Goal: Transaction & Acquisition: Purchase product/service

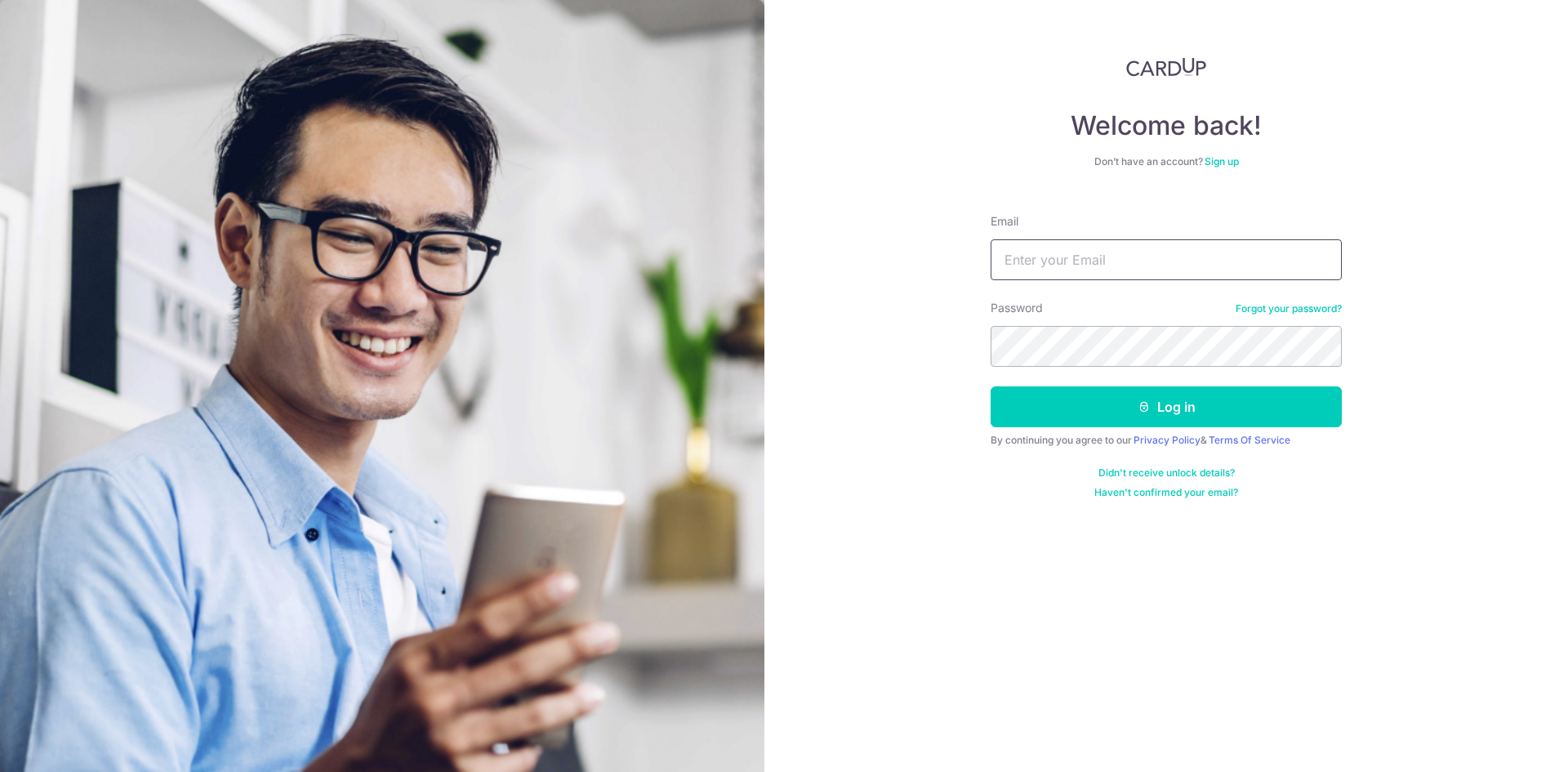
click at [1067, 265] on input "Email" at bounding box center [1166, 259] width 351 height 41
type input "hans_ng@yahoo.com"
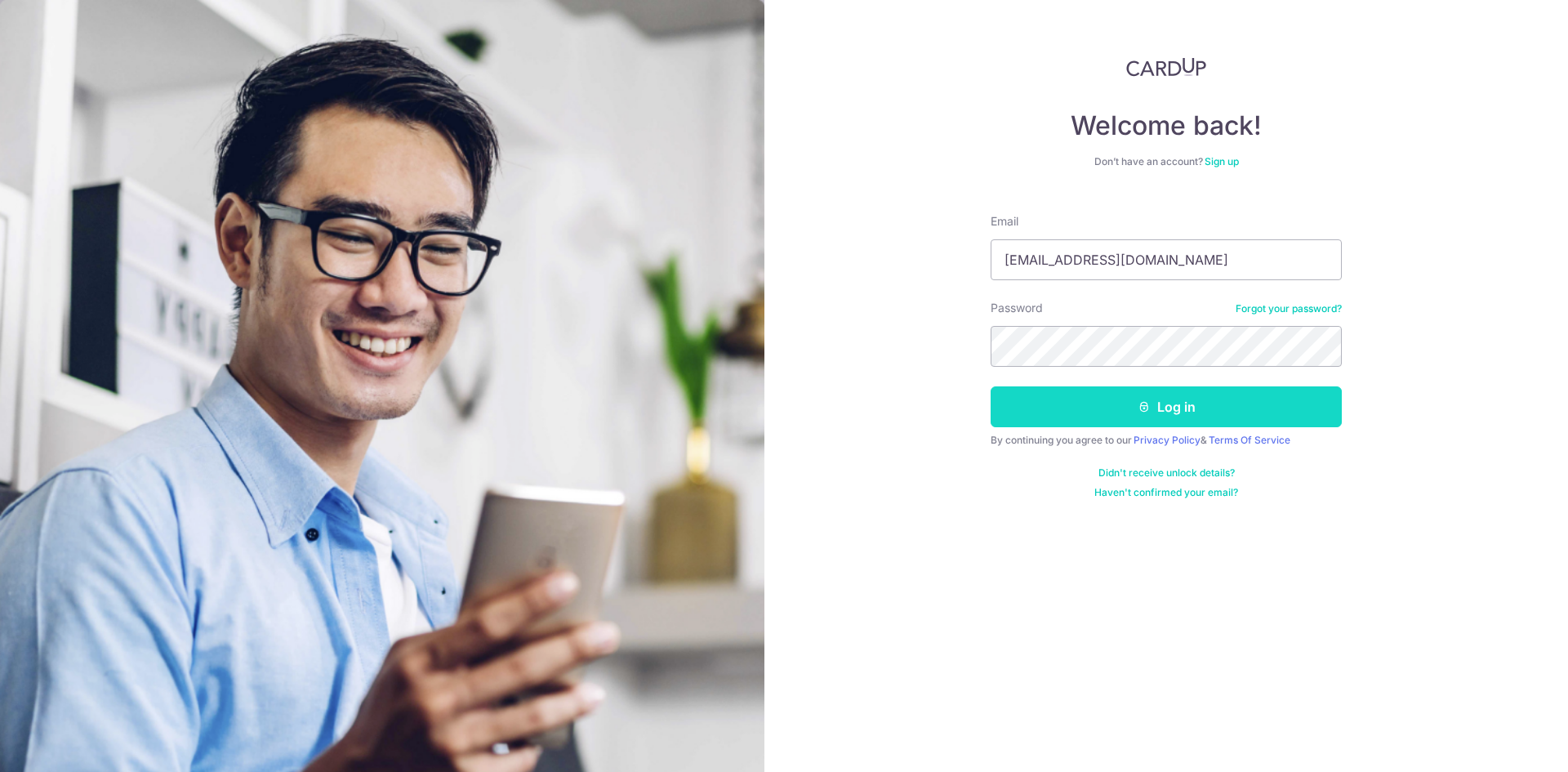
click at [1125, 406] on button "Log in" at bounding box center [1166, 407] width 351 height 41
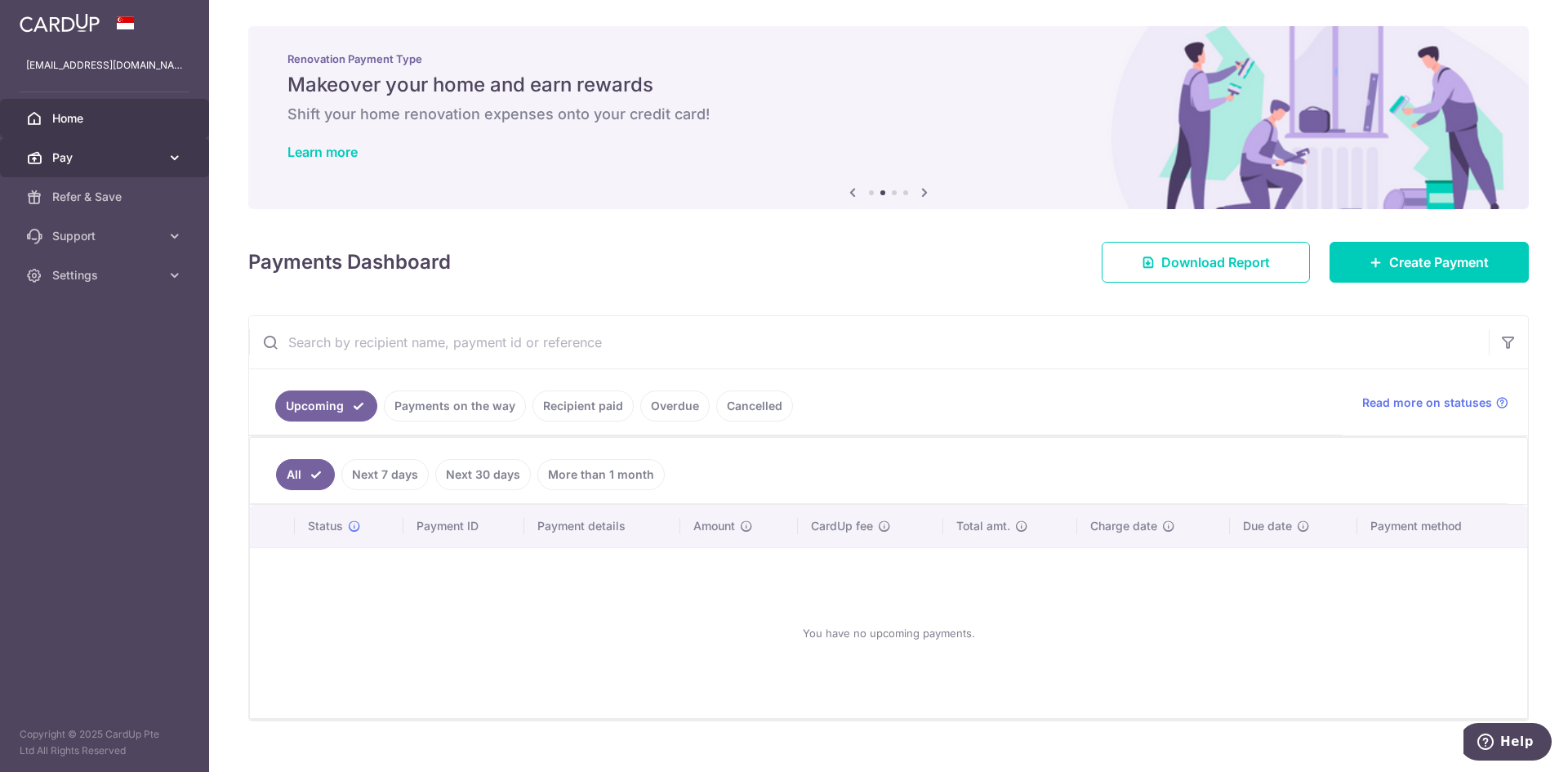
click at [150, 164] on span "Pay" at bounding box center [106, 157] width 108 height 17
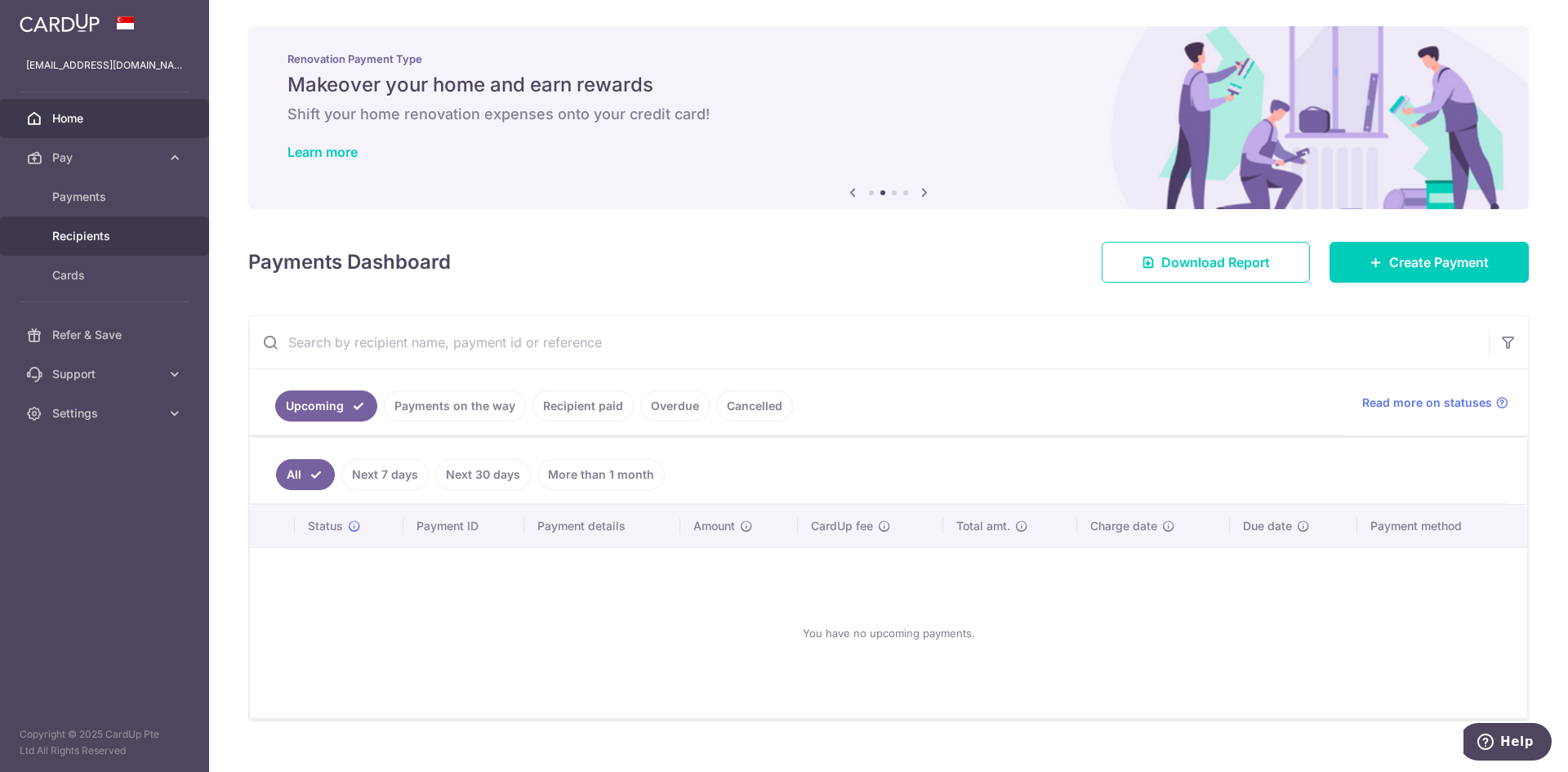
click at [93, 239] on span "Recipients" at bounding box center [106, 236] width 108 height 17
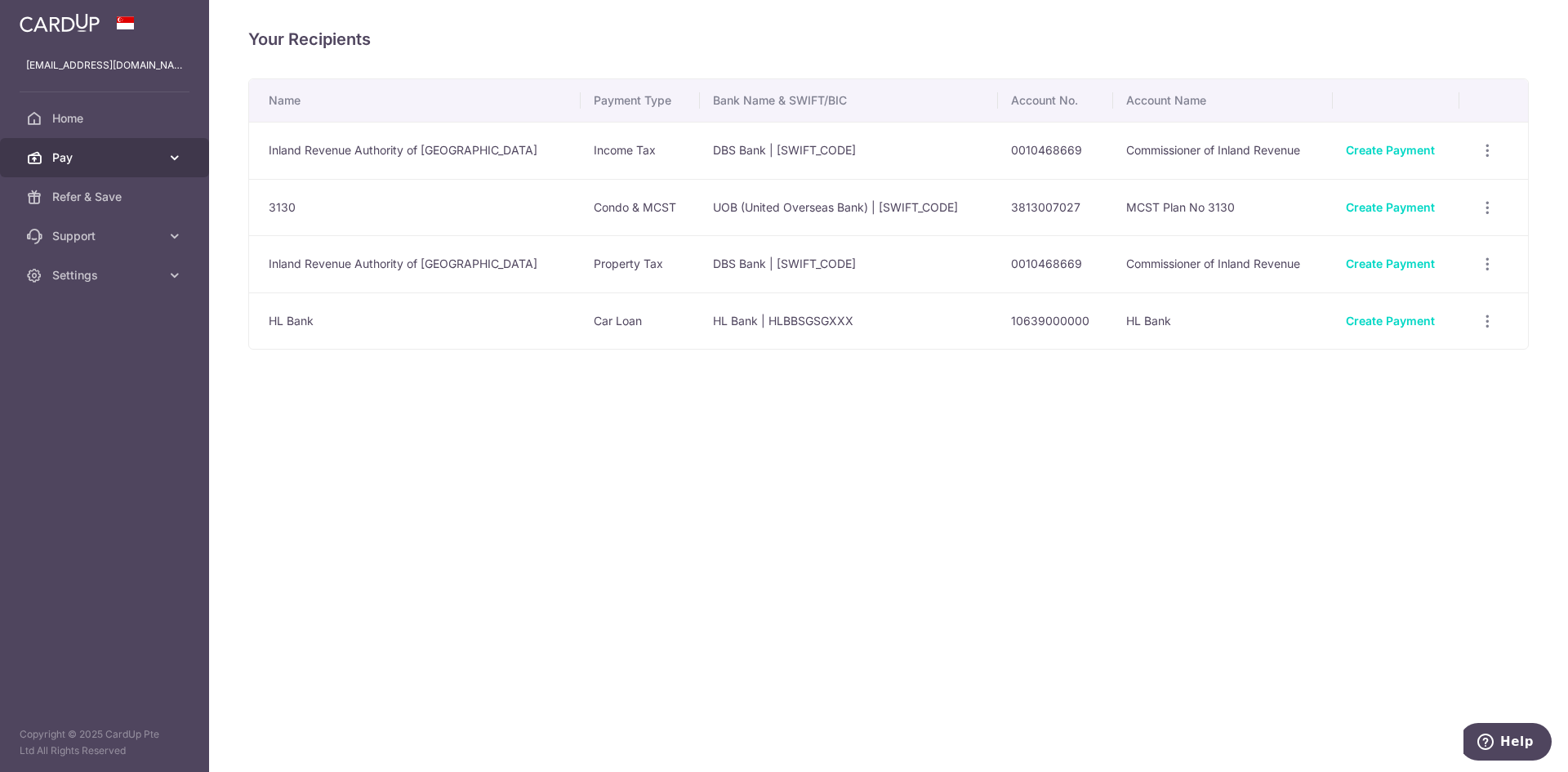
click at [72, 162] on span "Pay" at bounding box center [106, 157] width 108 height 17
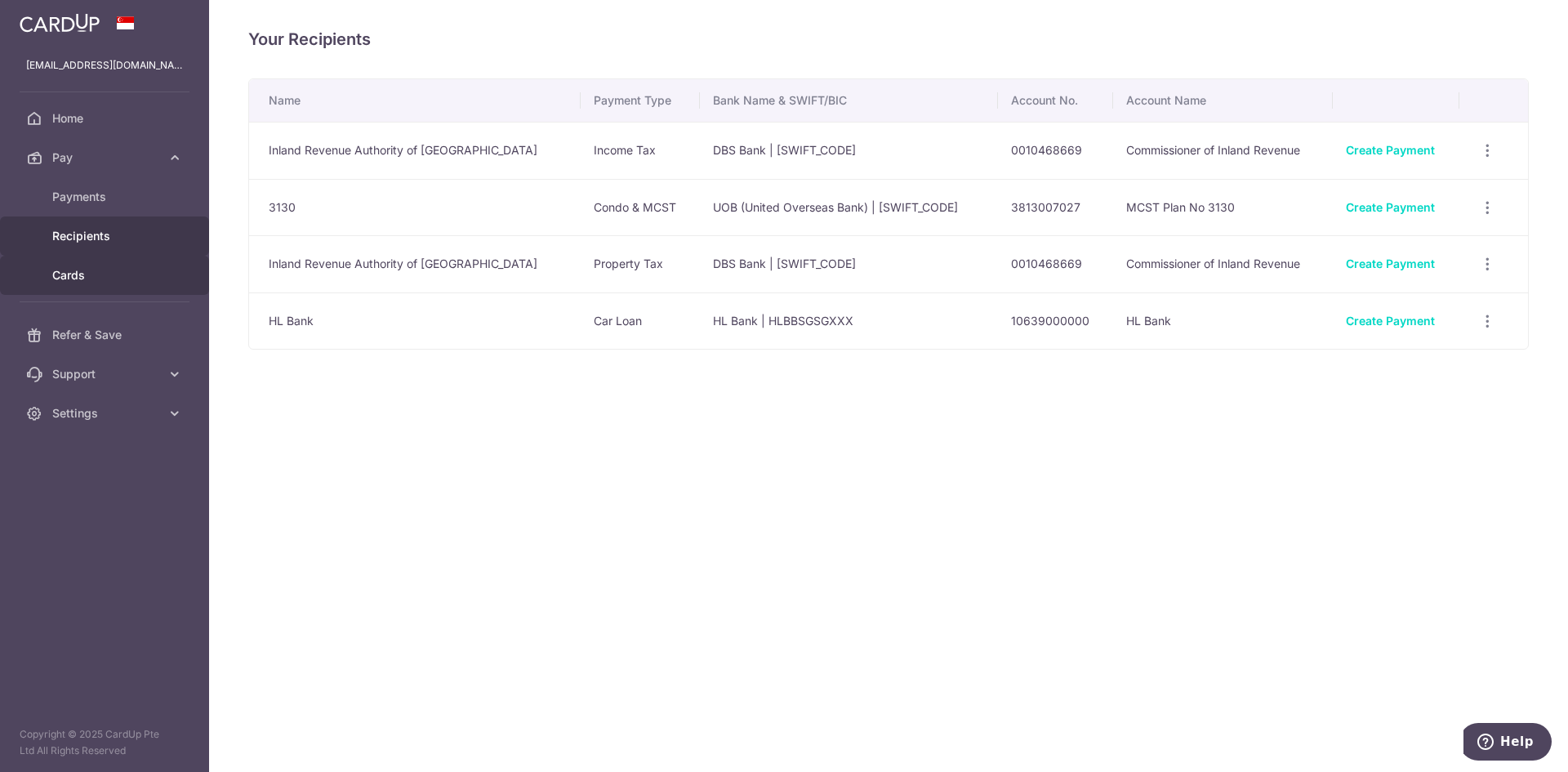
click at [86, 281] on span "Cards" at bounding box center [106, 275] width 108 height 17
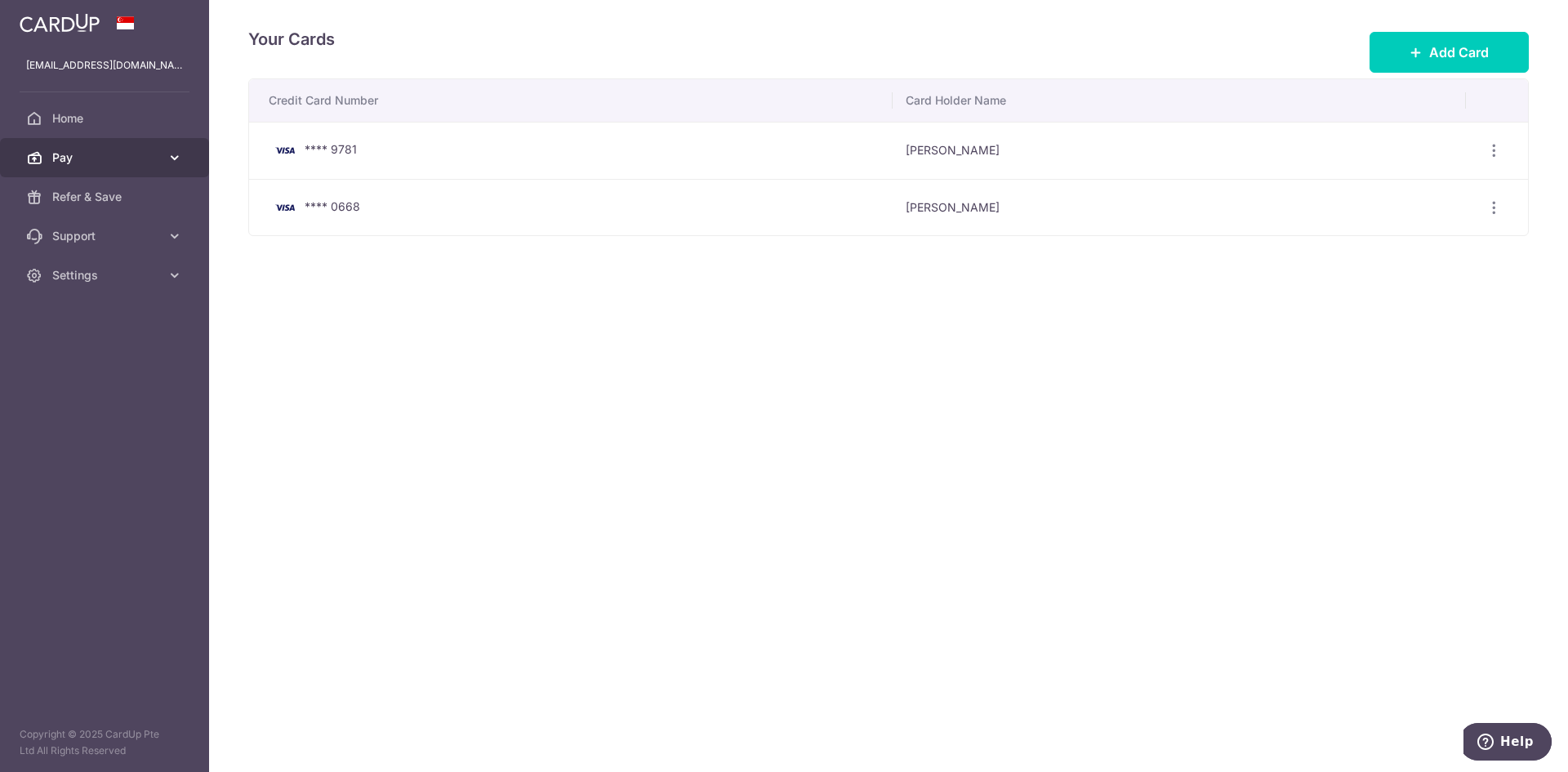
click at [96, 156] on span "Pay" at bounding box center [106, 157] width 108 height 17
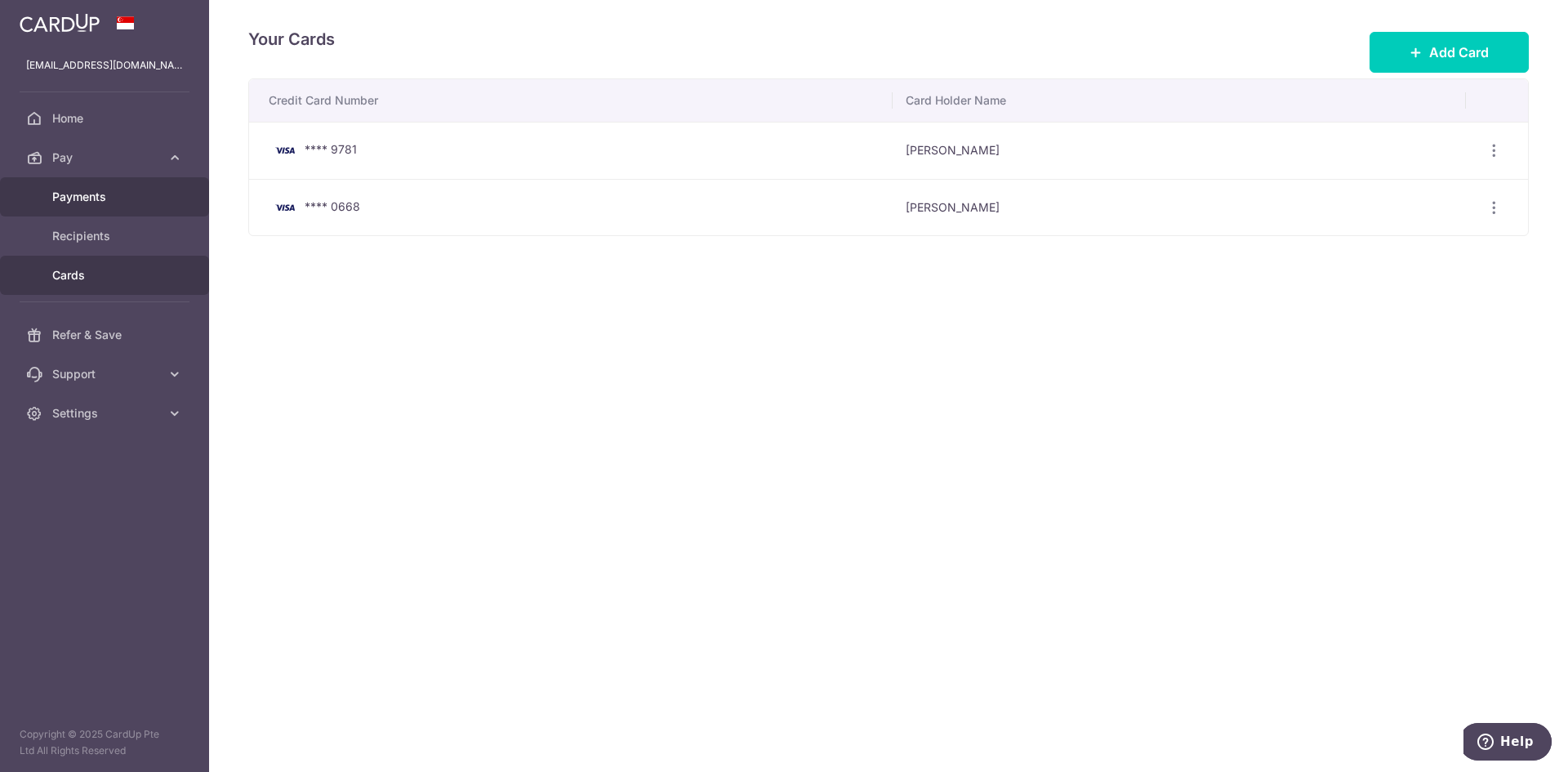
click at [117, 201] on span "Payments" at bounding box center [106, 196] width 108 height 17
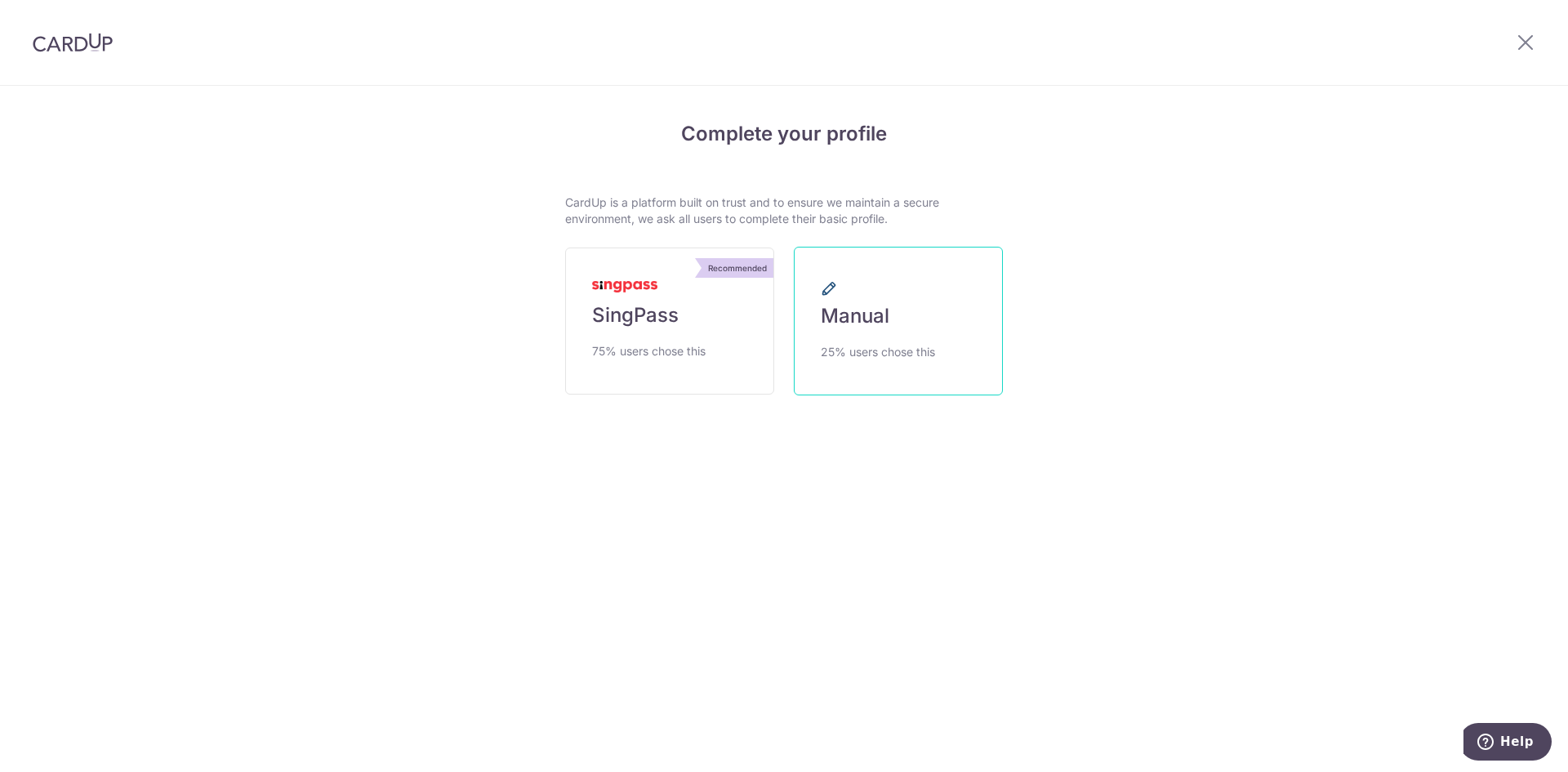
click at [852, 337] on link "Manual 25% users chose this" at bounding box center [898, 320] width 209 height 149
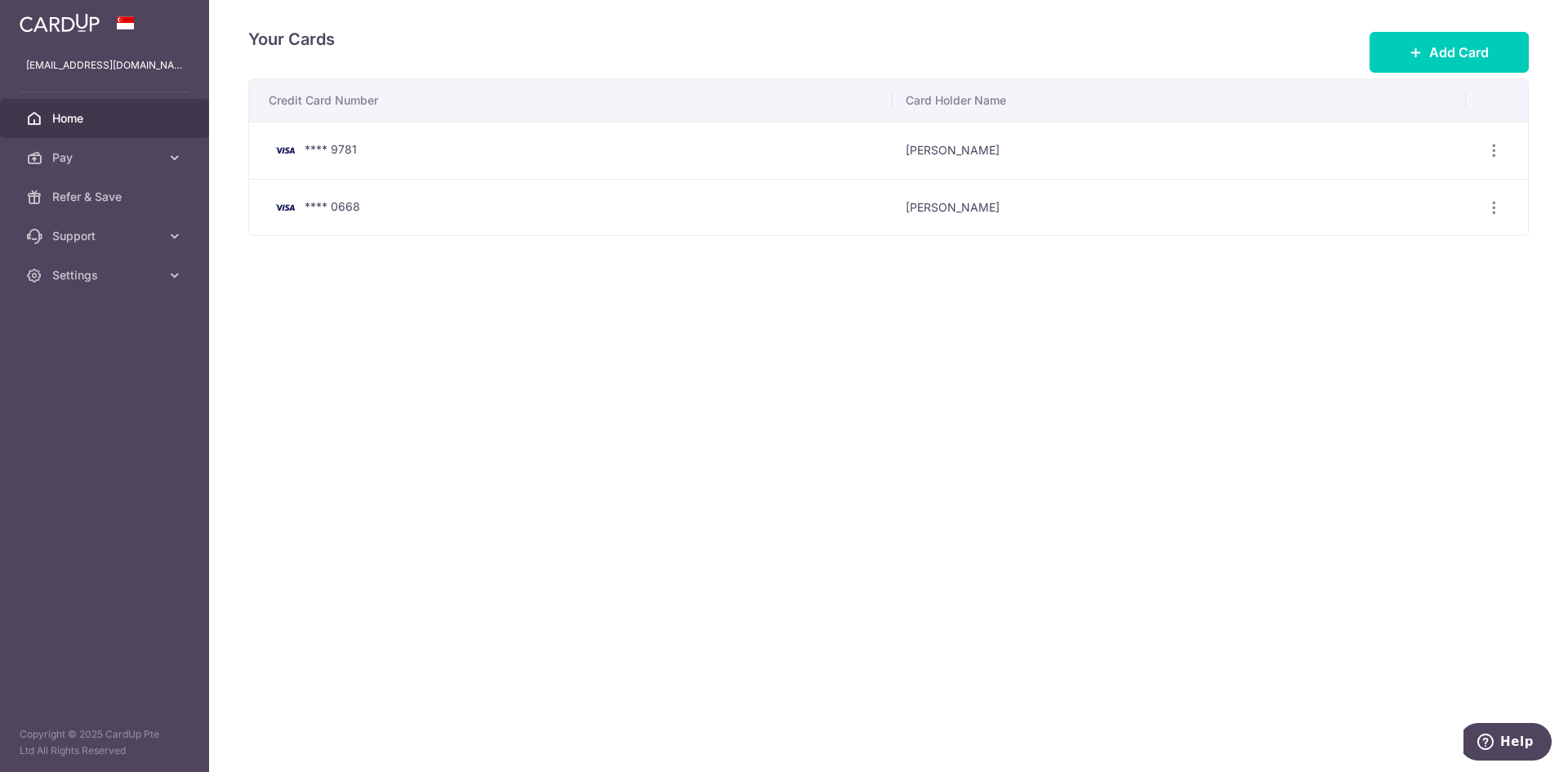
click at [70, 114] on span "Home" at bounding box center [106, 118] width 108 height 17
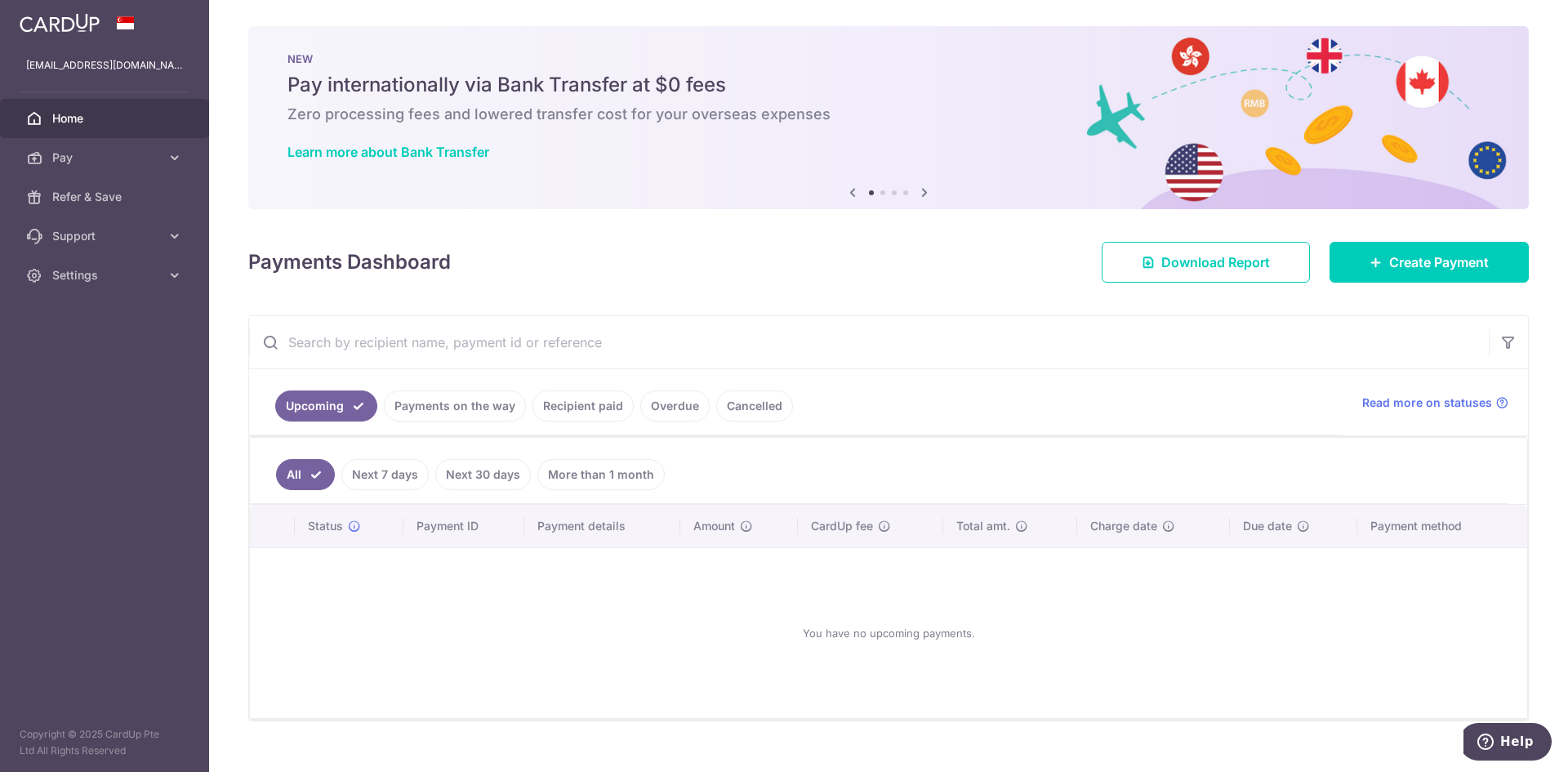
scroll to position [26, 0]
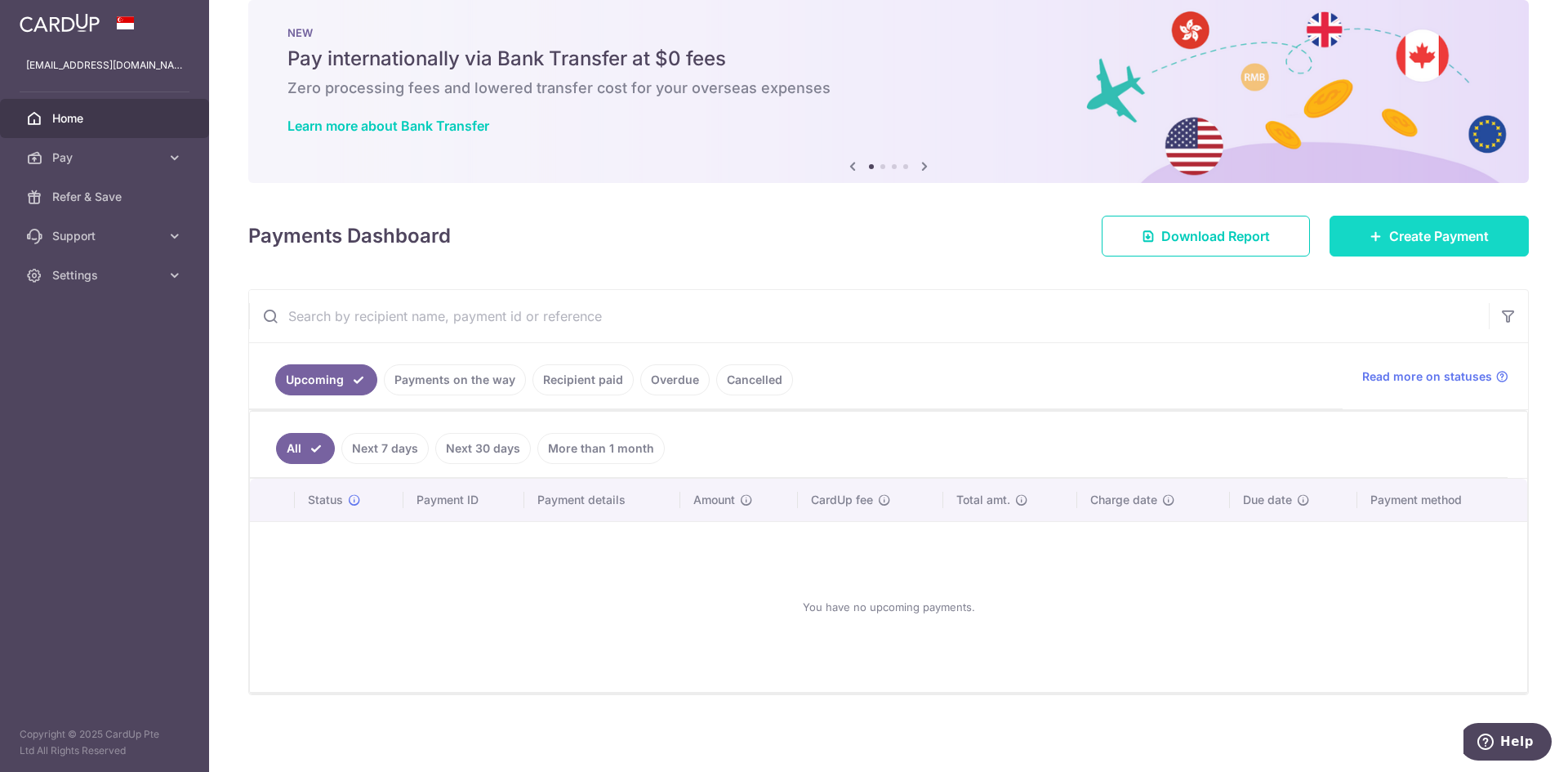
click at [1377, 238] on link "Create Payment" at bounding box center [1429, 236] width 199 height 41
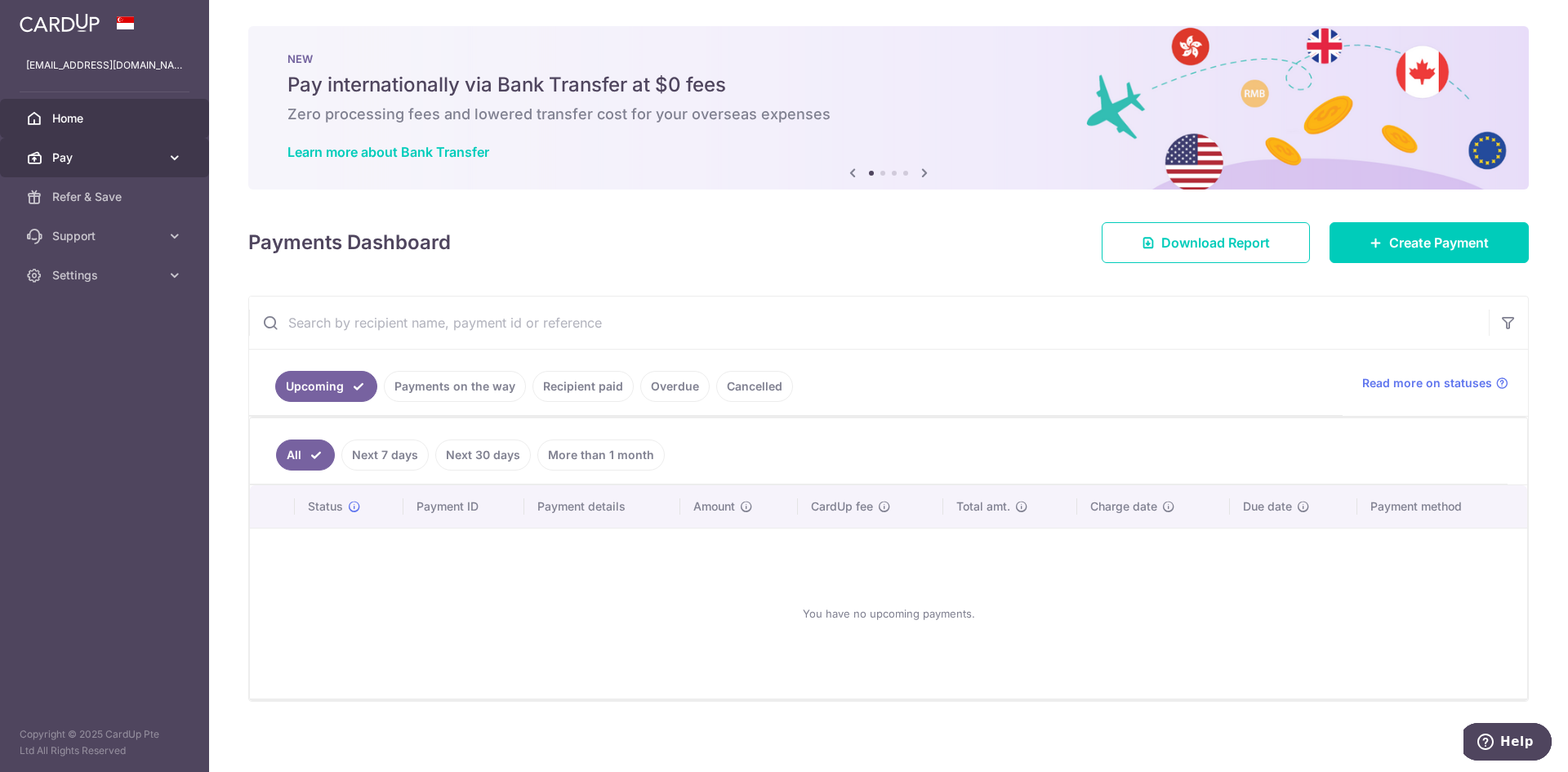
click at [95, 167] on link "Pay" at bounding box center [104, 157] width 209 height 39
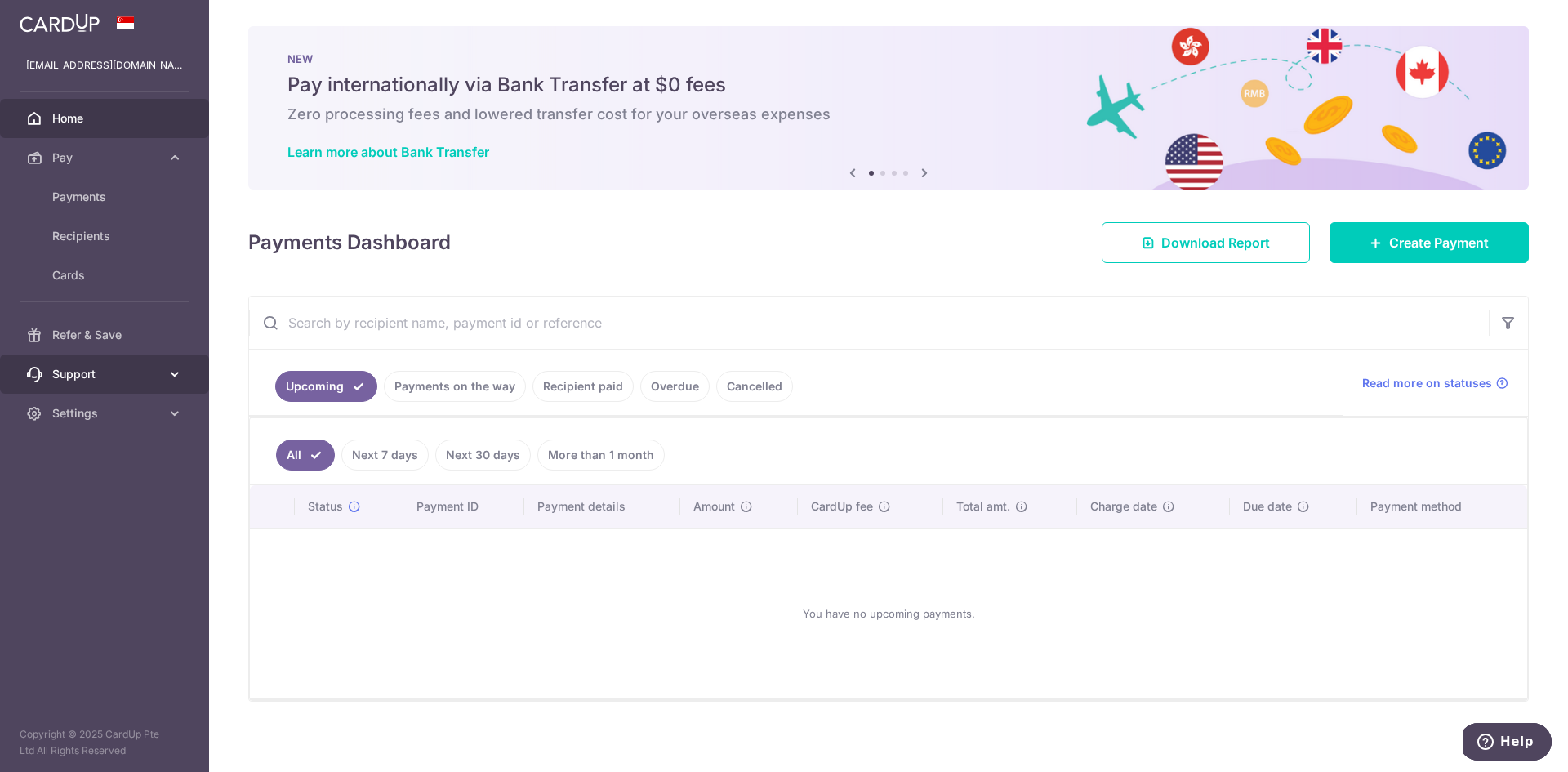
click at [145, 372] on span "Support" at bounding box center [106, 374] width 108 height 17
click at [98, 164] on span "Pay" at bounding box center [106, 157] width 108 height 17
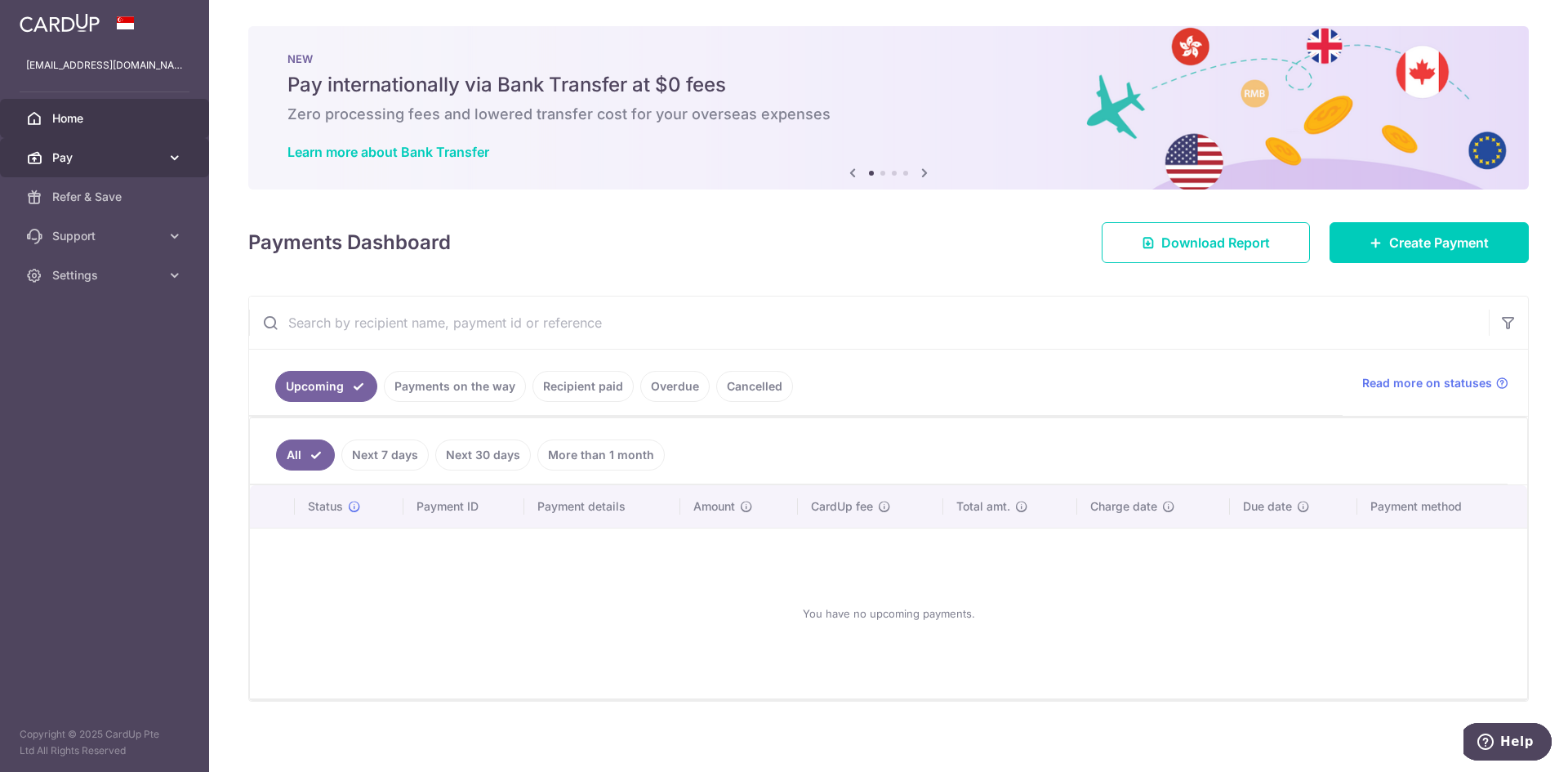
click at [98, 164] on span "Pay" at bounding box center [106, 157] width 108 height 17
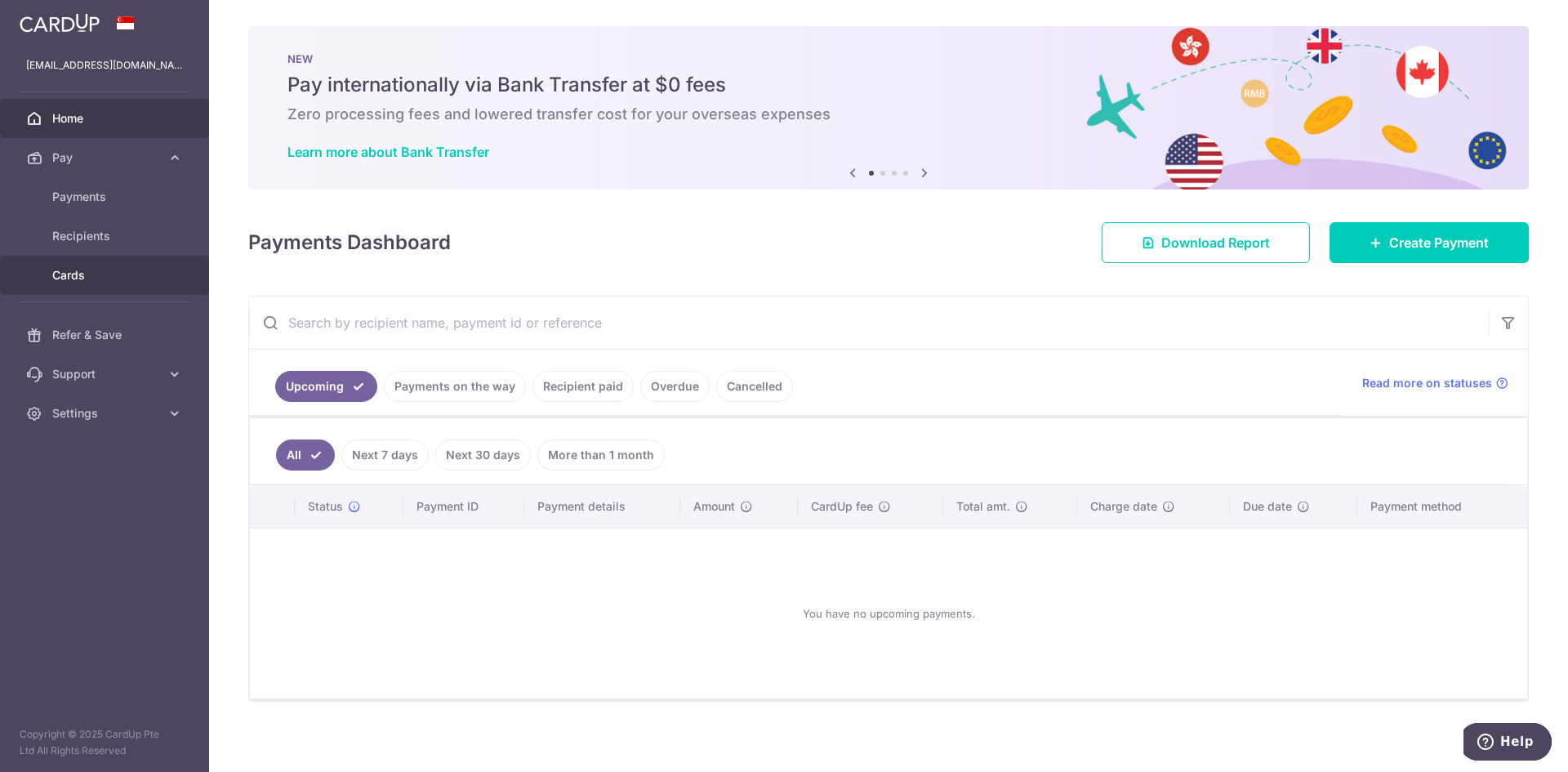
click at [79, 281] on span "Cards" at bounding box center [106, 275] width 108 height 17
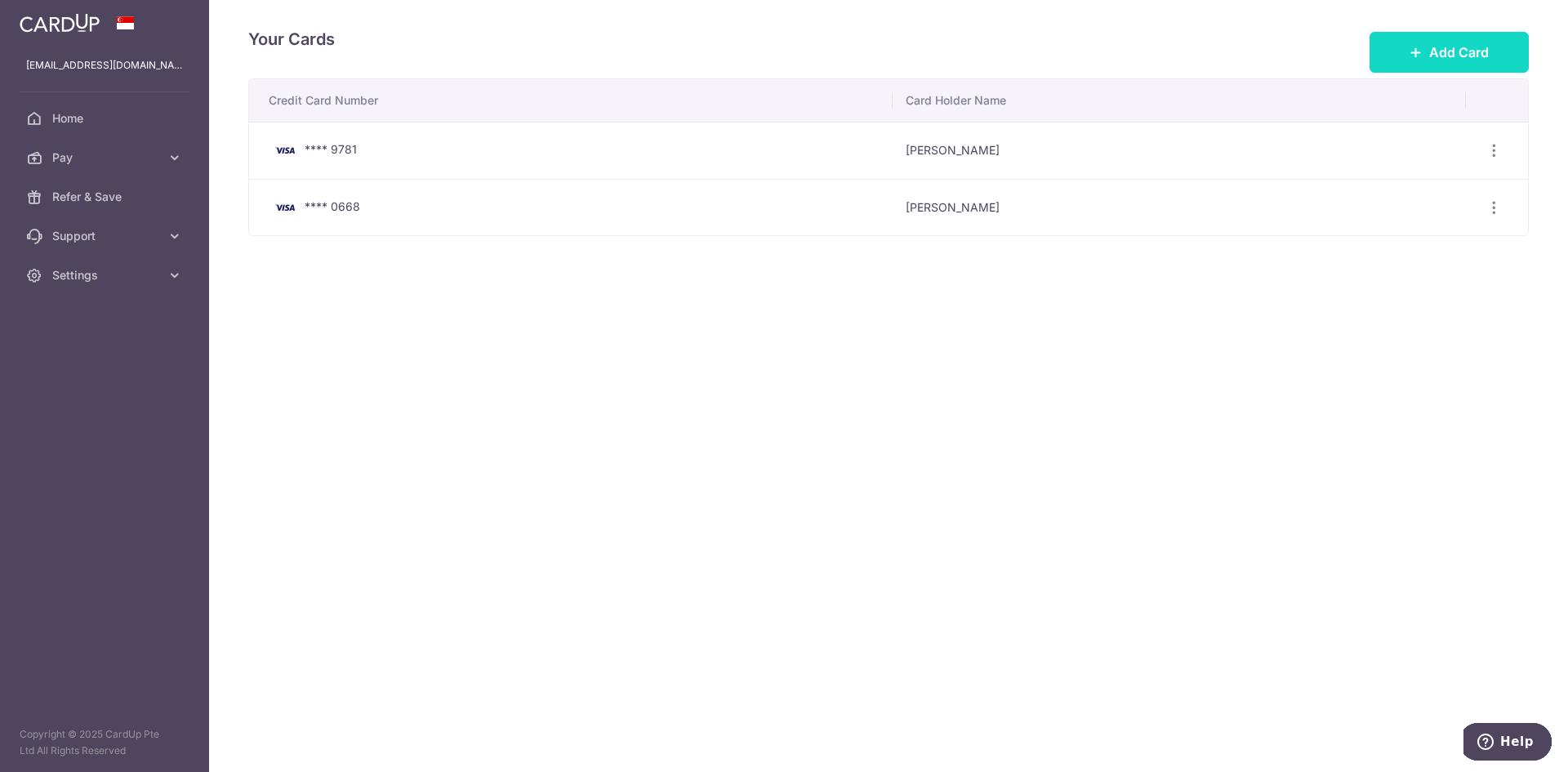
click at [1426, 57] on button "Add Card" at bounding box center [1450, 52] width 159 height 41
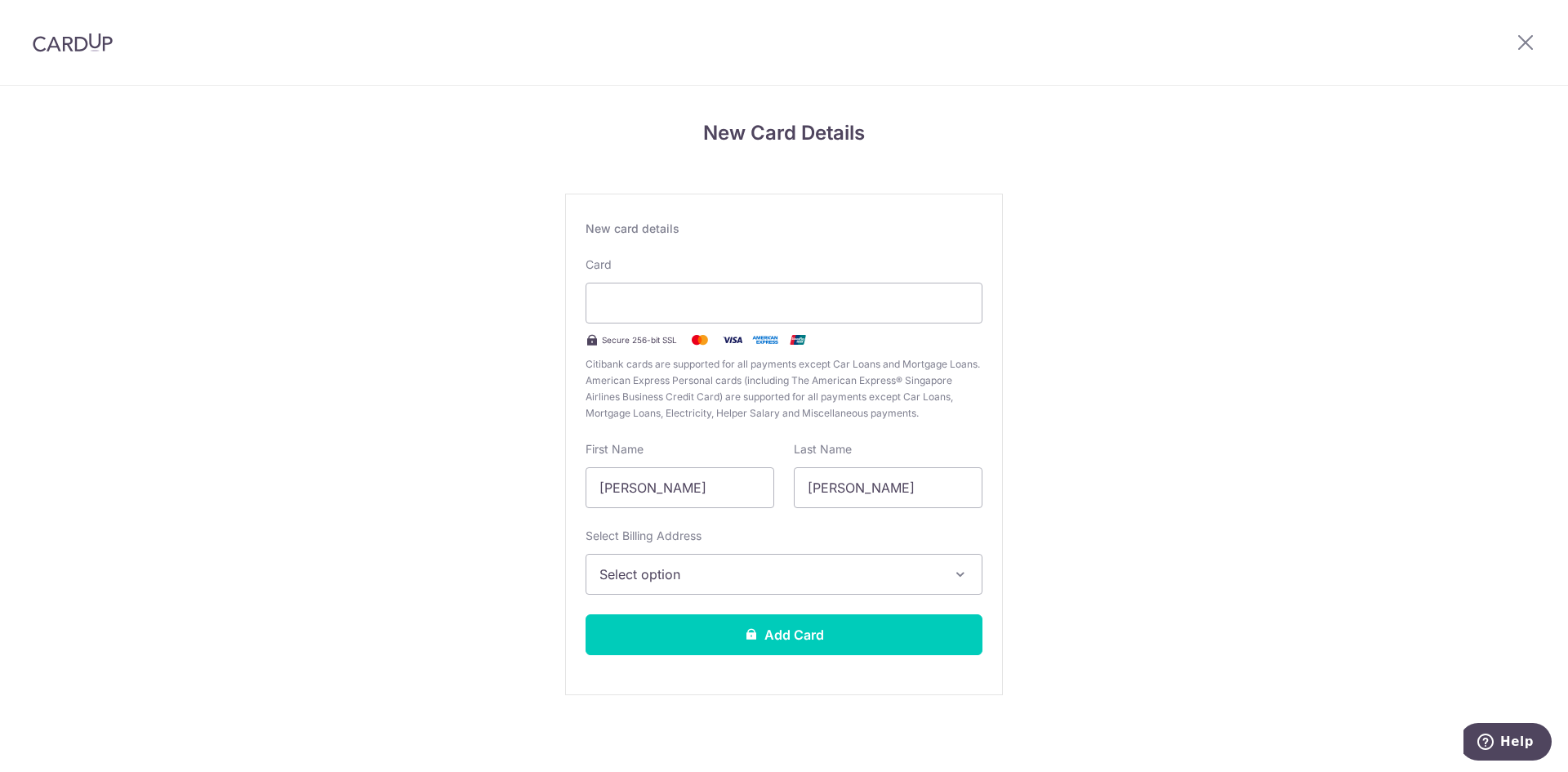
click at [742, 570] on span "Select option" at bounding box center [769, 574] width 340 height 19
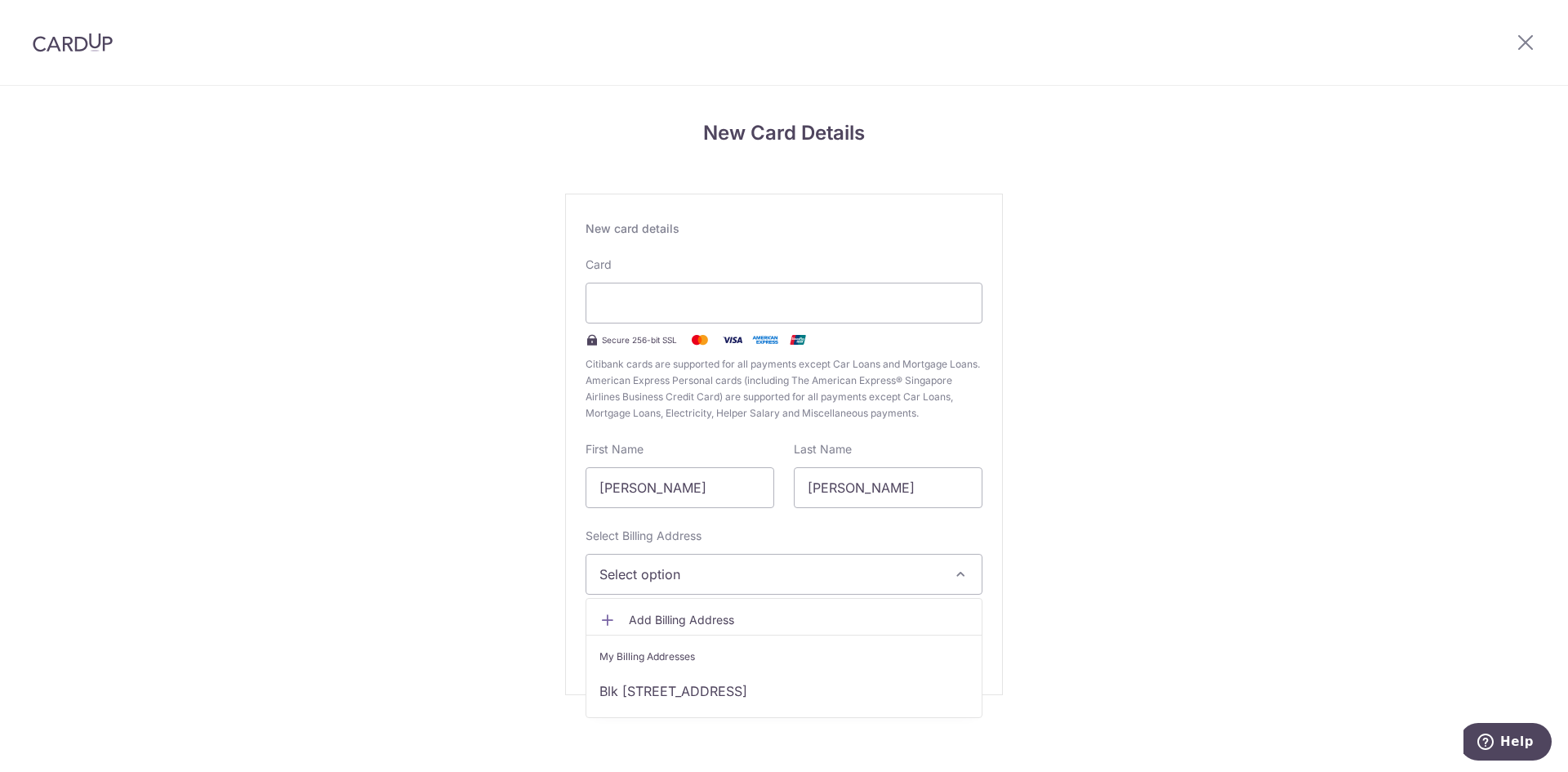
click at [728, 619] on span "Add Billing Address" at bounding box center [799, 620] width 340 height 17
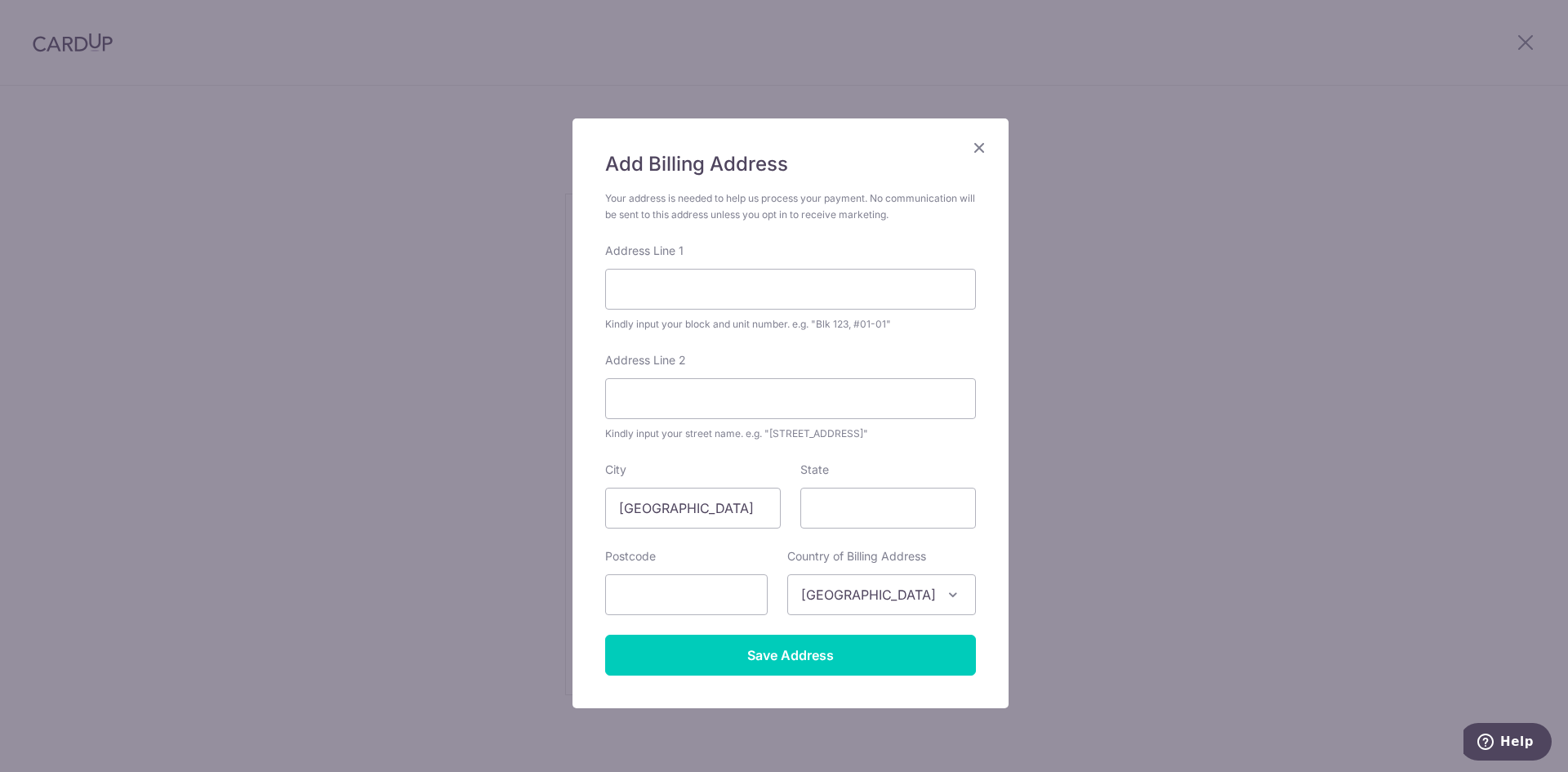
click at [971, 142] on icon "Close" at bounding box center [980, 147] width 19 height 20
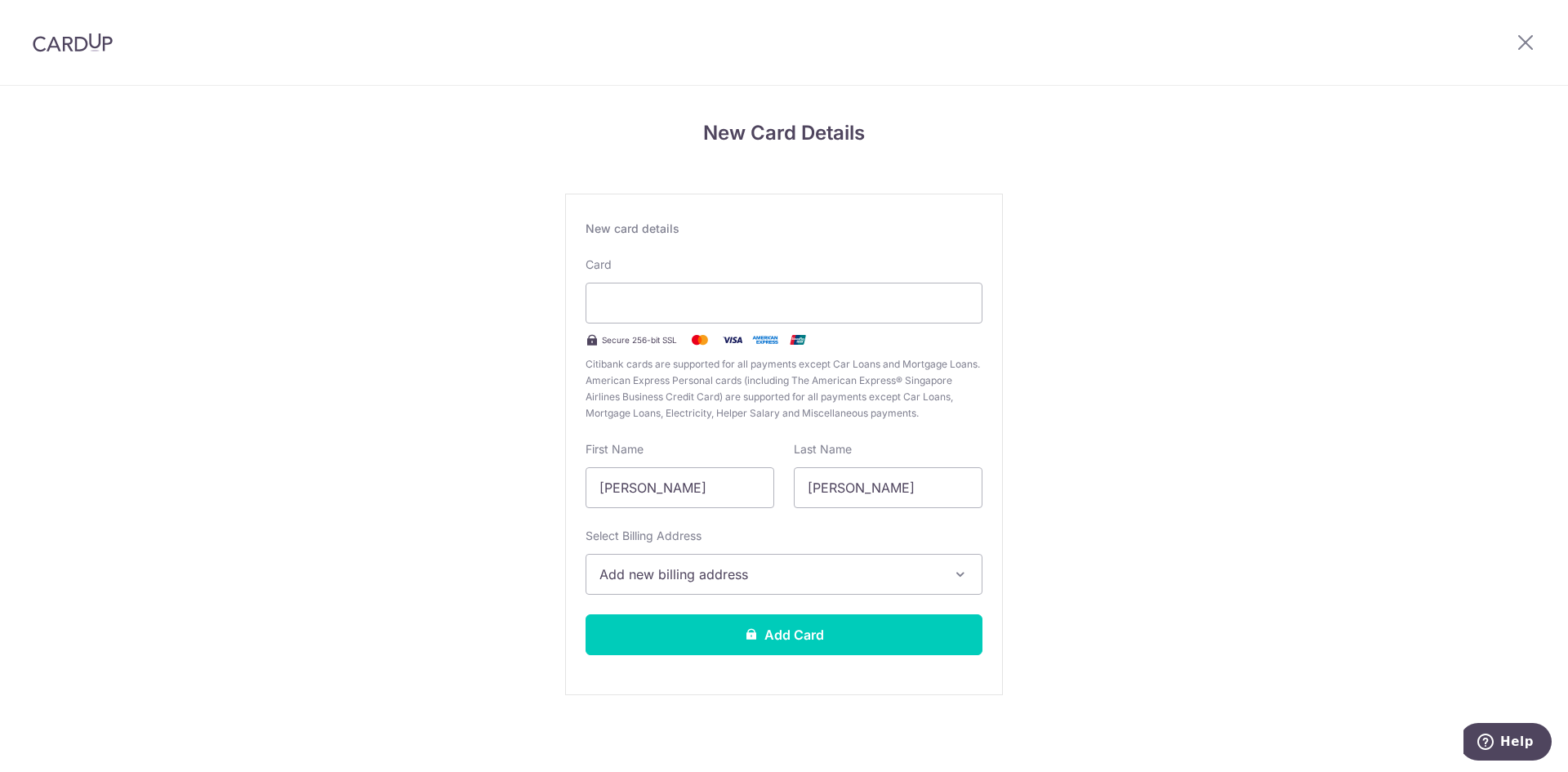
click at [943, 581] on button "Add new billing address" at bounding box center [784, 574] width 397 height 41
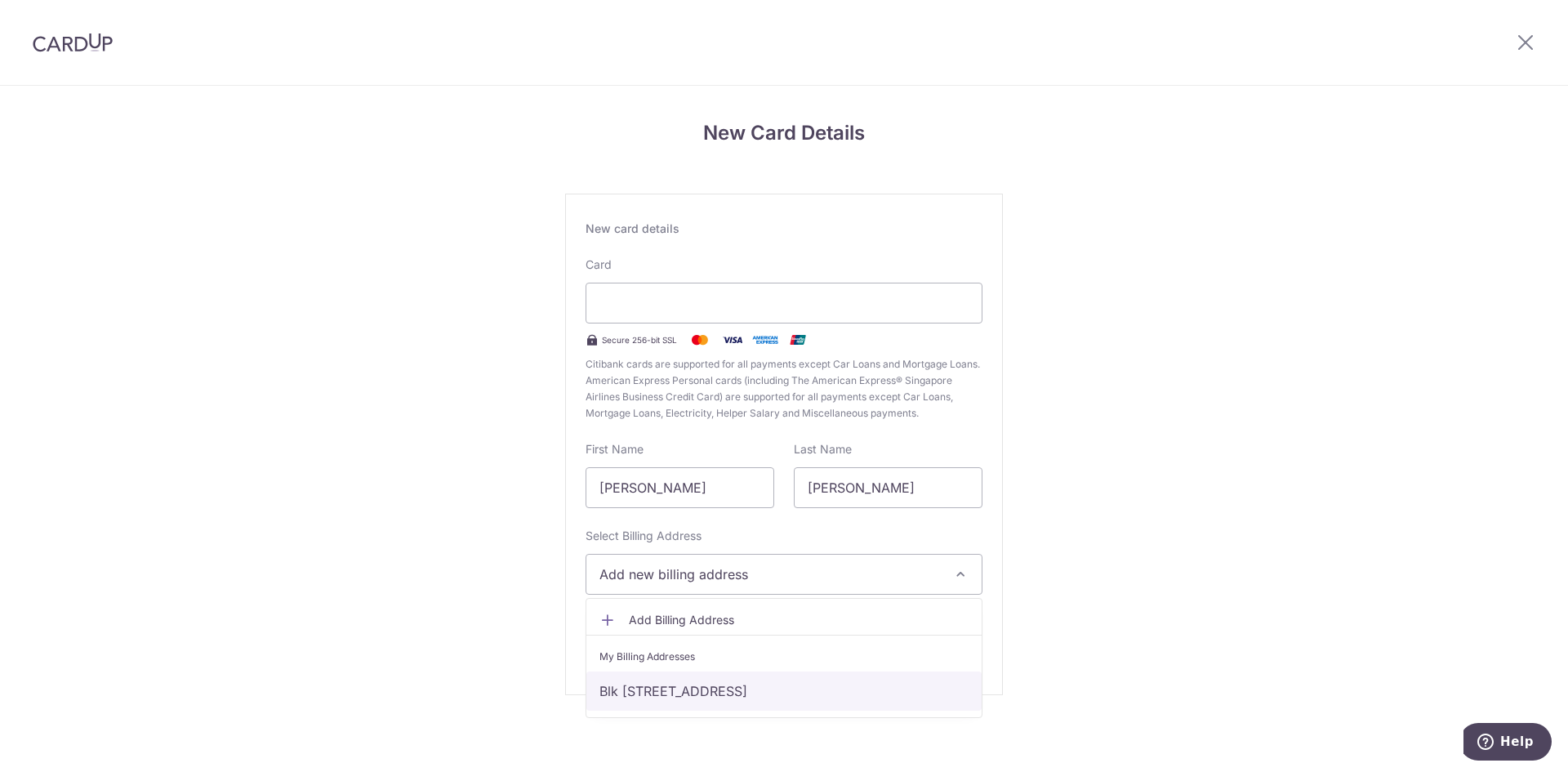
click at [789, 693] on link "Blk 226C, Compassvale Walk, #06-363, Singapore, Singapore-543226" at bounding box center [784, 690] width 395 height 39
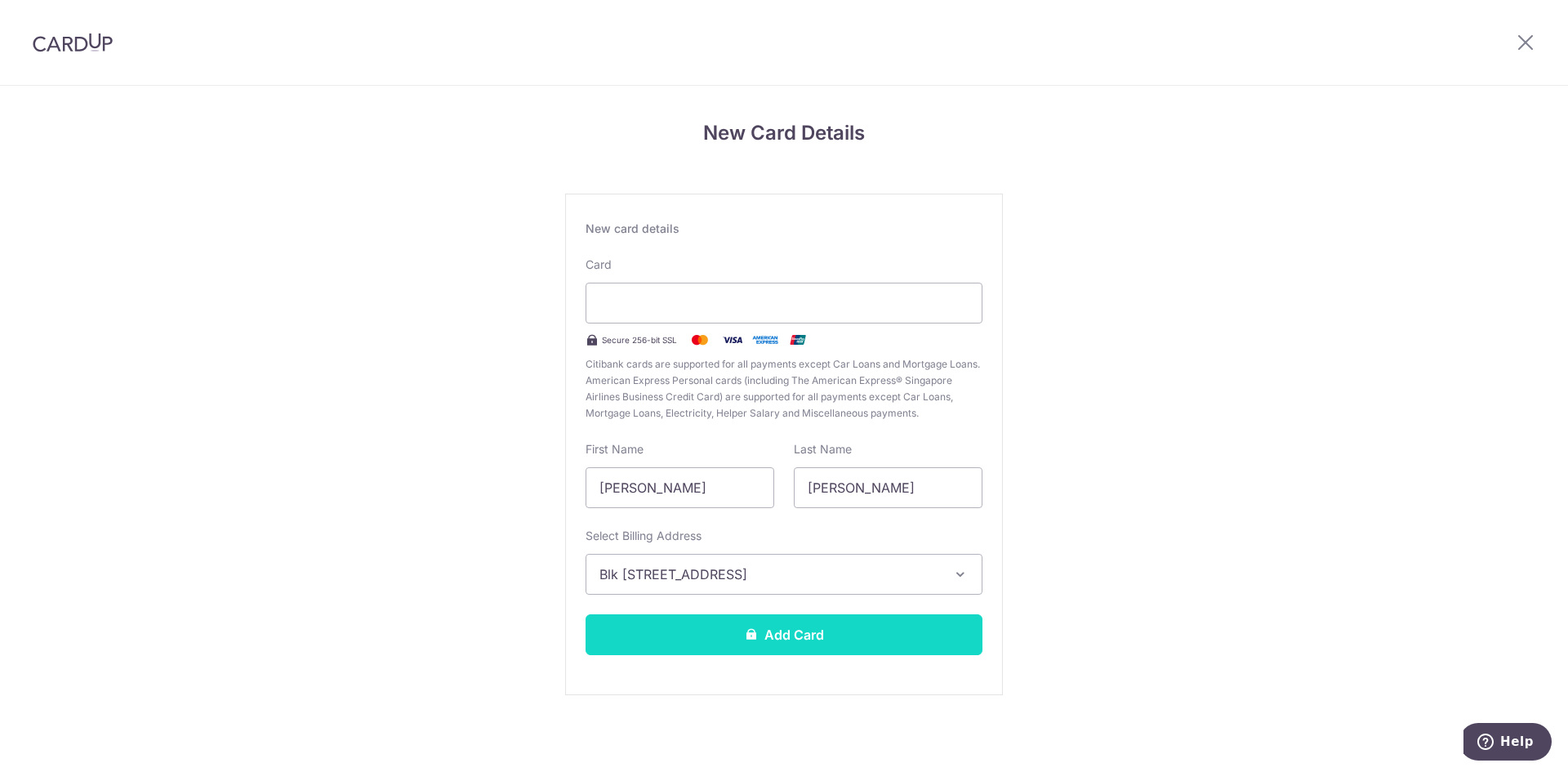
click at [819, 650] on button "Add Card" at bounding box center [784, 635] width 397 height 41
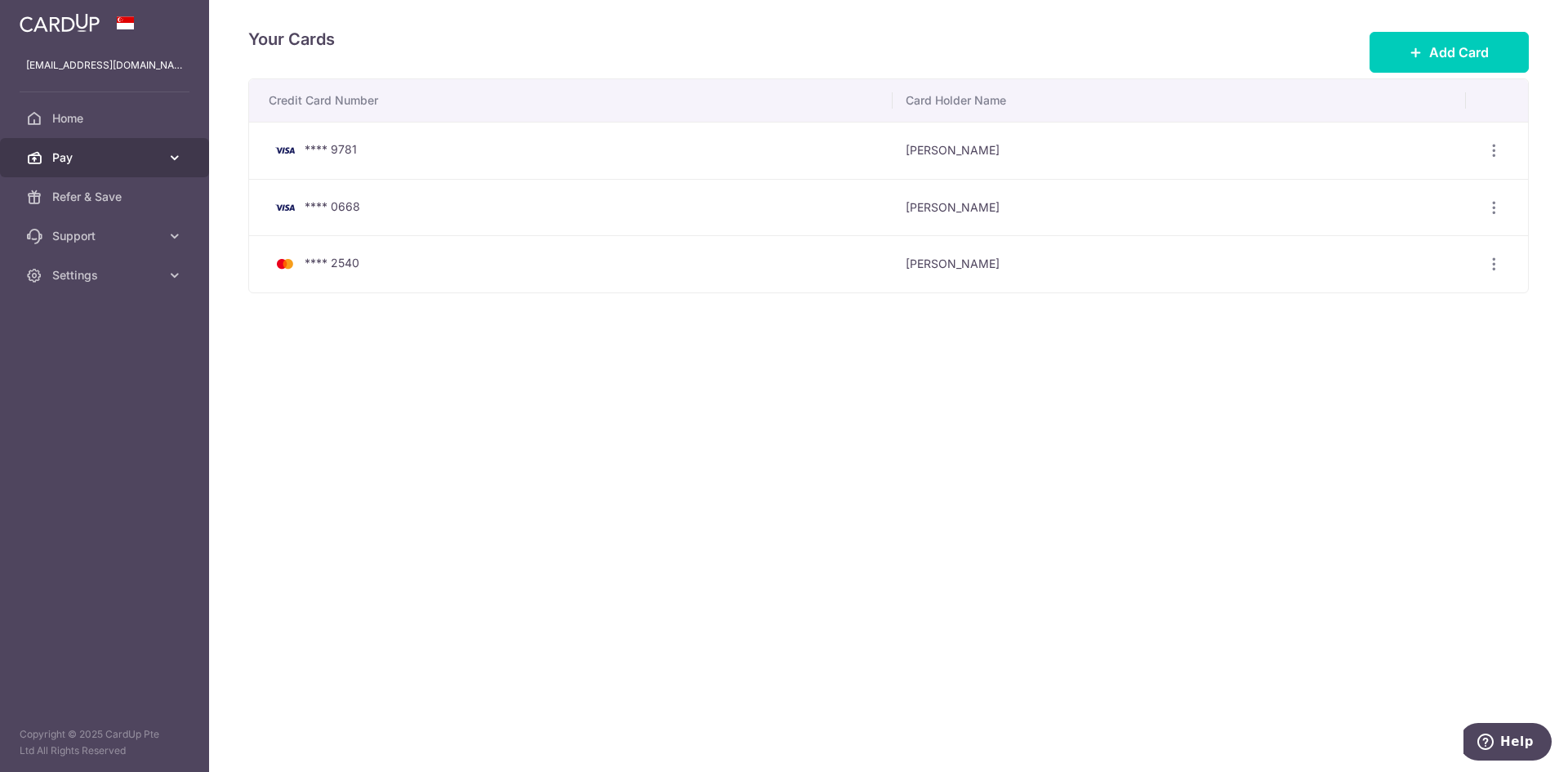
click at [95, 154] on span "Pay" at bounding box center [106, 157] width 108 height 17
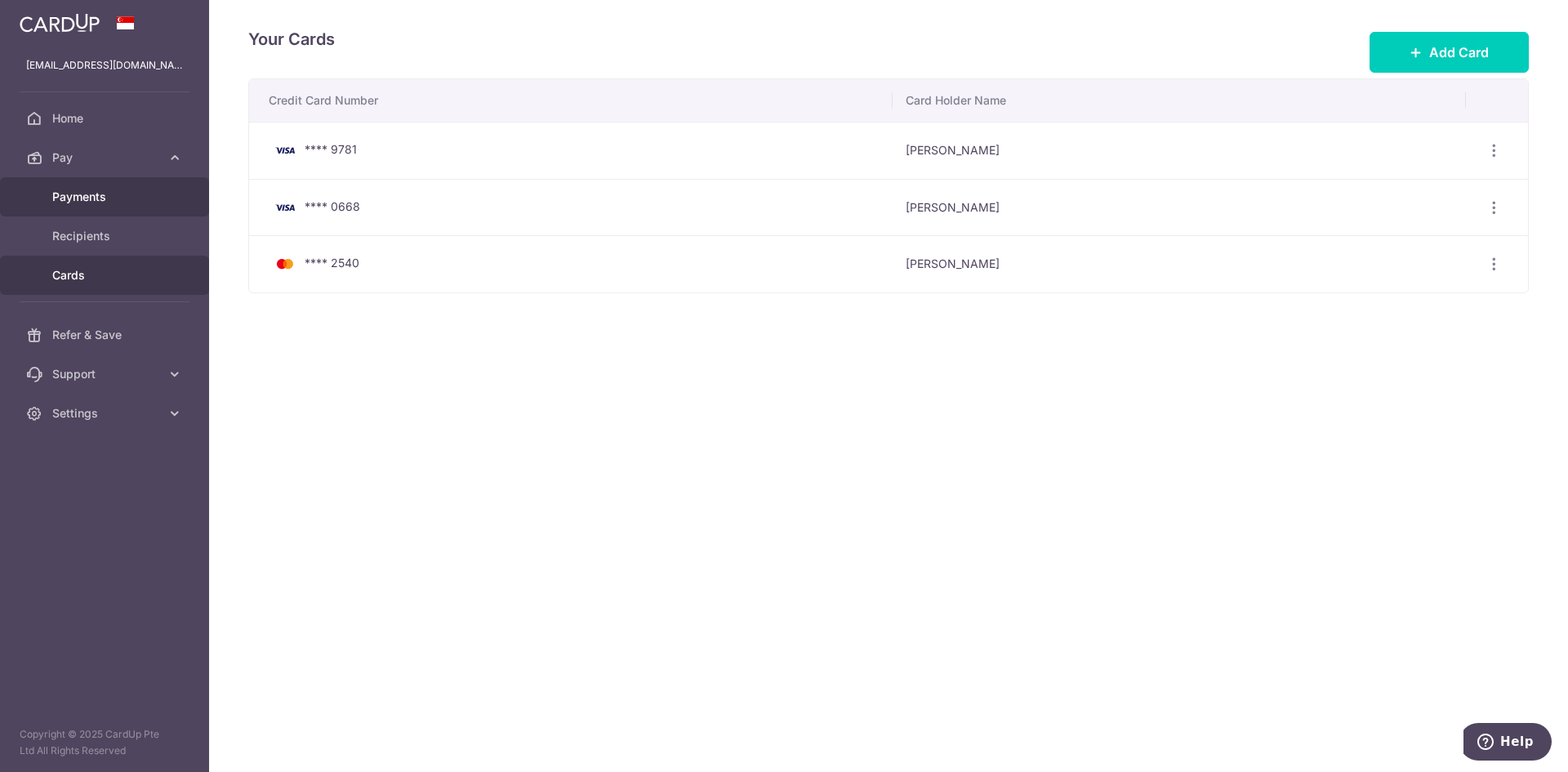
click at [90, 203] on span "Payments" at bounding box center [106, 196] width 108 height 17
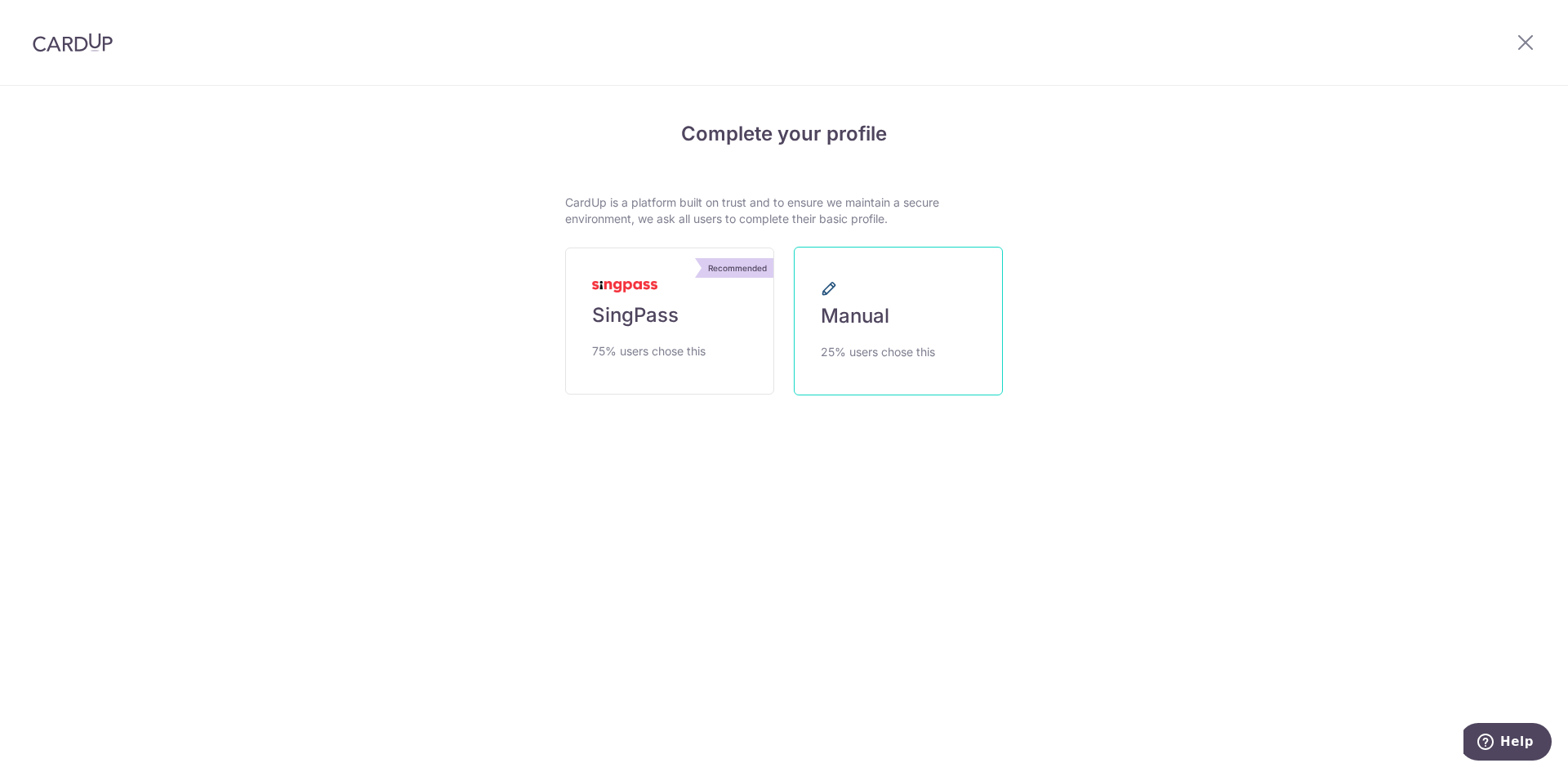
click at [938, 325] on link "Manual 25% users chose this" at bounding box center [898, 320] width 209 height 149
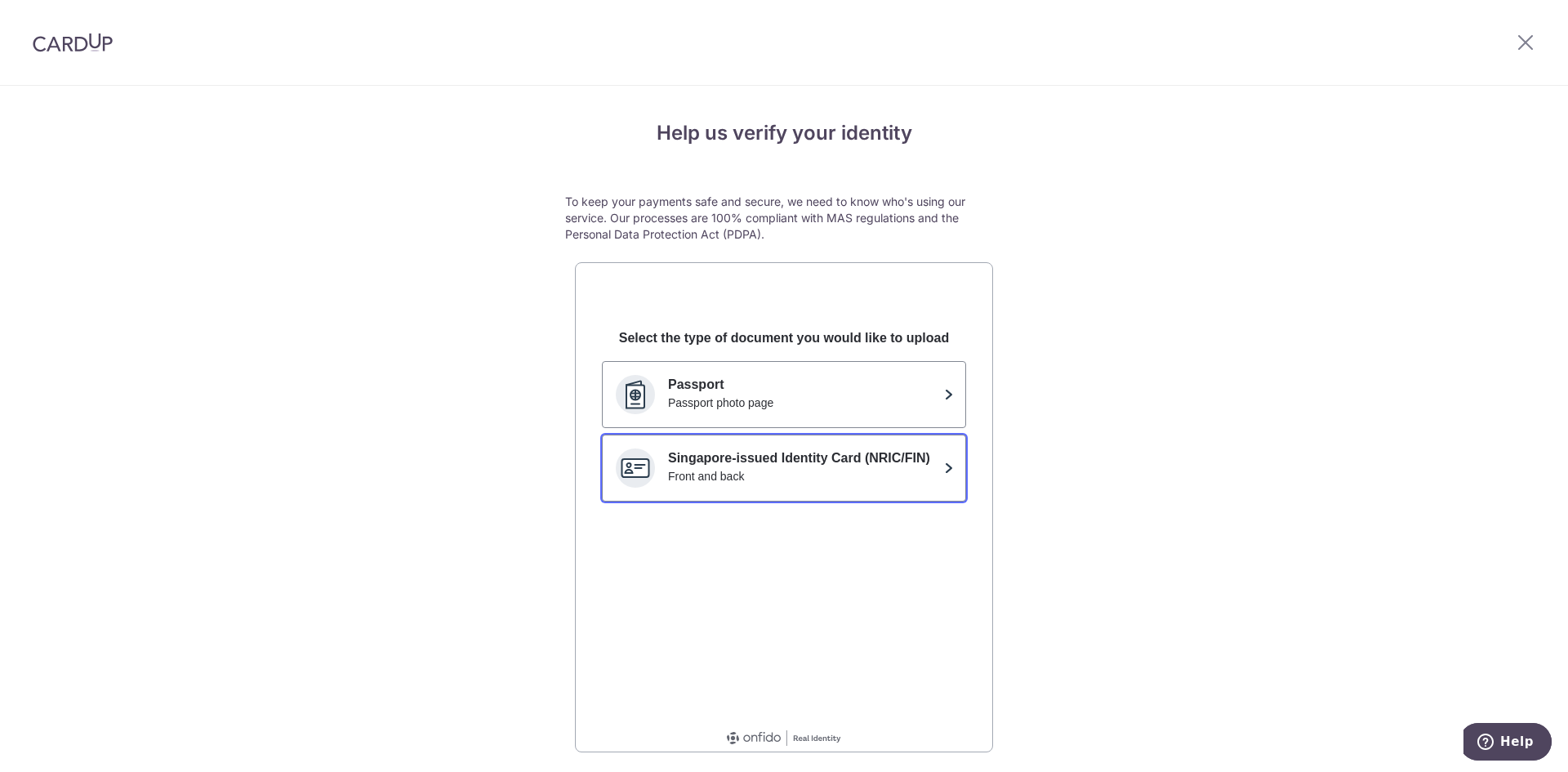
click at [848, 467] on p "Singapore-issued Identity Card (NRIC/FIN)" at bounding box center [803, 458] width 270 height 19
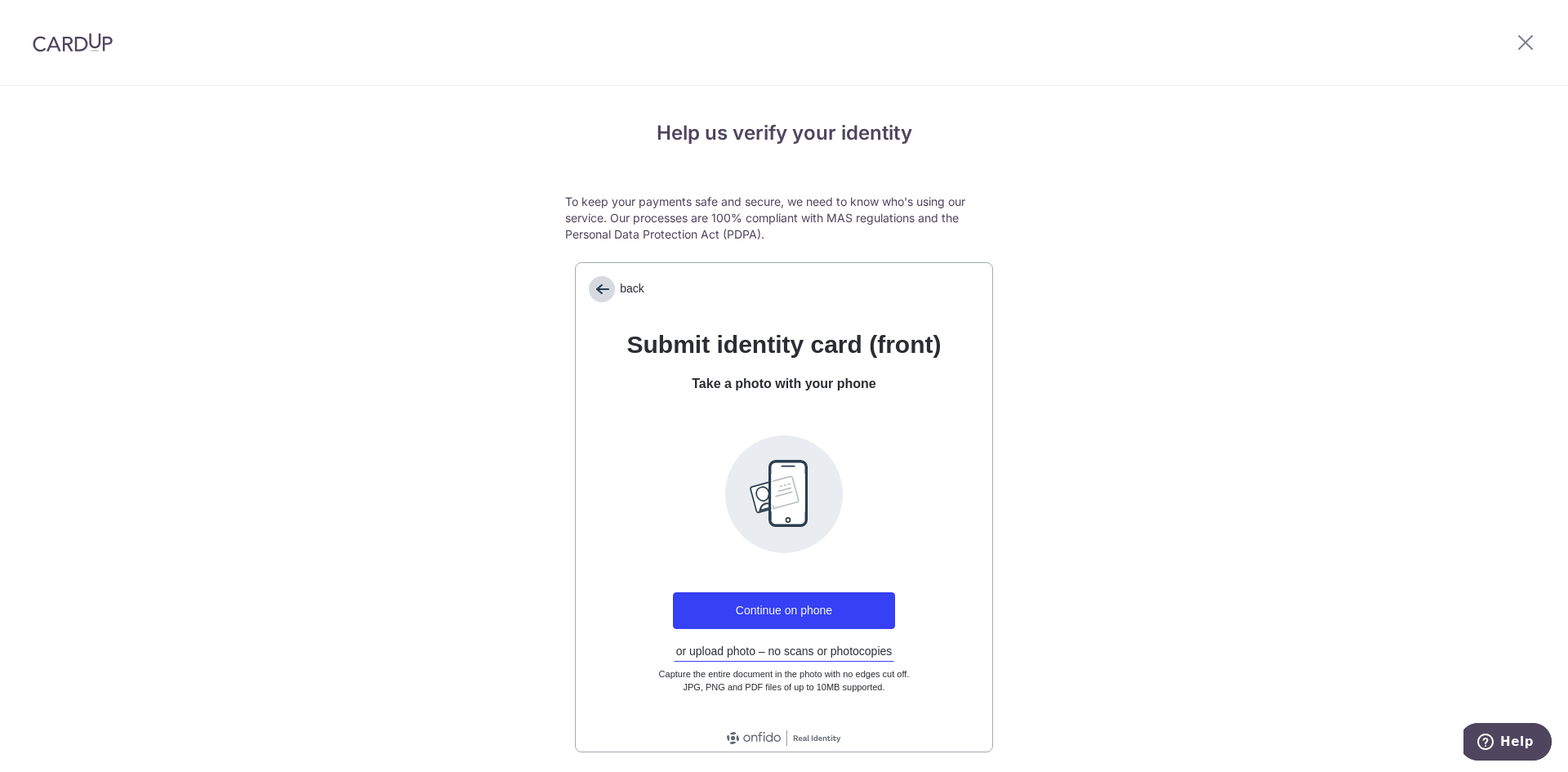
click at [598, 294] on span "back" at bounding box center [602, 288] width 26 height 26
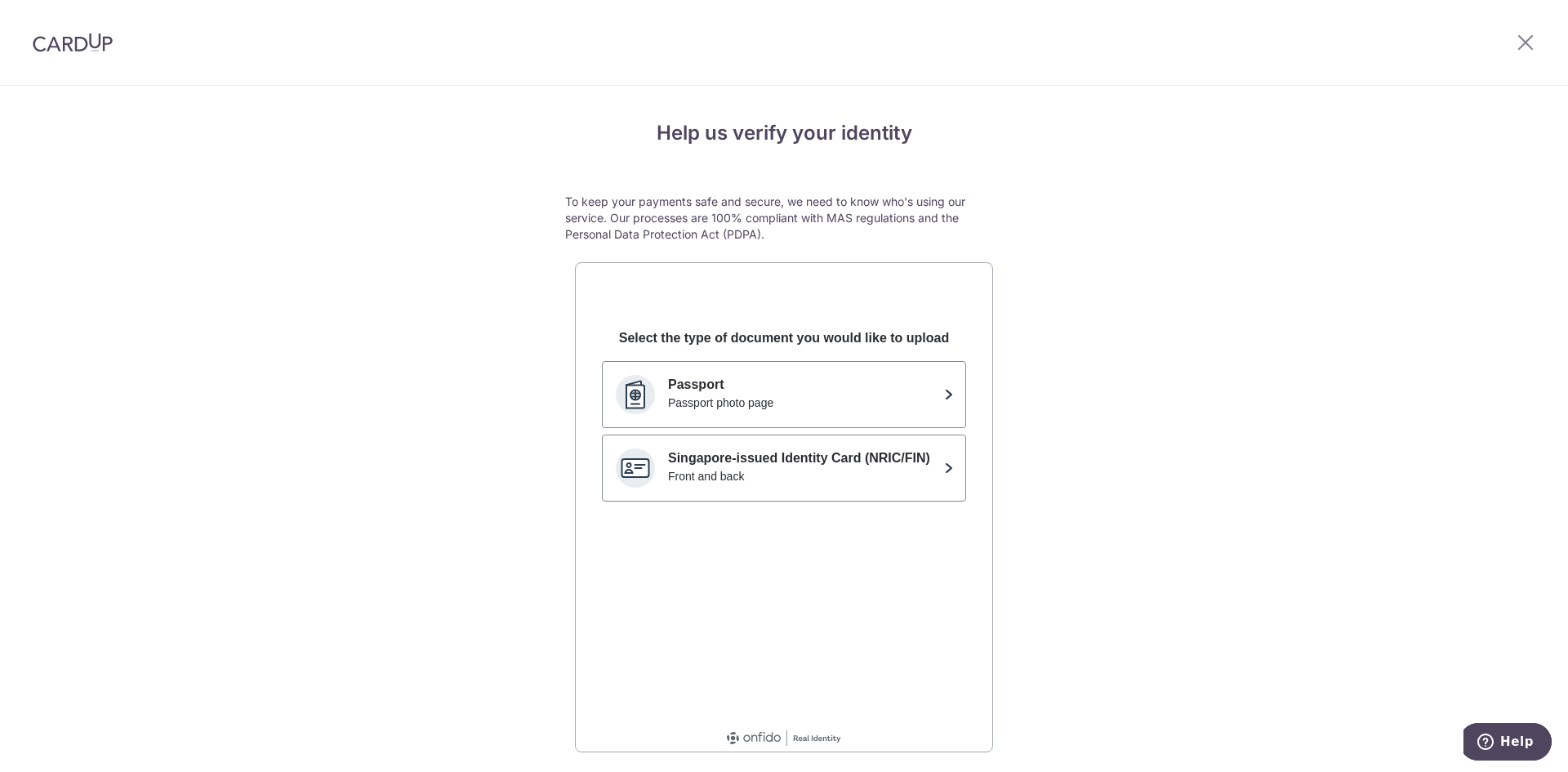
click at [399, 257] on div "Help us verify your identity To keep your payments safe and secure, we need to …" at bounding box center [784, 457] width 1568 height 744
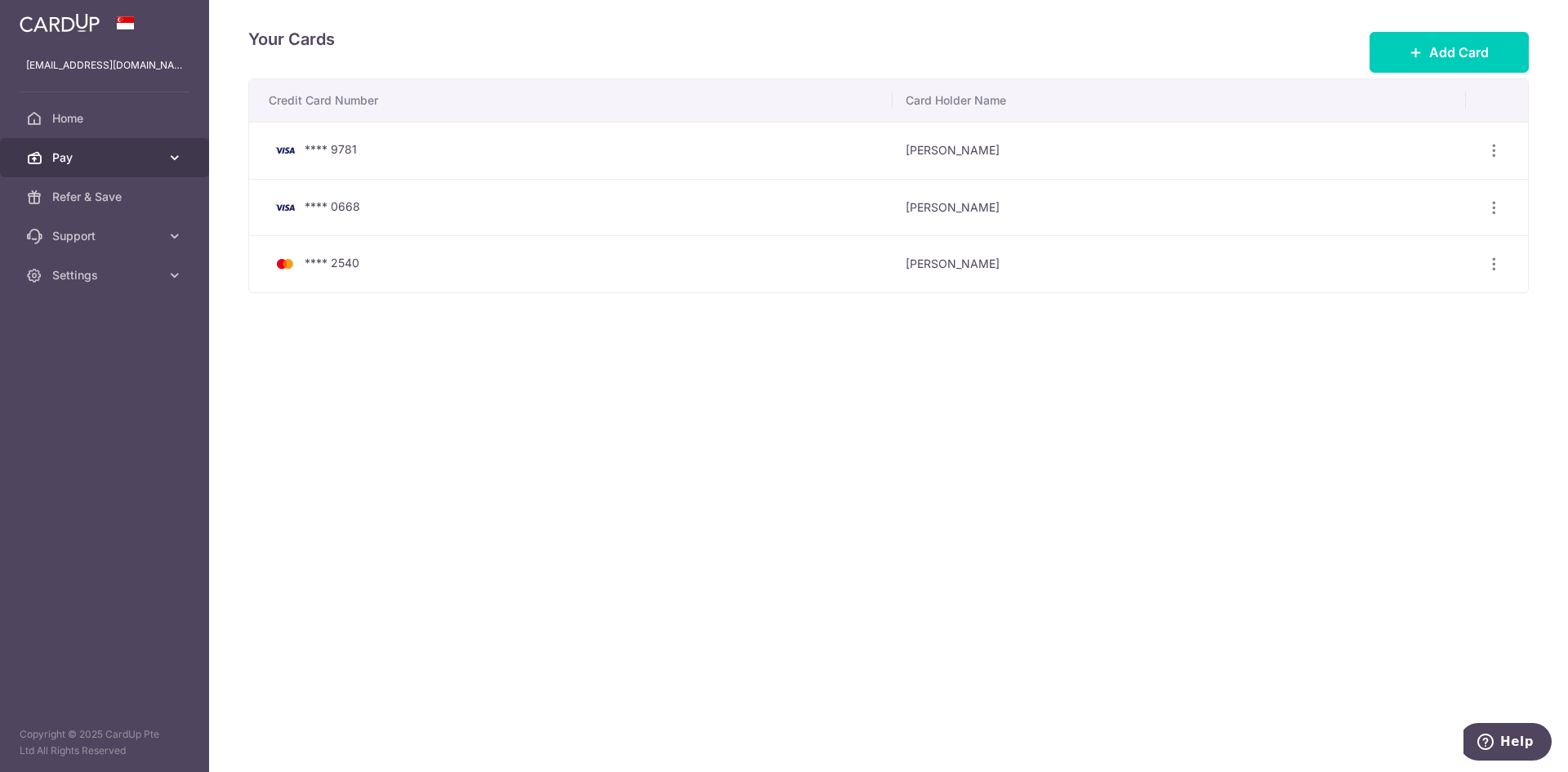
click at [78, 157] on span "Pay" at bounding box center [106, 157] width 108 height 17
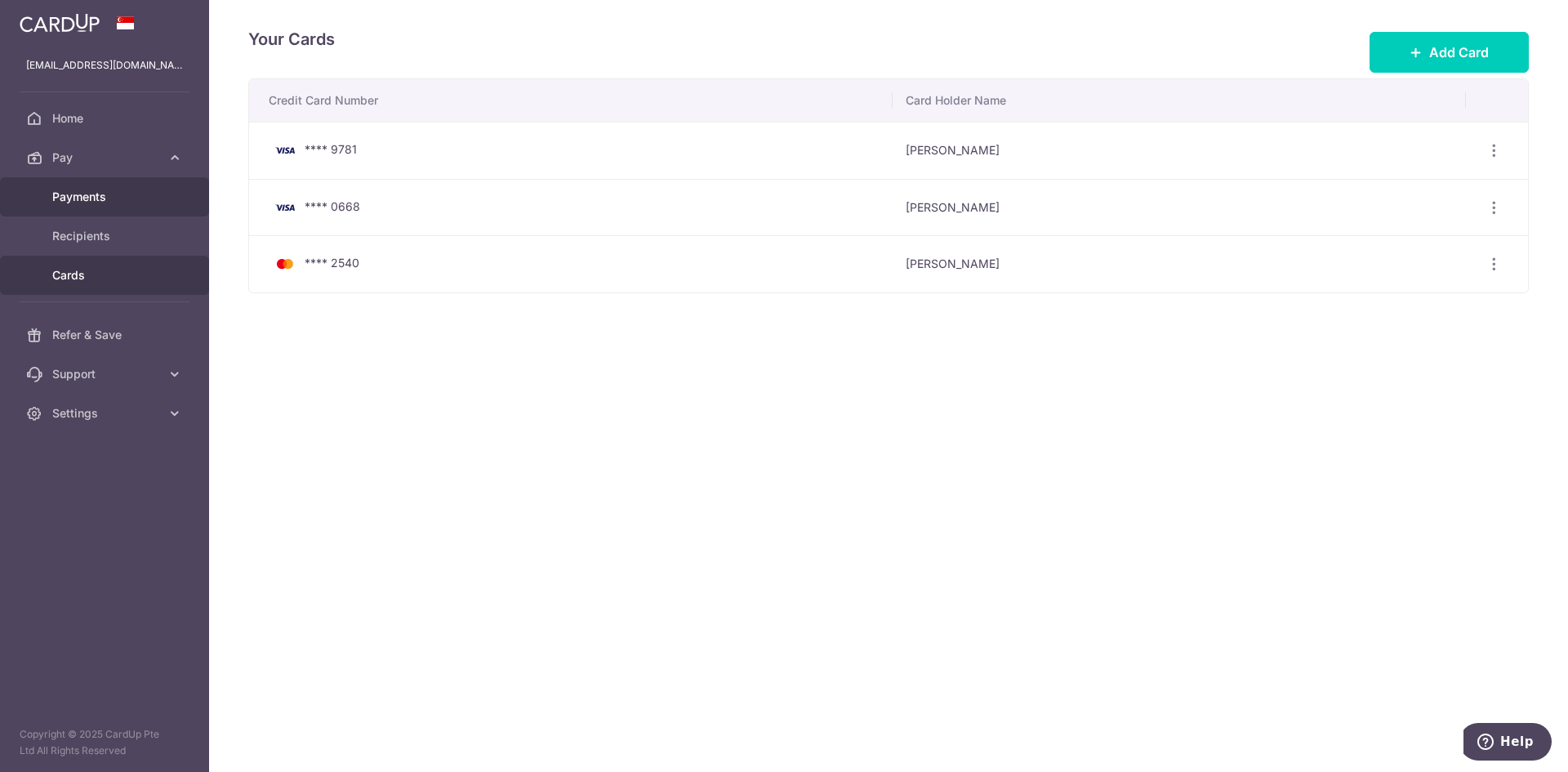
click at [97, 198] on span "Payments" at bounding box center [106, 196] width 108 height 17
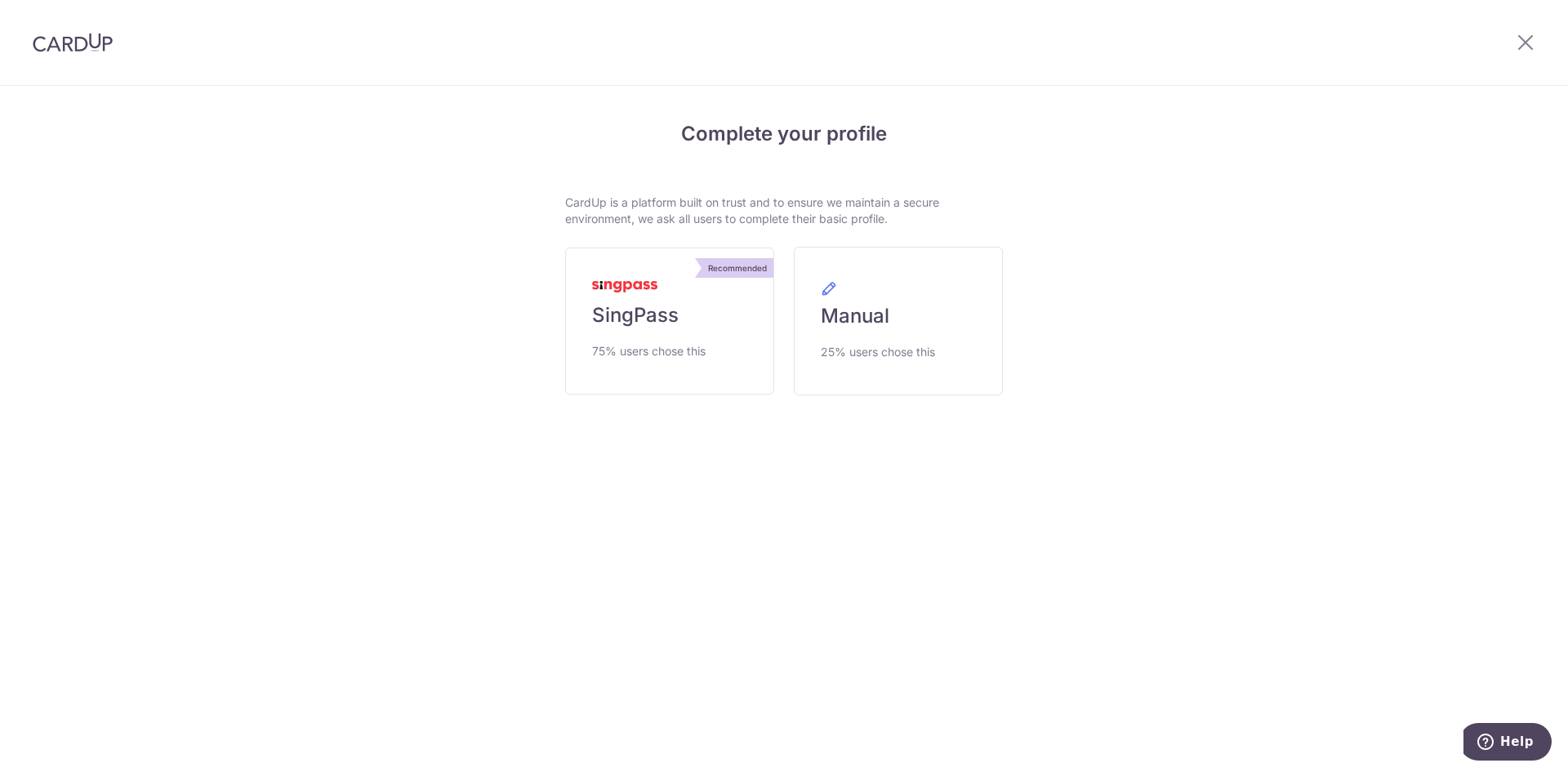
click at [683, 363] on link "Recommended SingPass 75% users chose this" at bounding box center [669, 320] width 209 height 147
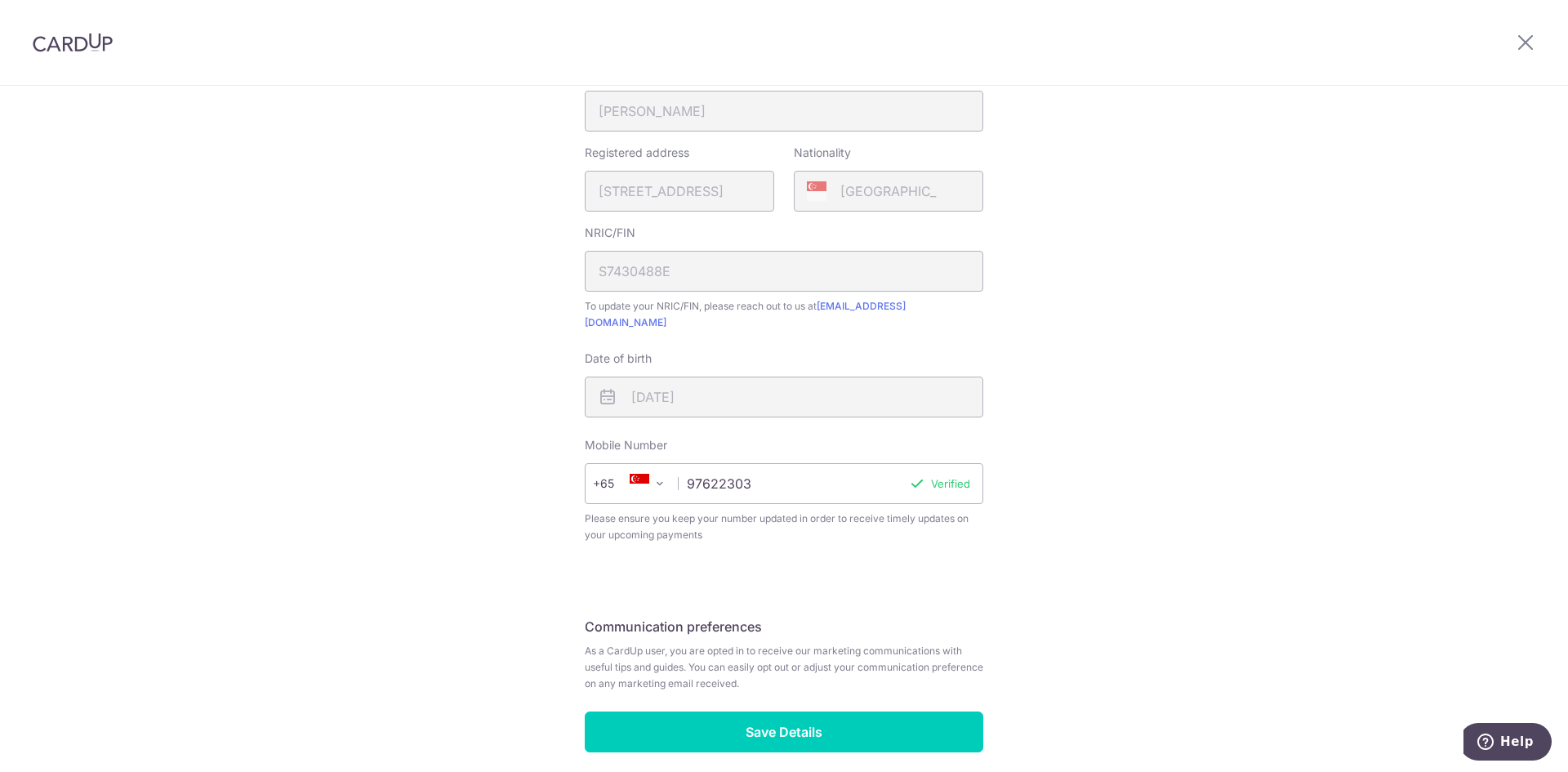
scroll to position [433, 0]
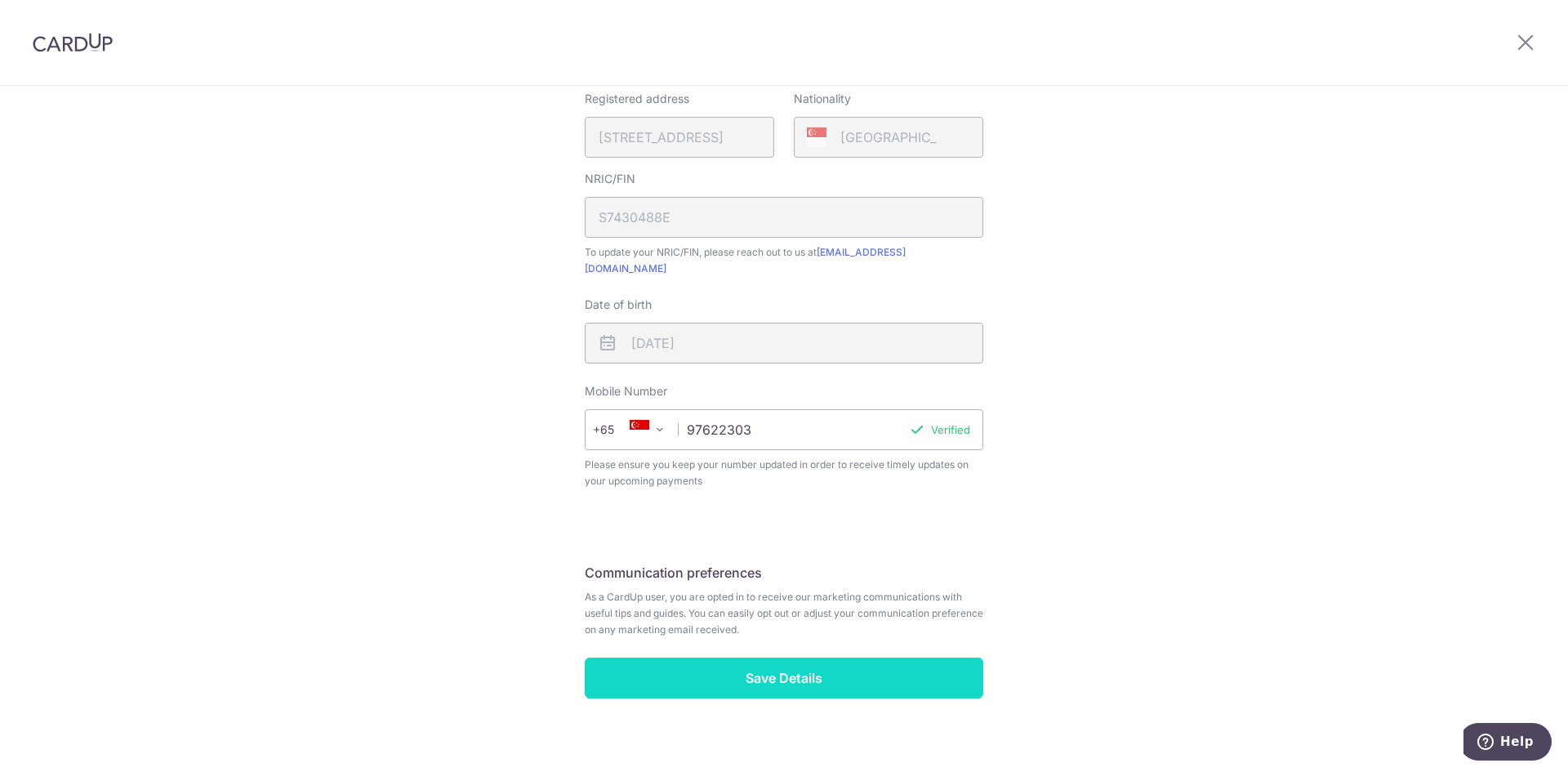
click at [810, 661] on input "Save Details" at bounding box center [784, 678] width 399 height 41
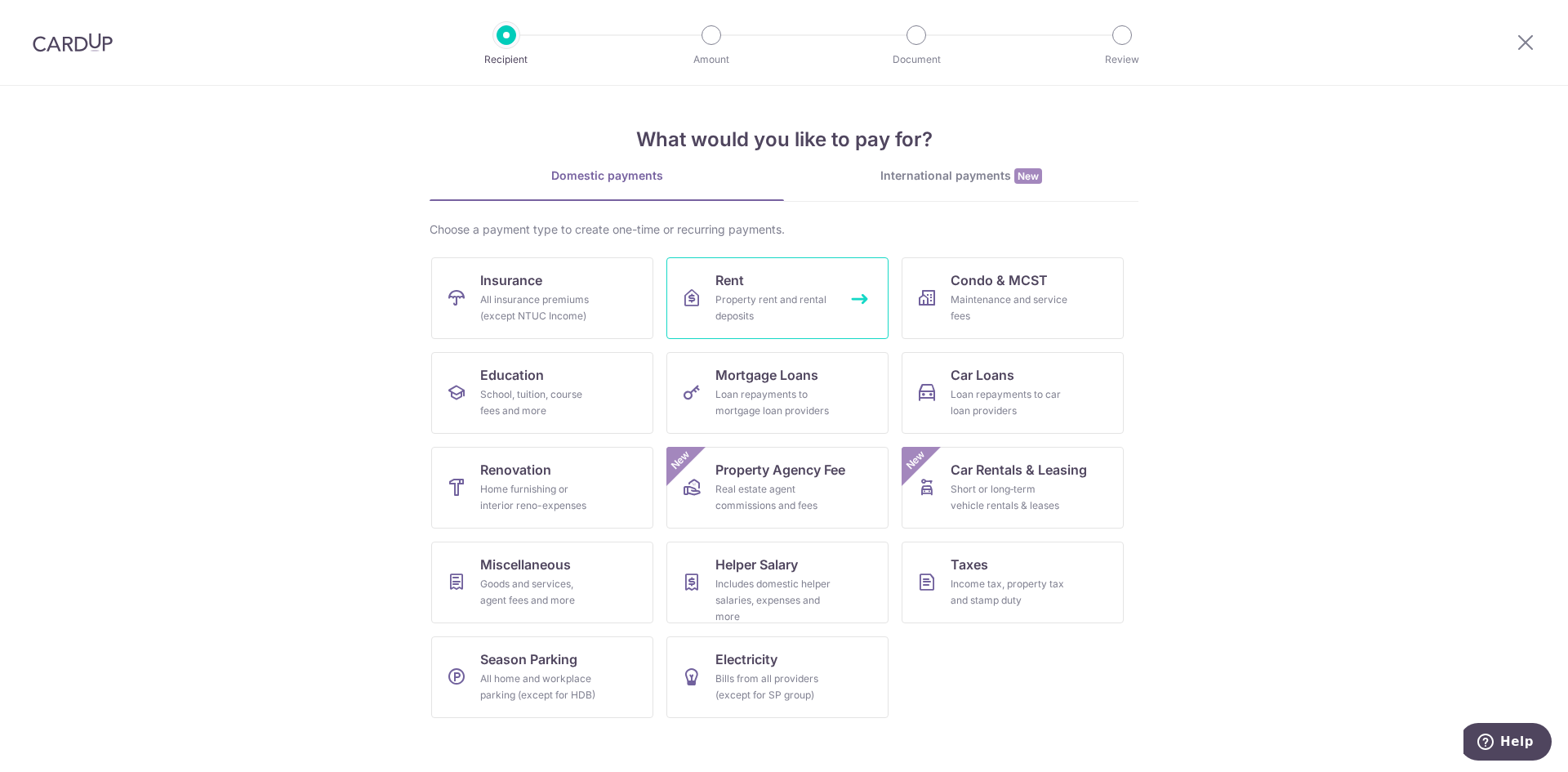
click at [803, 294] on div "Property rent and rental deposits" at bounding box center [774, 308] width 117 height 33
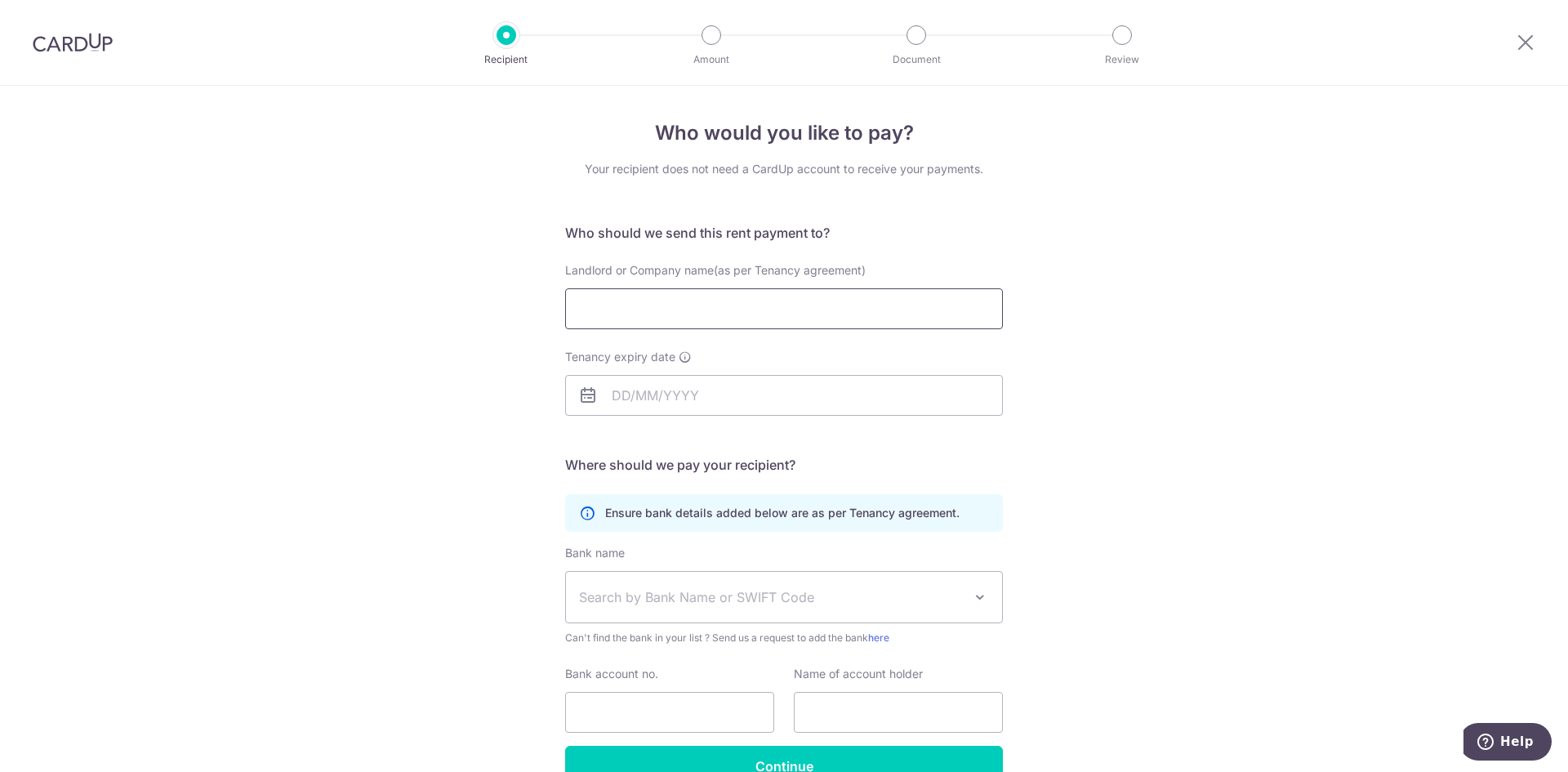
click at [655, 321] on input "Landlord or Company name(as per Tenancy agreement)" at bounding box center [784, 309] width 438 height 41
type input "[PERSON_NAME]"
click at [707, 392] on input "Tenancy expiry date" at bounding box center [784, 395] width 438 height 41
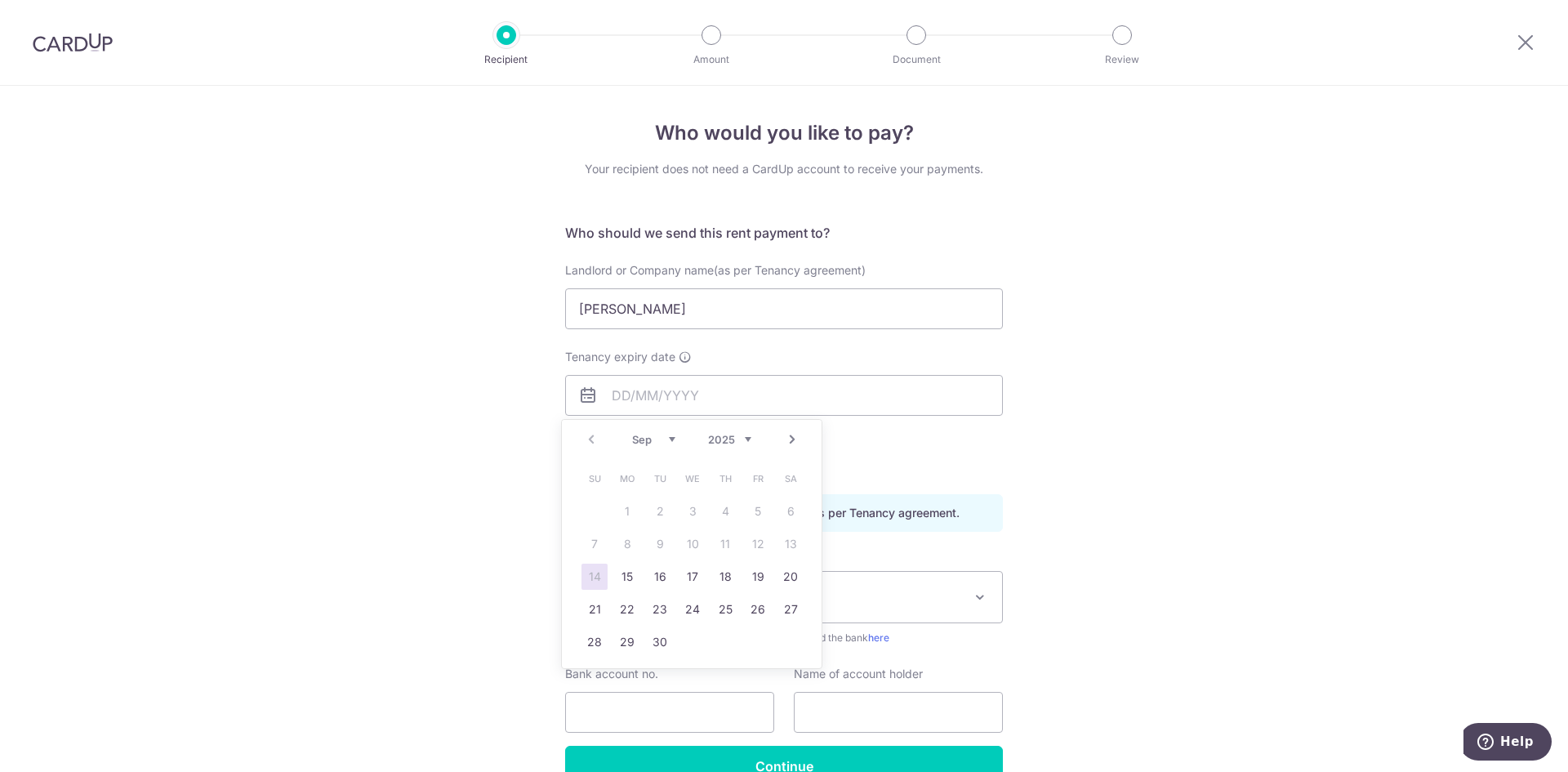
click at [1072, 428] on div "Who would you like to pay? Your recipient does not need a CardUp account to rec…" at bounding box center [784, 474] width 1568 height 778
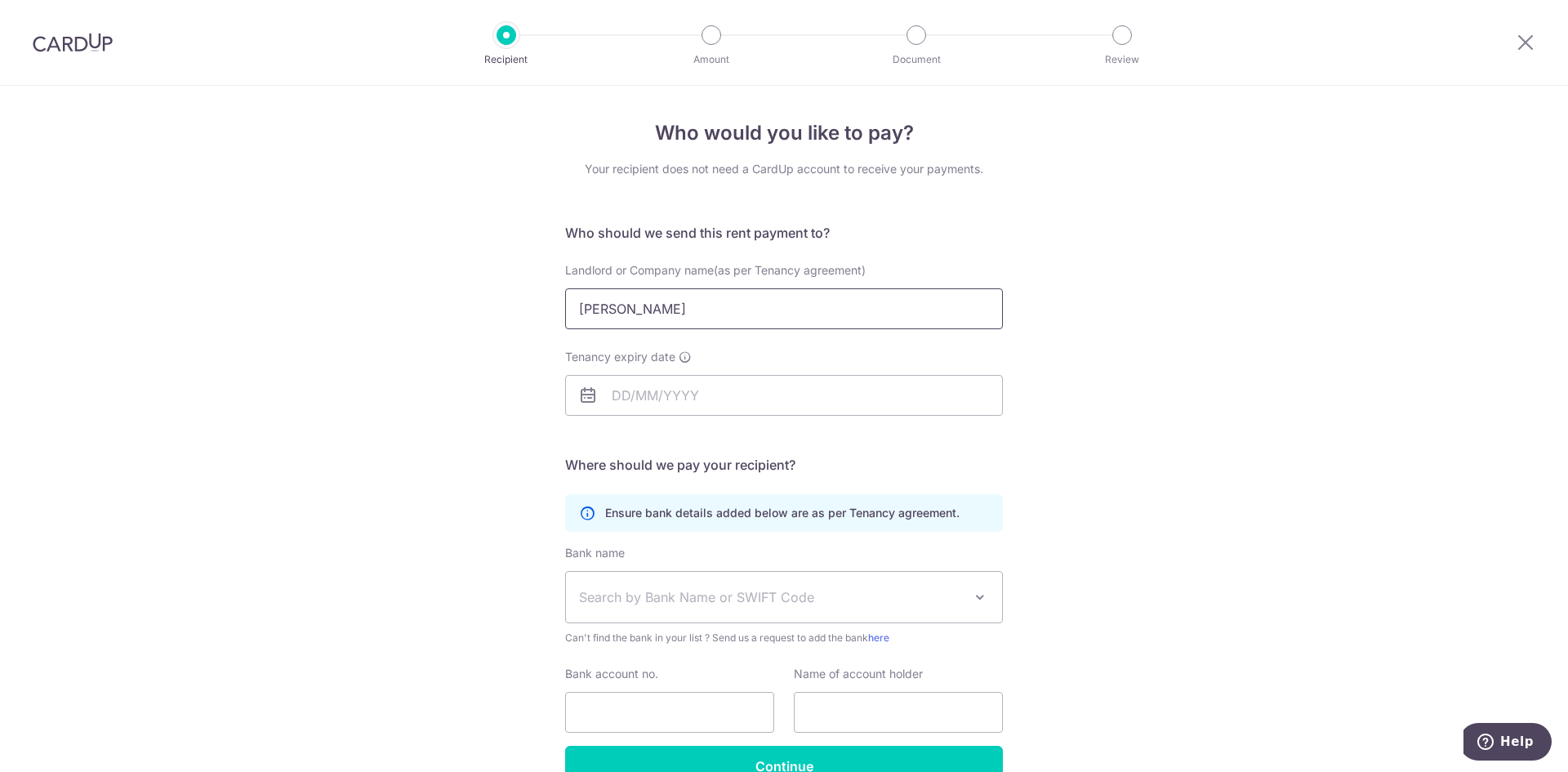
drag, startPoint x: 669, startPoint y: 321, endPoint x: 556, endPoint y: 315, distance: 113.2
click at [556, 315] on div "Landlord or Company name(as per Tenancy agreement) [PERSON_NAME]" at bounding box center [784, 295] width 457 height 67
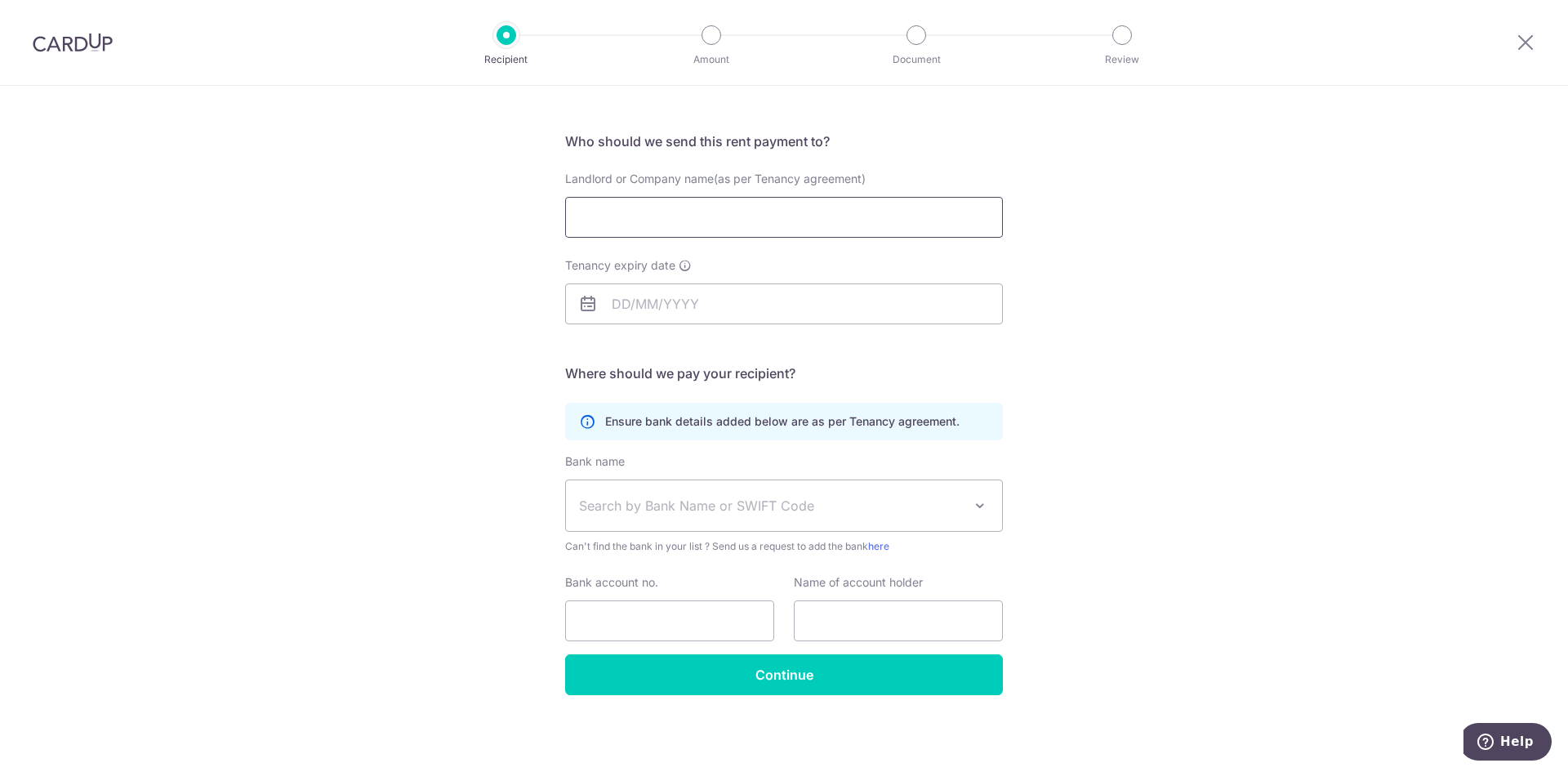
click at [674, 222] on input "Landlord or Company name(as per Tenancy agreement)" at bounding box center [784, 218] width 438 height 41
type input "Jenny Heng"
drag, startPoint x: 661, startPoint y: 214, endPoint x: 568, endPoint y: 220, distance: 93.2
click at [568, 220] on input "Jenny Heng" at bounding box center [784, 218] width 438 height 41
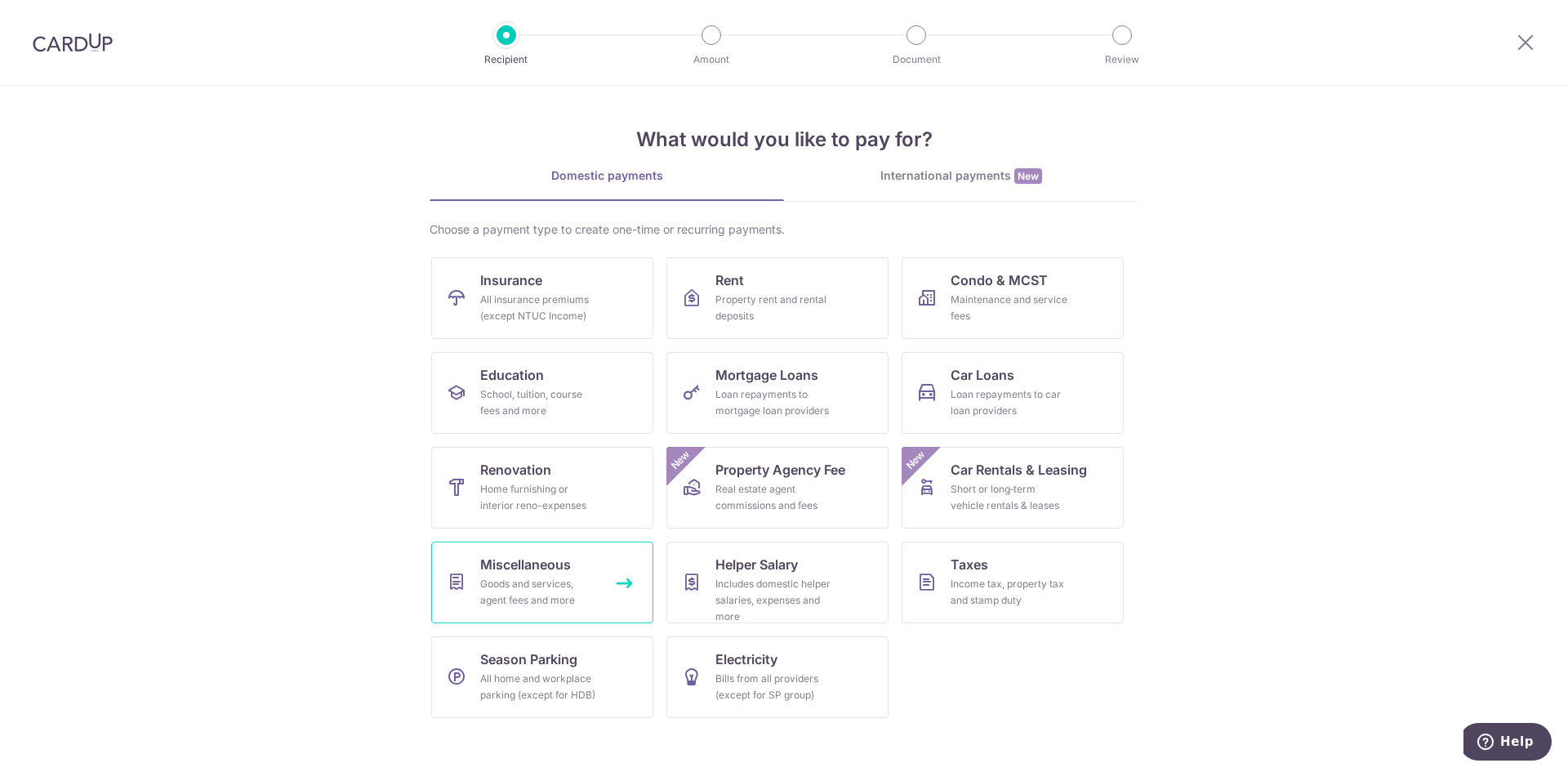
click at [476, 577] on link "Miscellaneous Goods and services, agent fees and more" at bounding box center [542, 583] width 222 height 82
click at [757, 326] on link "Rent Property rent and rental deposits" at bounding box center [777, 298] width 222 height 82
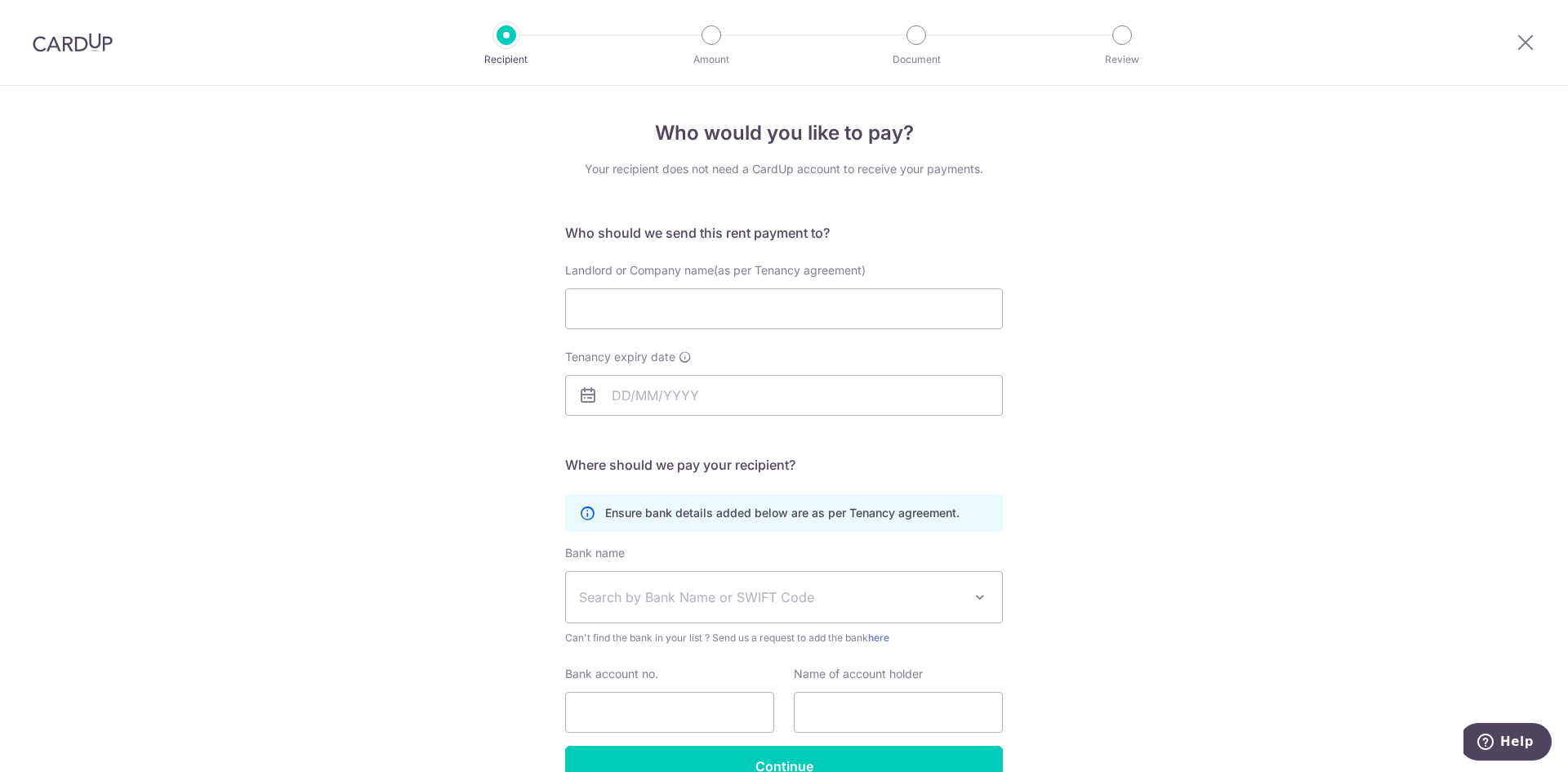
click at [1160, 329] on div "Who would you like to pay? Your recipient does not need a CardUp account to rec…" at bounding box center [784, 474] width 1568 height 778
click at [646, 301] on input "Landlord or Company name(as per Tenancy agreement)" at bounding box center [784, 309] width 438 height 41
click at [796, 383] on input "Tenancy expiry date" at bounding box center [784, 395] width 438 height 41
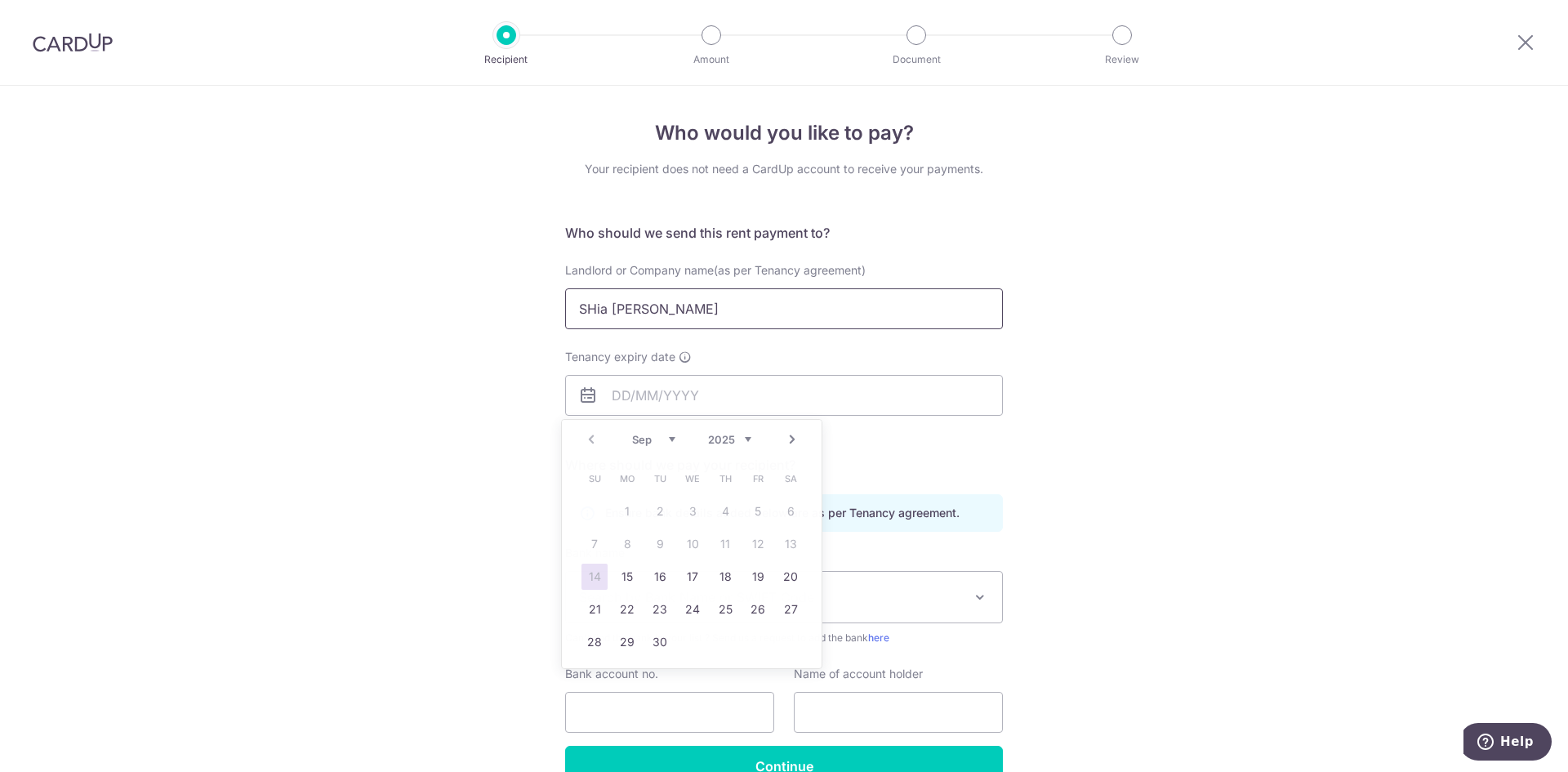
click at [592, 308] on input "SHia Tze Chuen" at bounding box center [784, 309] width 438 height 41
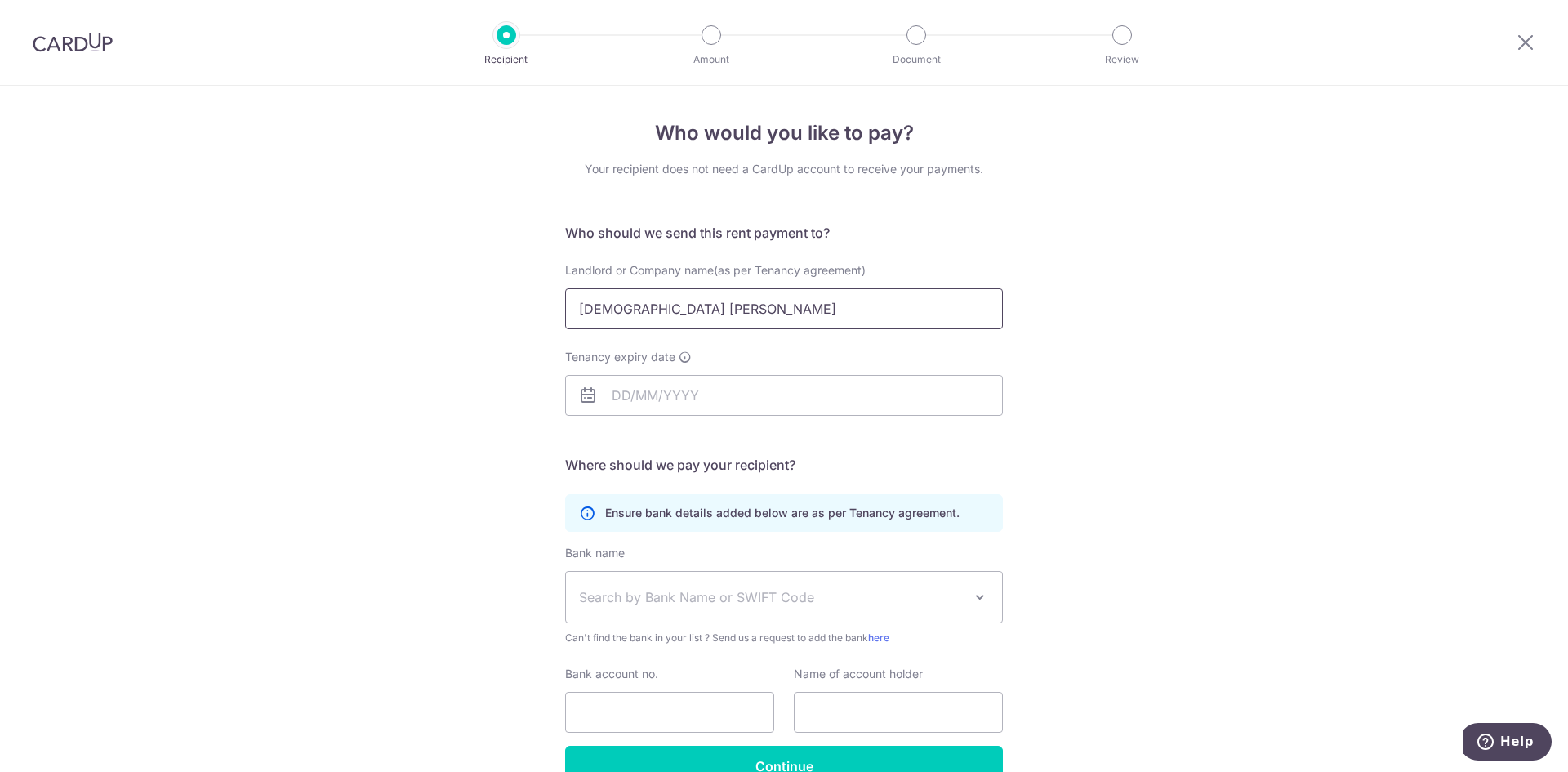
drag, startPoint x: 720, startPoint y: 317, endPoint x: 561, endPoint y: 312, distance: 159.1
click at [565, 312] on input "Shia Tze Chuen" at bounding box center [784, 309] width 438 height 41
click at [797, 389] on input "Tenancy expiry date" at bounding box center [784, 395] width 438 height 41
drag, startPoint x: 690, startPoint y: 319, endPoint x: 574, endPoint y: 312, distance: 116.2
click at [574, 312] on input "Ng Seng Hua" at bounding box center [784, 309] width 438 height 41
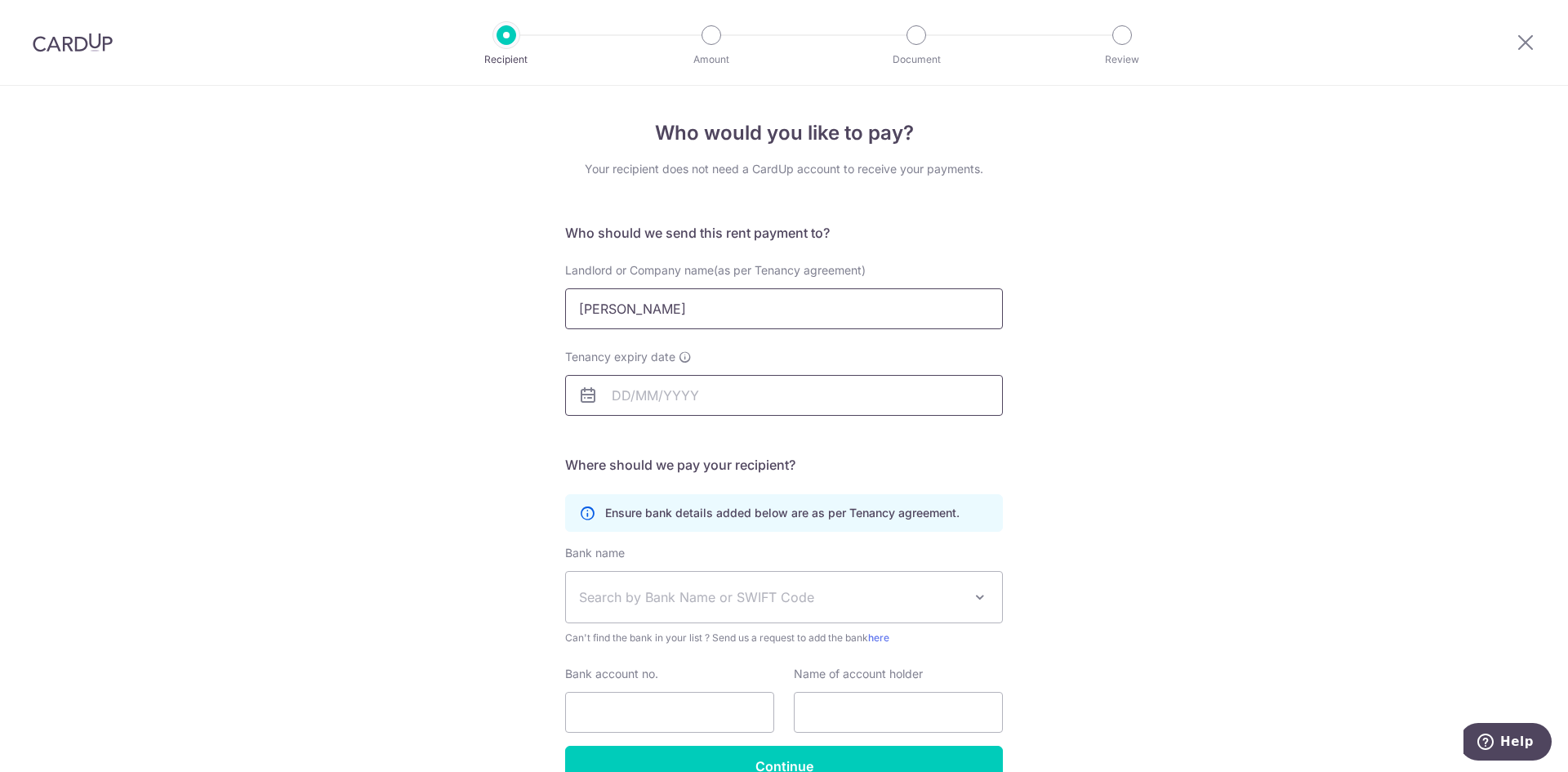
type input "Jenny Heng"
click at [705, 387] on input "Tenancy expiry date" at bounding box center [784, 395] width 438 height 41
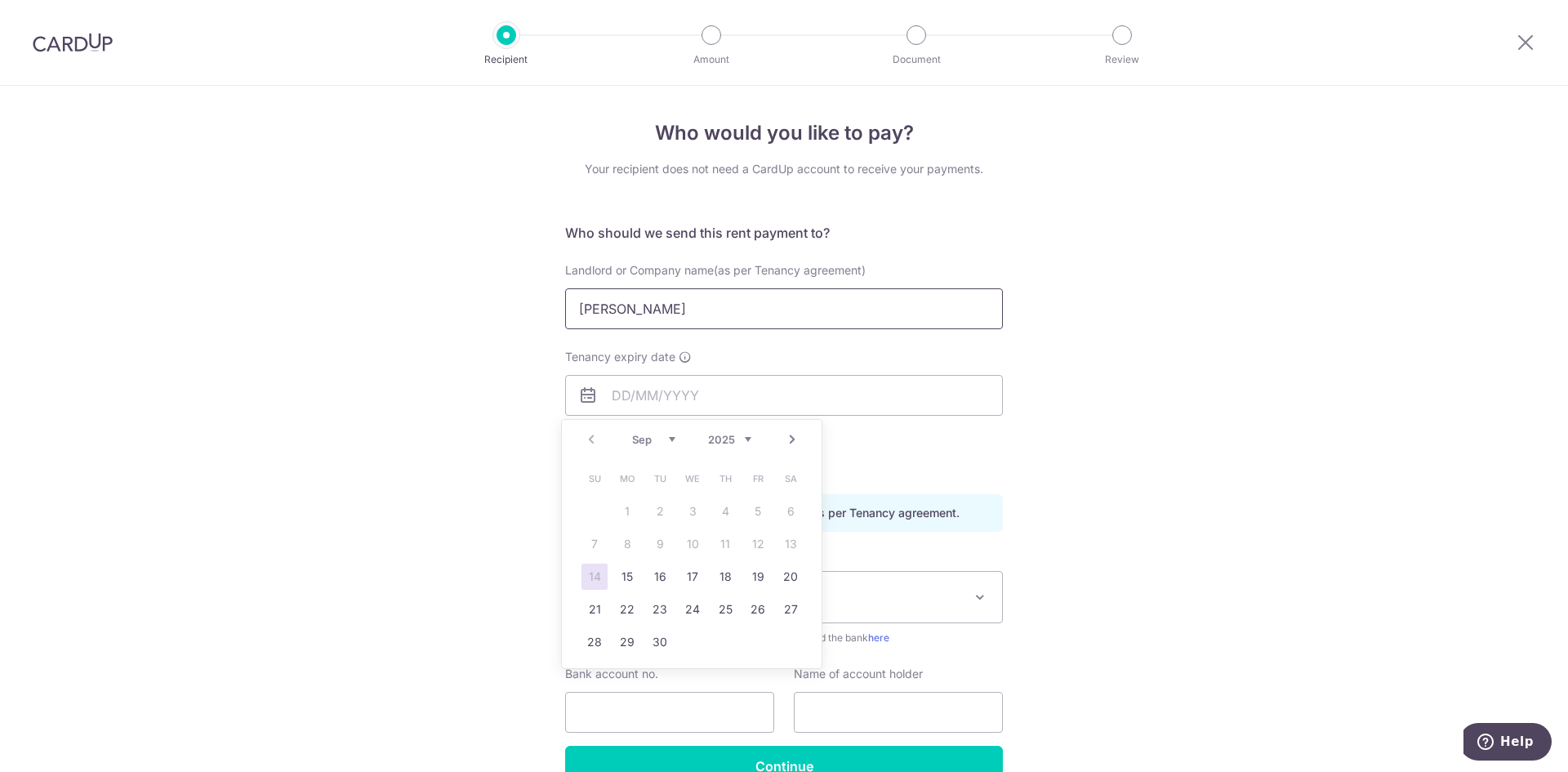
click at [681, 312] on input "Jenny Heng" at bounding box center [784, 309] width 438 height 41
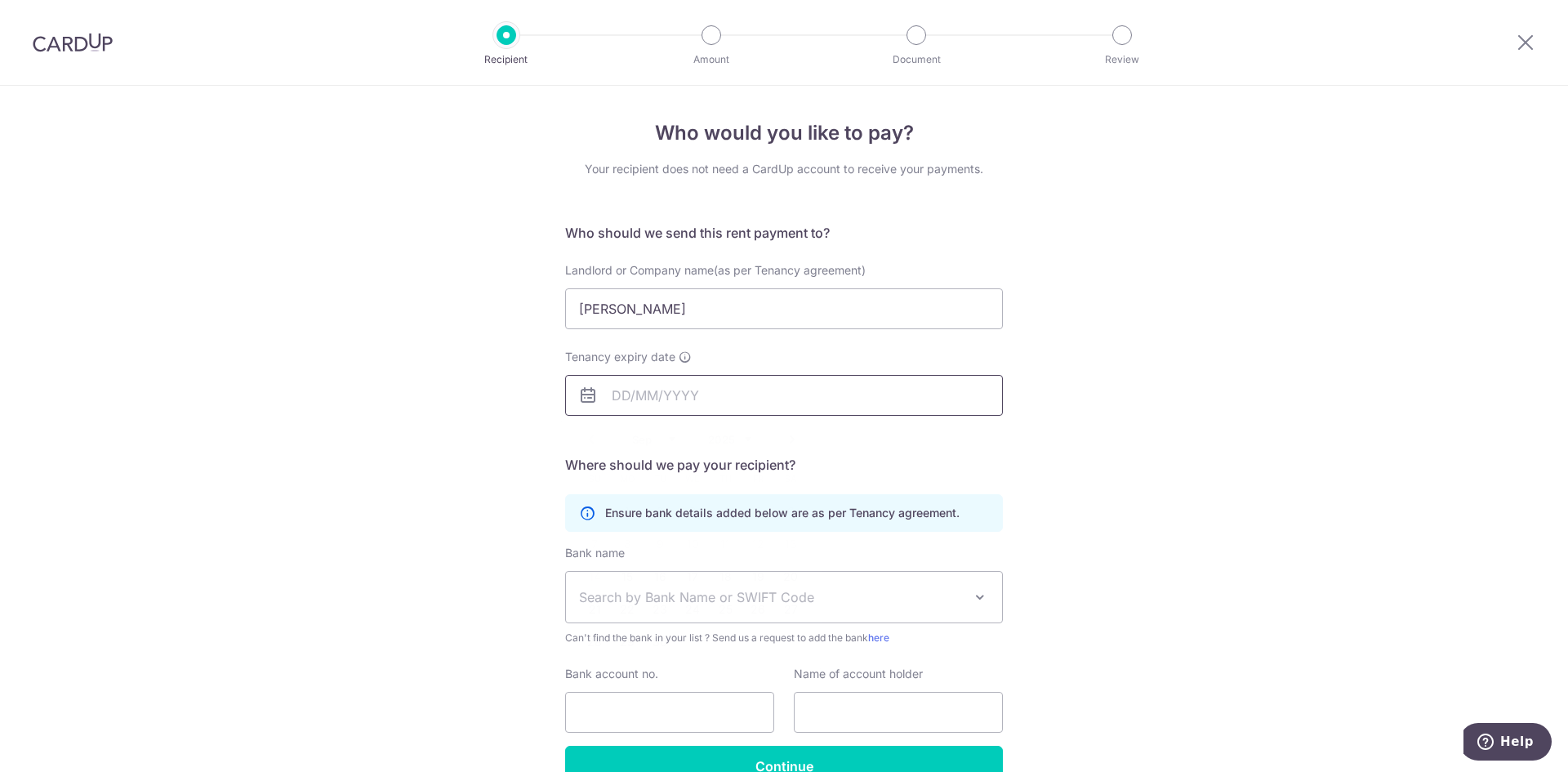
click at [676, 394] on input "Tenancy expiry date" at bounding box center [784, 395] width 438 height 41
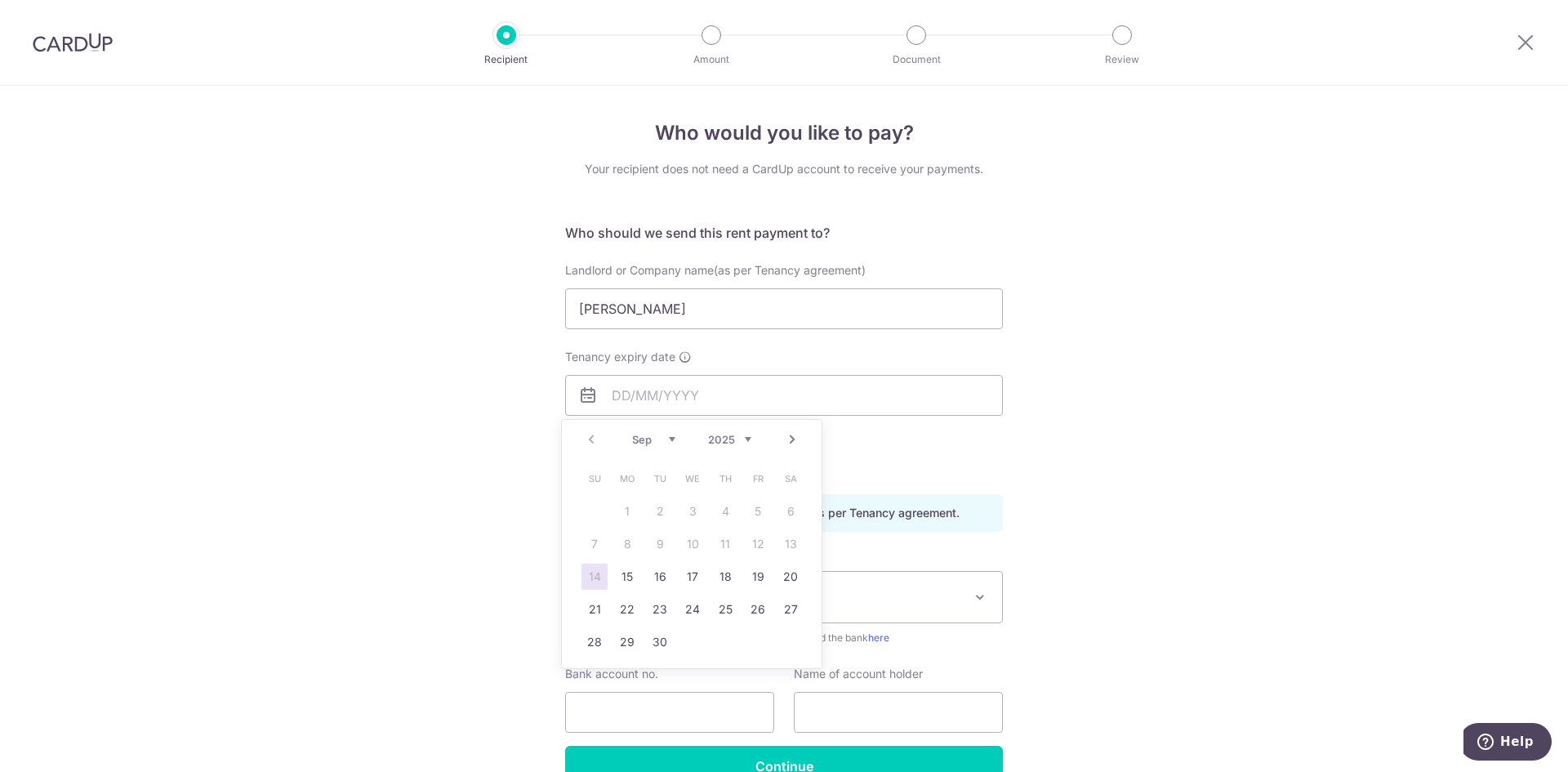
click at [753, 445] on div "Prev Next Sep Oct Nov Dec 2025 2026 2027 2028 2029 2030 2031 2032 2033 2034 2035" at bounding box center [692, 439] width 260 height 39
click at [745, 441] on select "2025 2026 2027 2028 2029 2030 2031 2032 2033 2034 2035" at bounding box center [729, 439] width 44 height 13
click at [594, 445] on link "Prev" at bounding box center [591, 439] width 19 height 19
click at [795, 442] on link "Next" at bounding box center [792, 439] width 19 height 19
click at [587, 441] on link "Prev" at bounding box center [591, 439] width 19 height 19
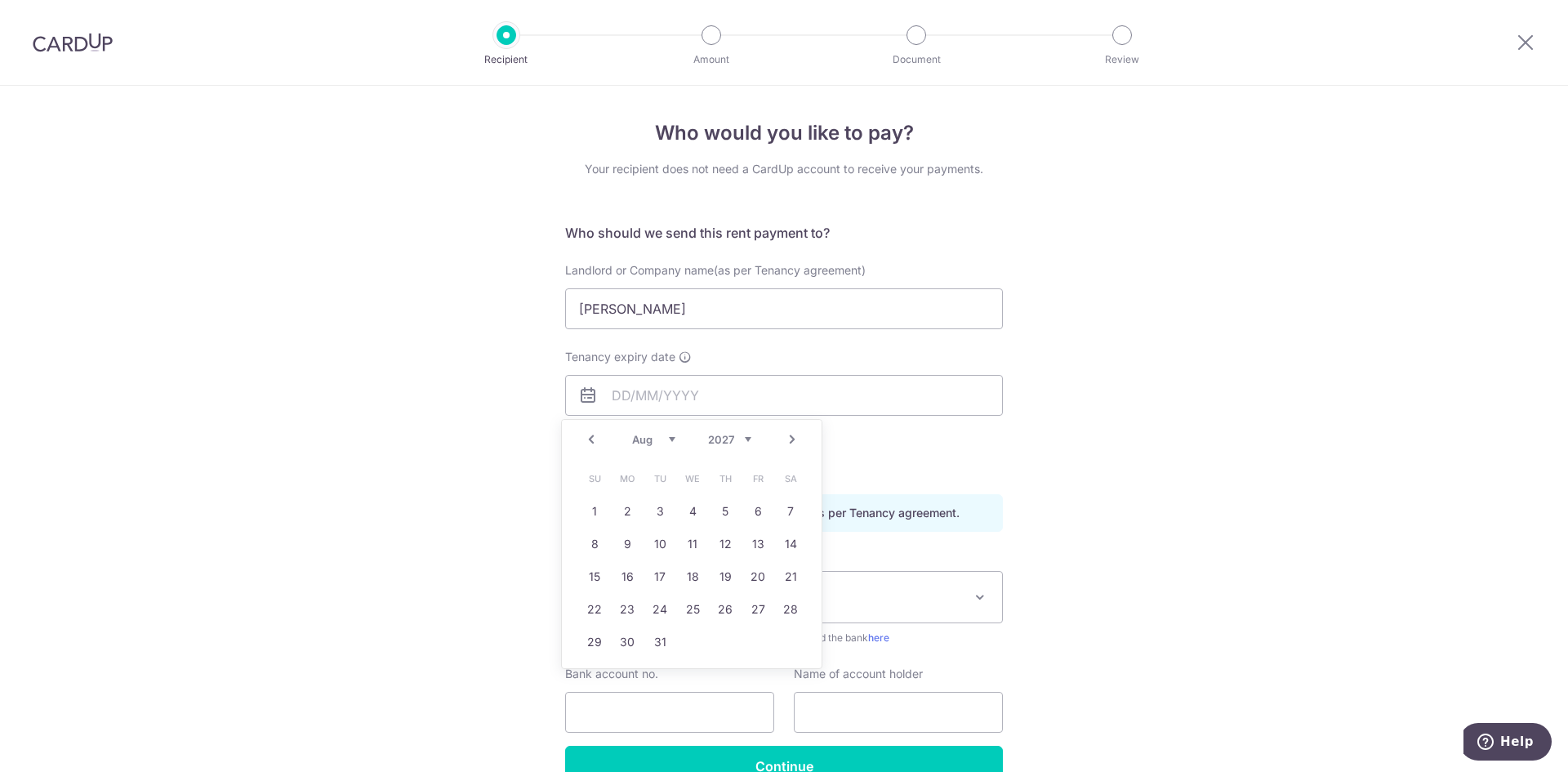
click at [586, 440] on link "Prev" at bounding box center [591, 439] width 19 height 19
click at [792, 434] on link "Next" at bounding box center [792, 439] width 19 height 19
click at [663, 637] on link "31" at bounding box center [659, 642] width 26 height 26
type input "31/08/2027"
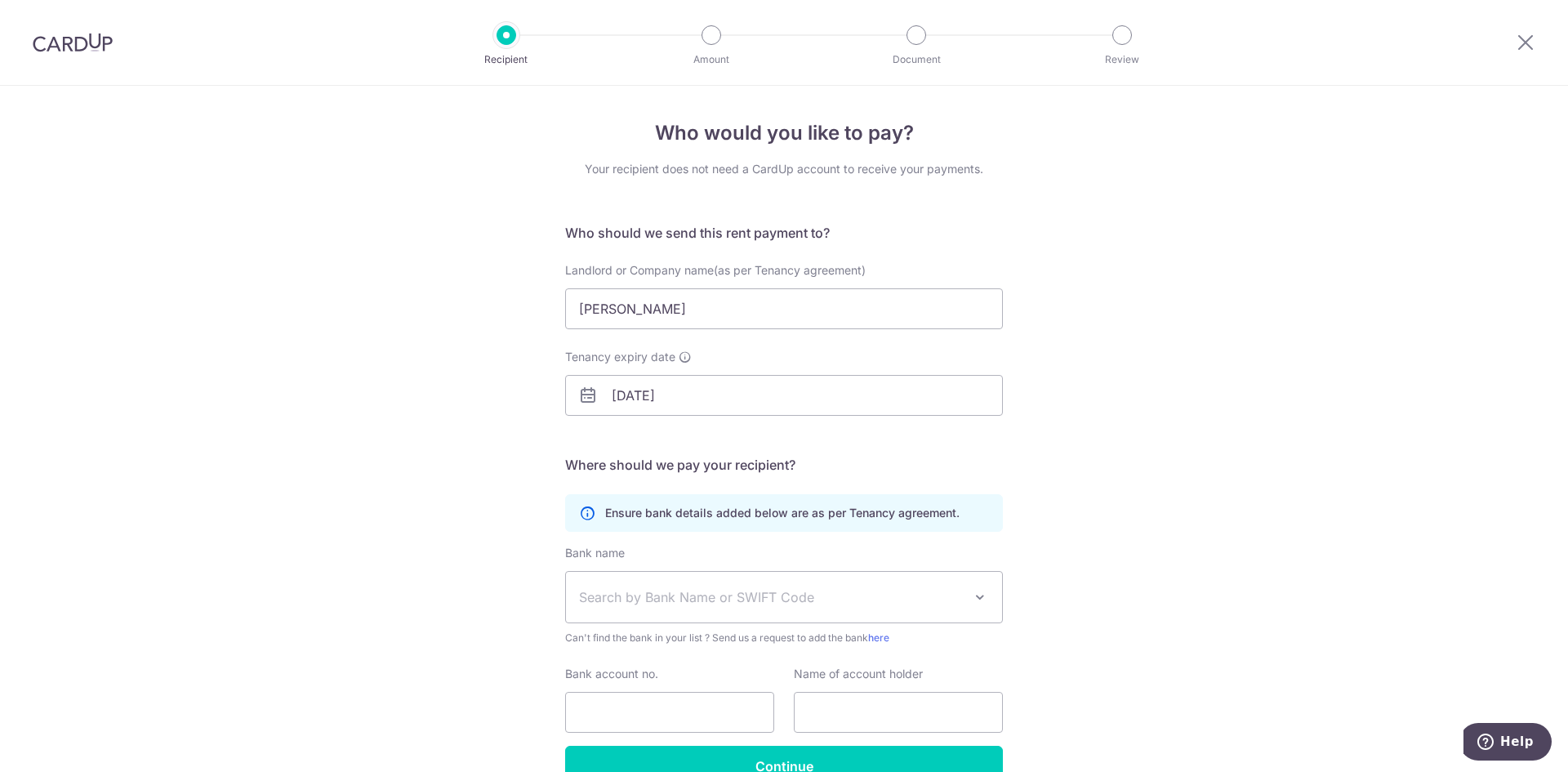
click at [869, 599] on span "Search by Bank Name or SWIFT Code" at bounding box center [770, 597] width 384 height 19
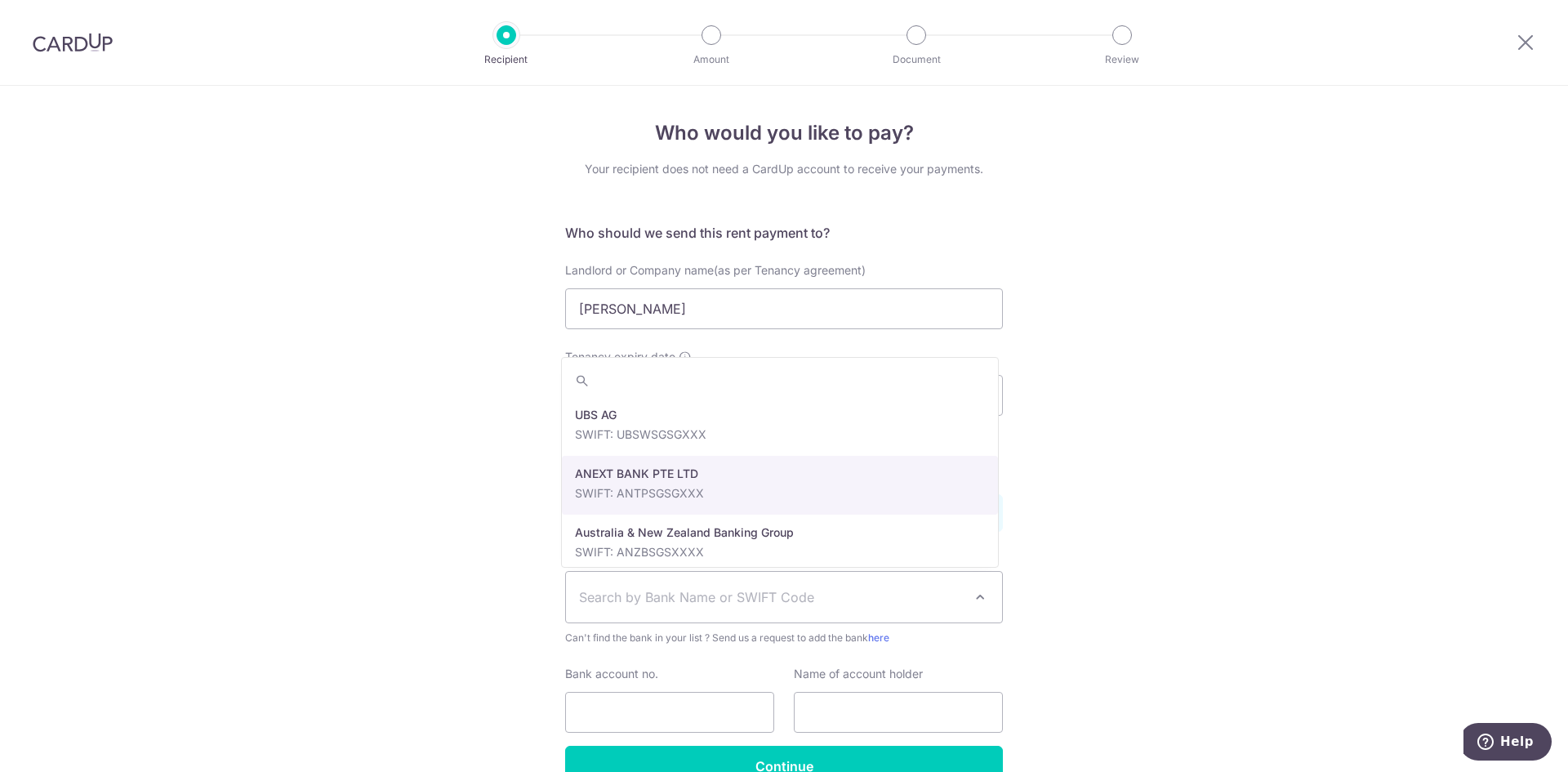
click at [1103, 463] on div "Who would you like to pay? Your recipient does not need a CardUp account to rec…" at bounding box center [784, 474] width 1568 height 778
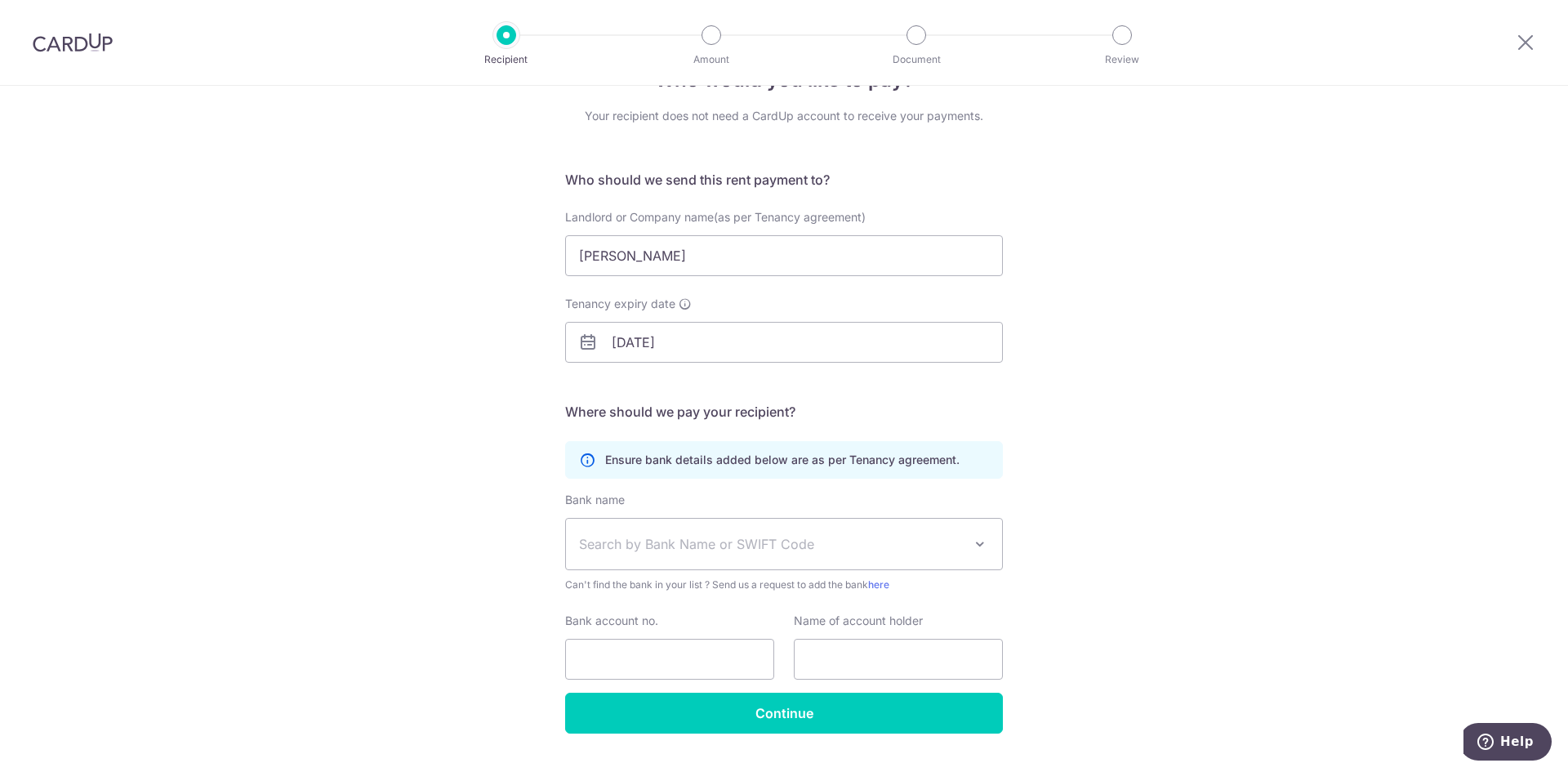
scroll to position [91, 0]
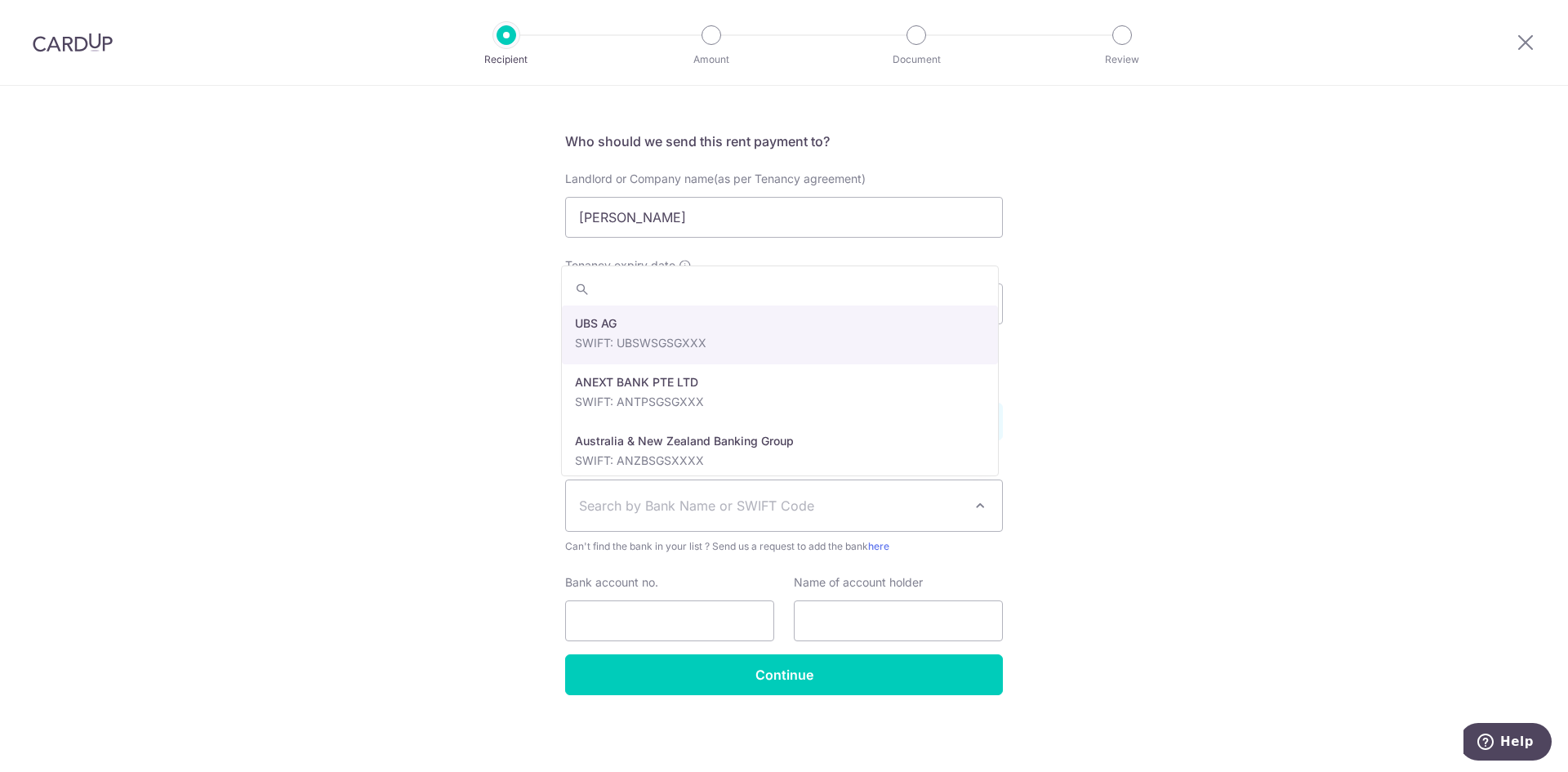
click at [946, 505] on span "Search by Bank Name or SWIFT Code" at bounding box center [770, 506] width 384 height 19
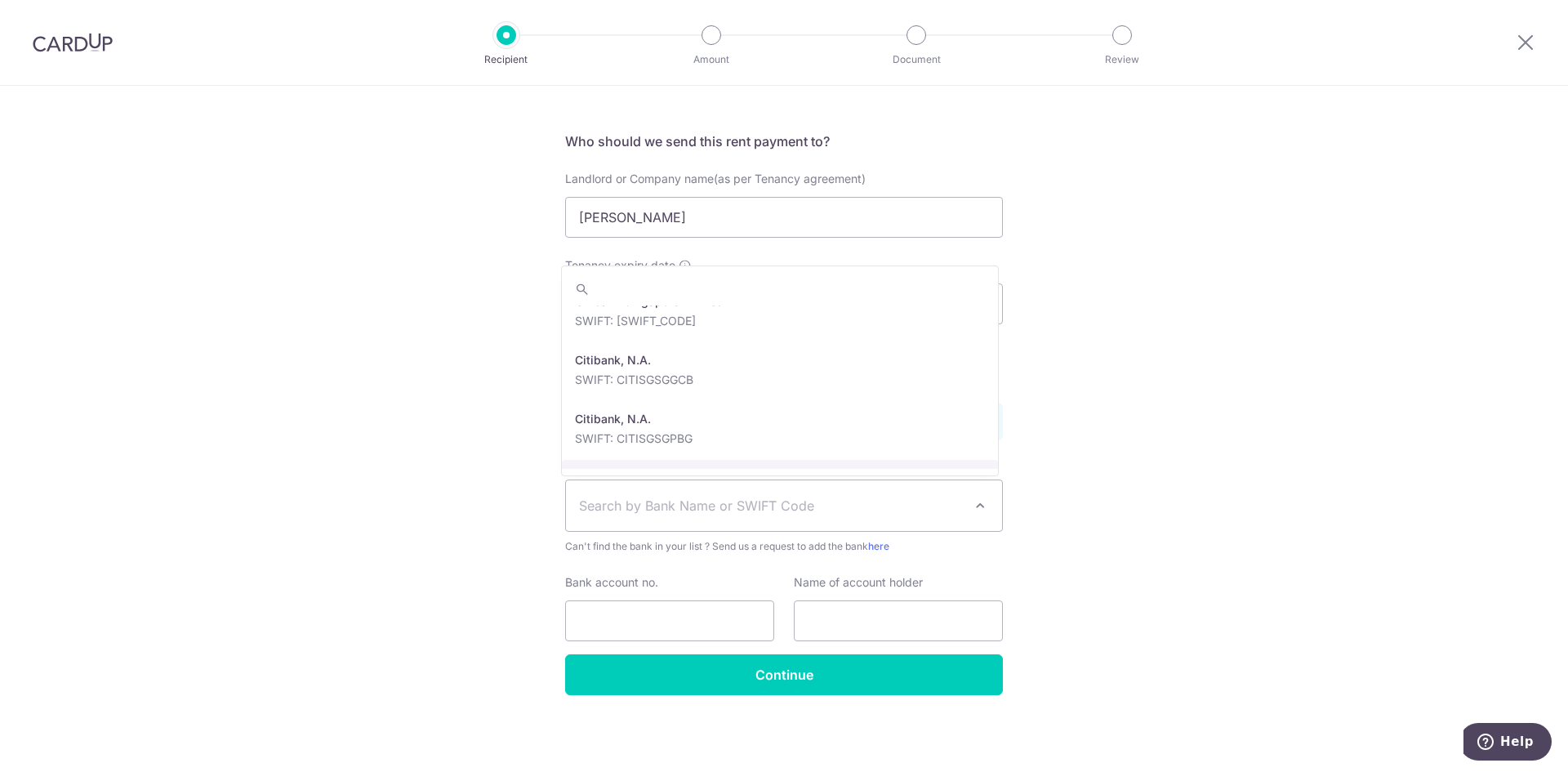
scroll to position [817, 0]
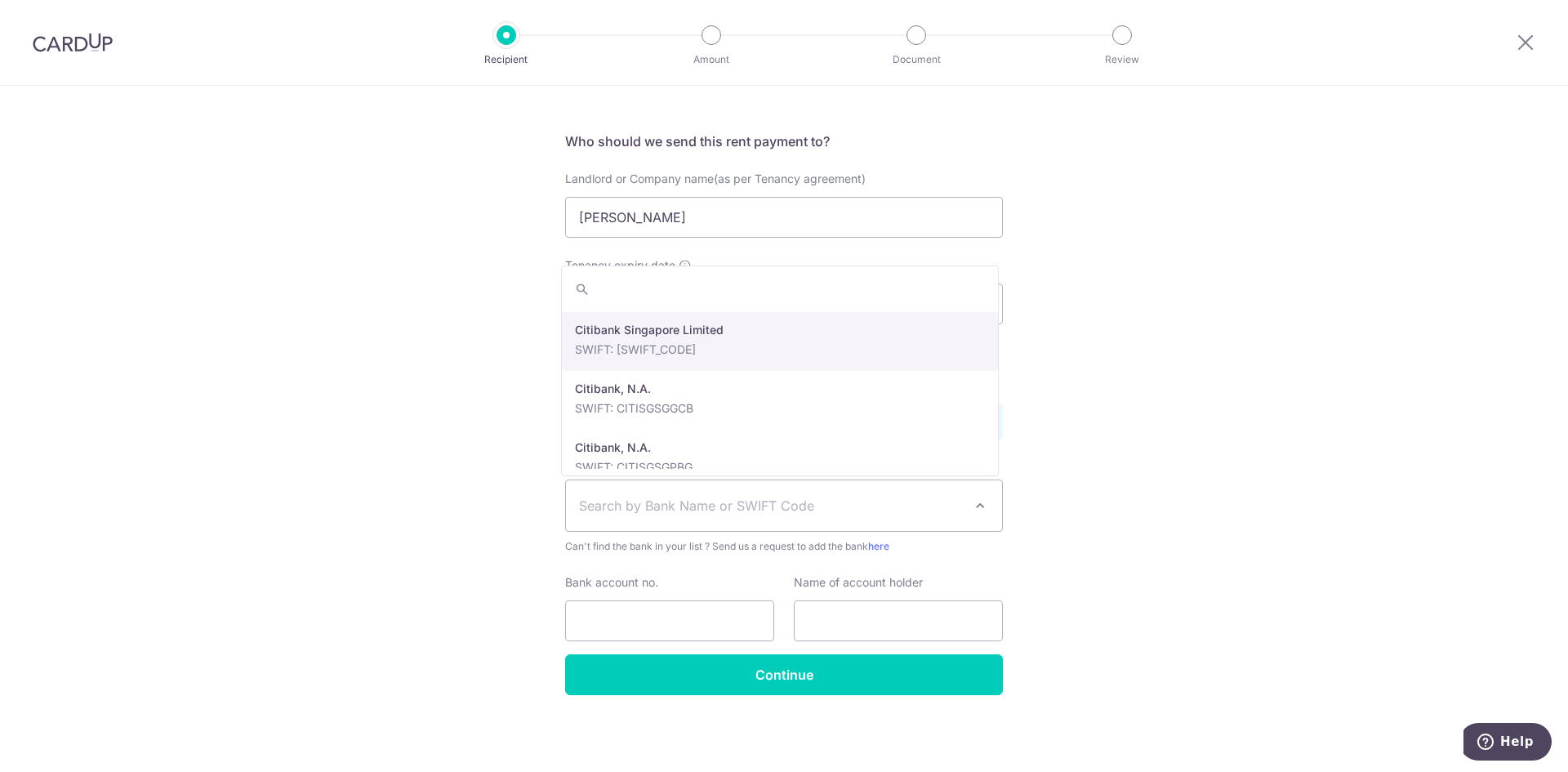
click at [1287, 435] on div "Who would you like to pay? Your recipient does not need a CardUp account to rec…" at bounding box center [784, 383] width 1568 height 778
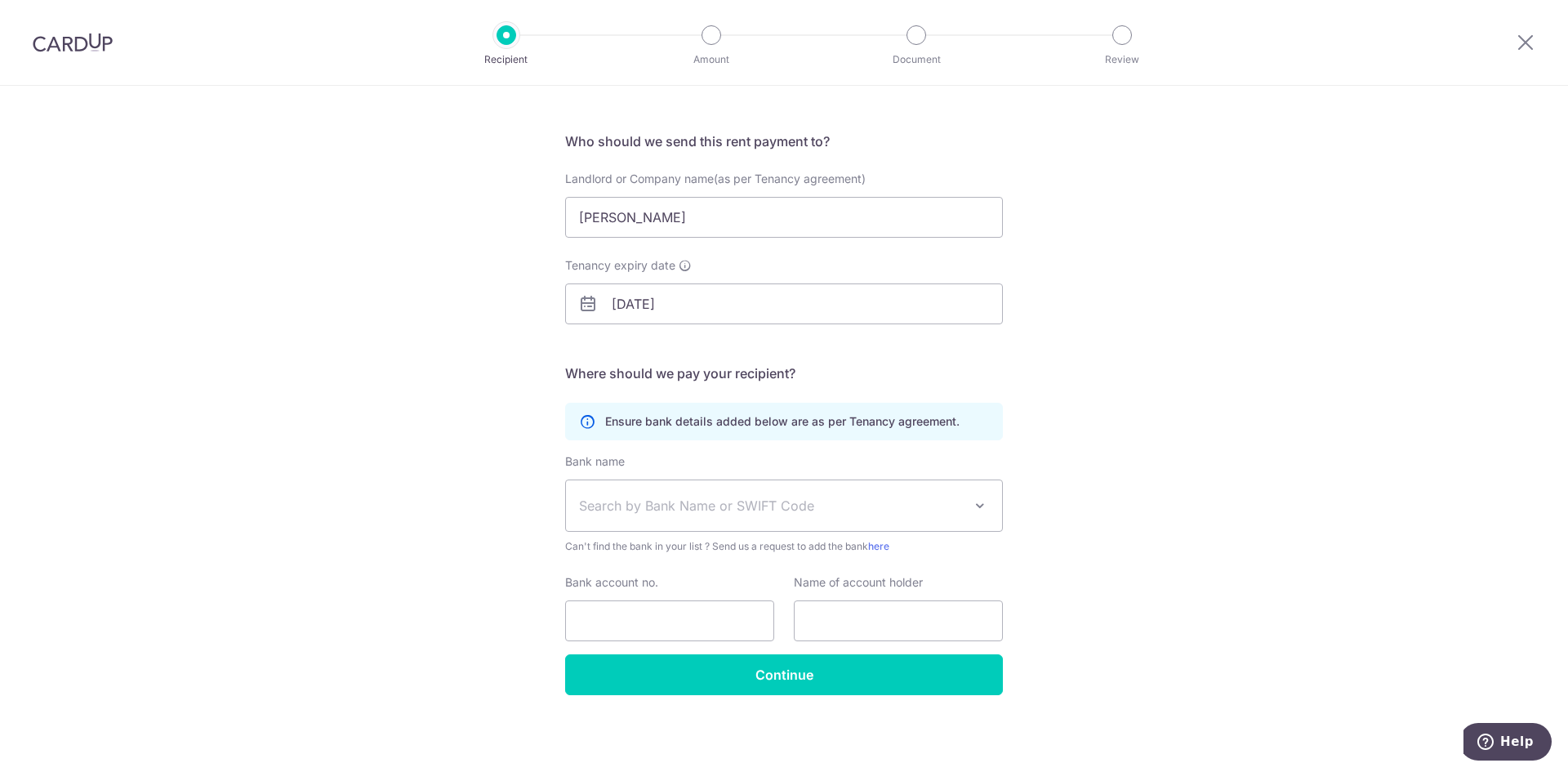
click at [735, 507] on span "Search by Bank Name or SWIFT Code" at bounding box center [770, 506] width 384 height 19
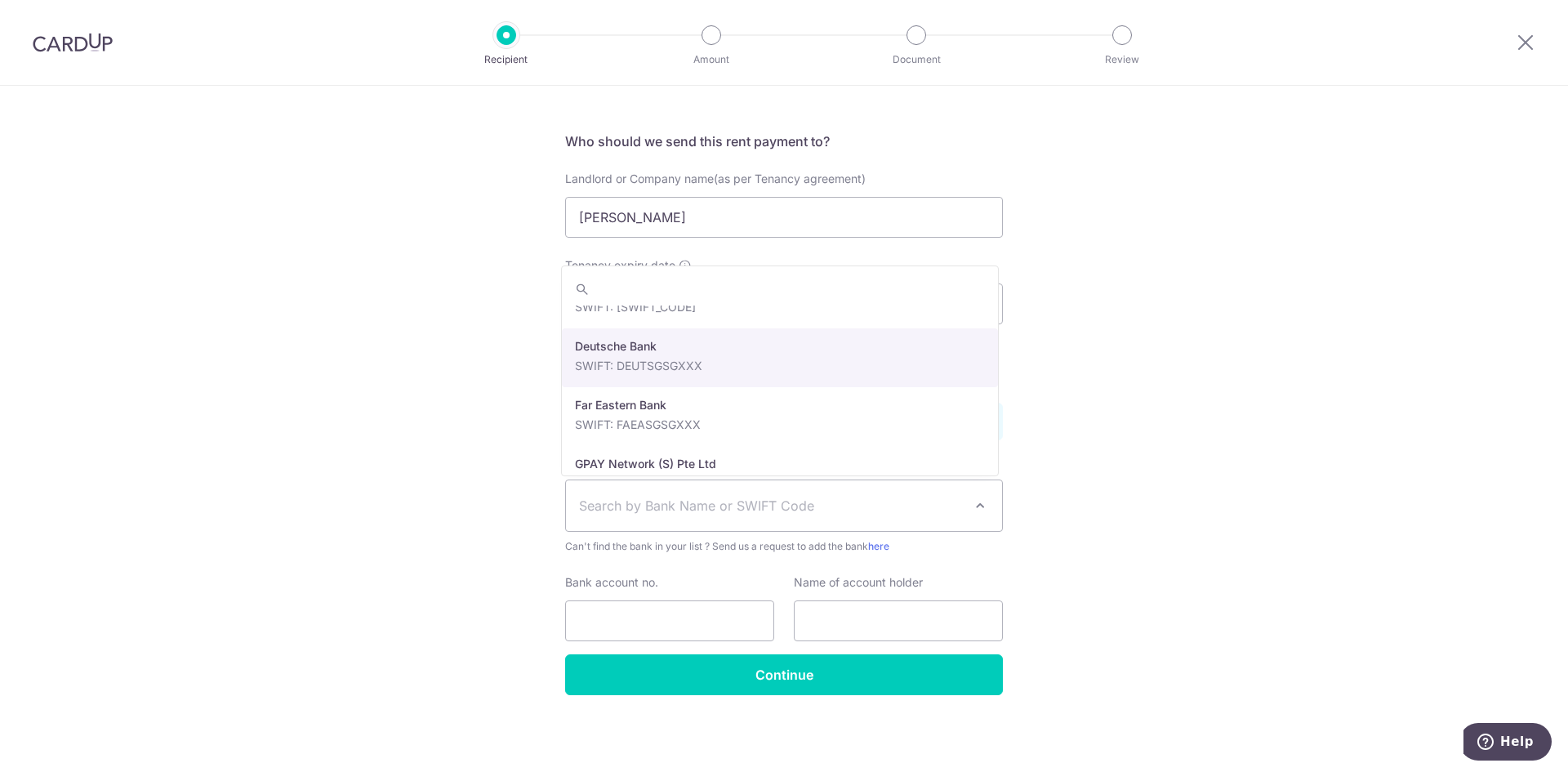
scroll to position [1307, 0]
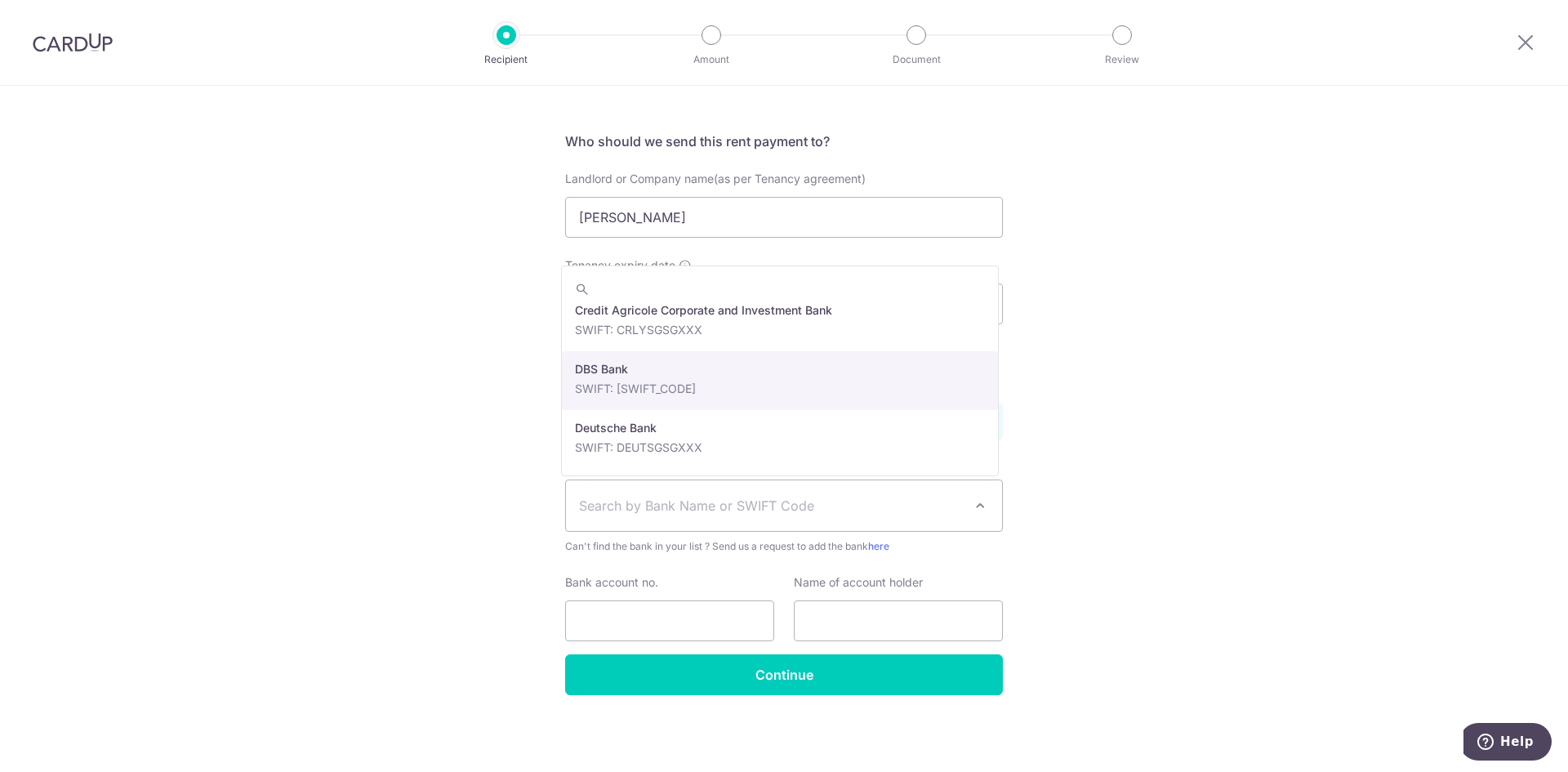
select select "6"
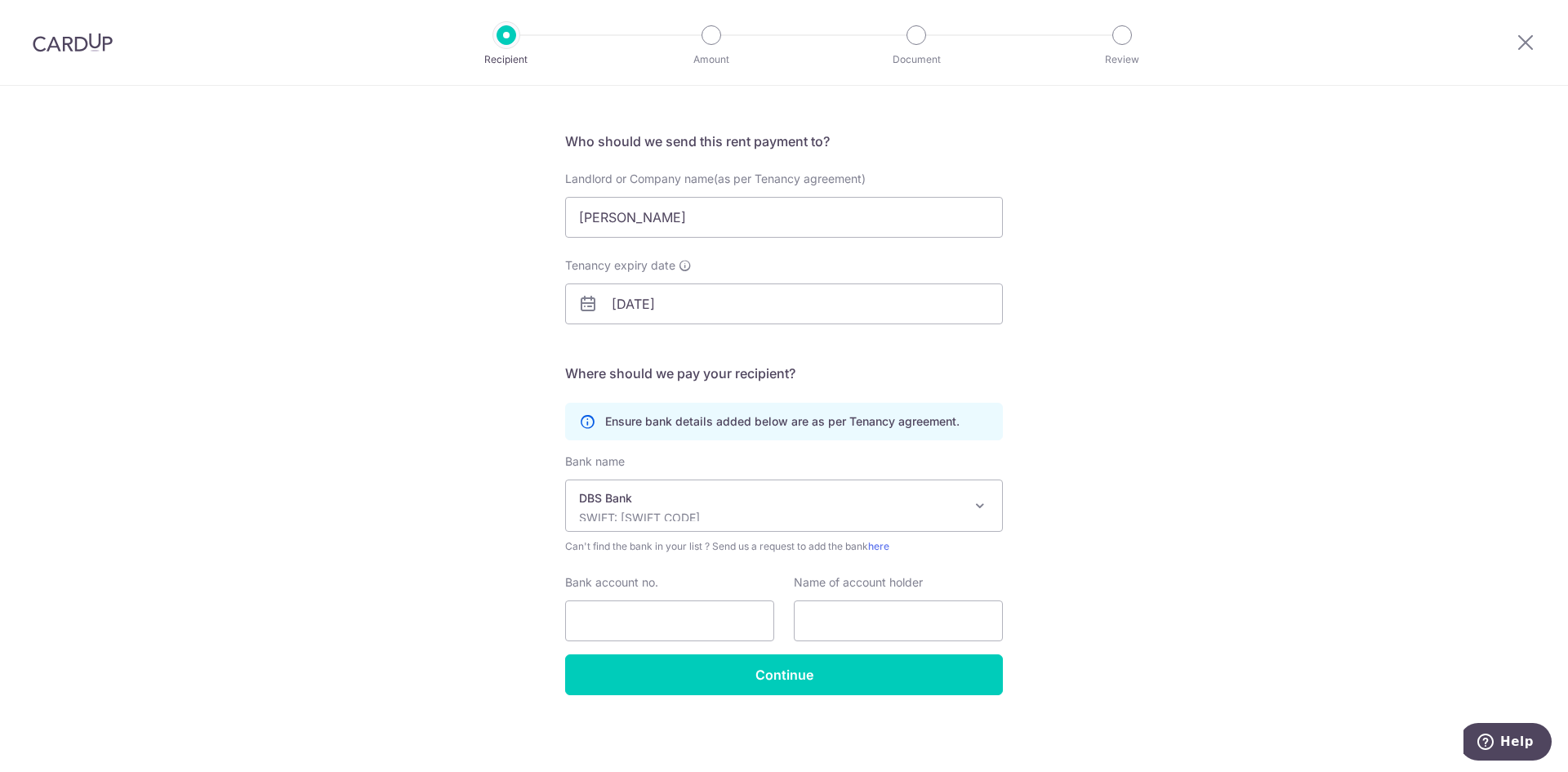
click at [961, 510] on span "DBS Bank SWIFT: DBSSSGSGXXX" at bounding box center [784, 506] width 436 height 50
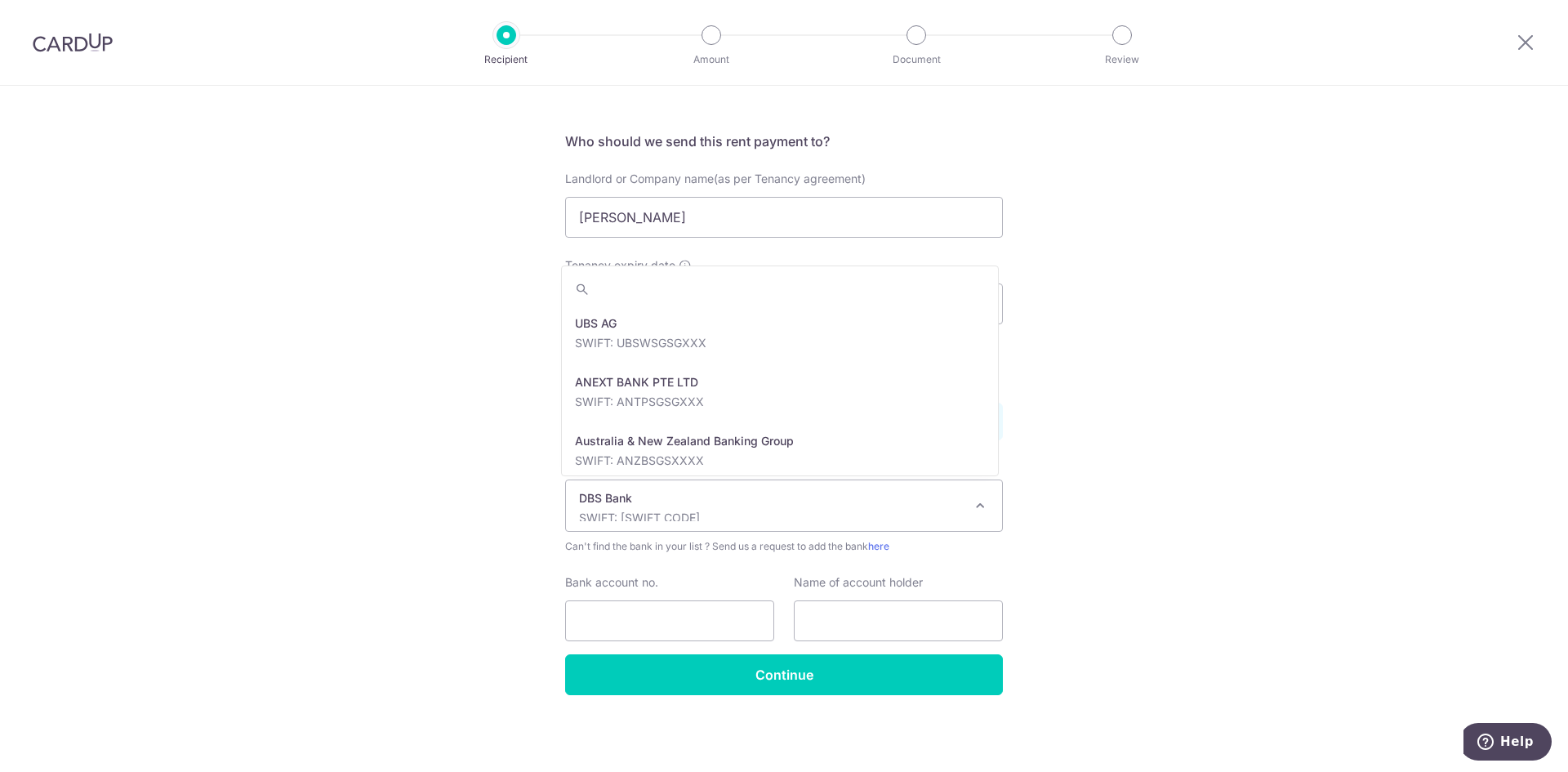
scroll to position [1274, 0]
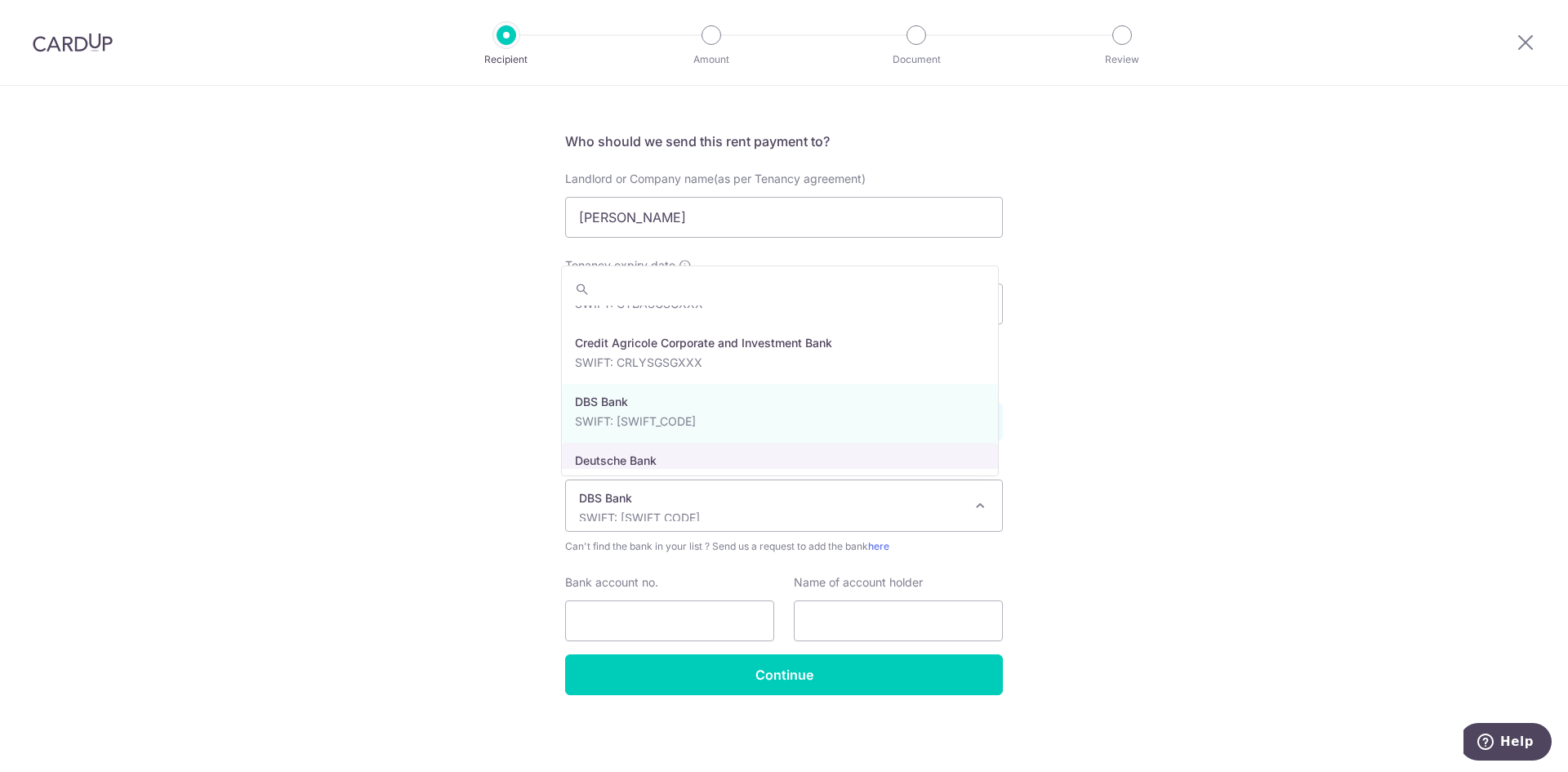
click at [1083, 543] on div "Who would you like to pay? Your recipient does not need a CardUp account to rec…" at bounding box center [784, 383] width 1568 height 778
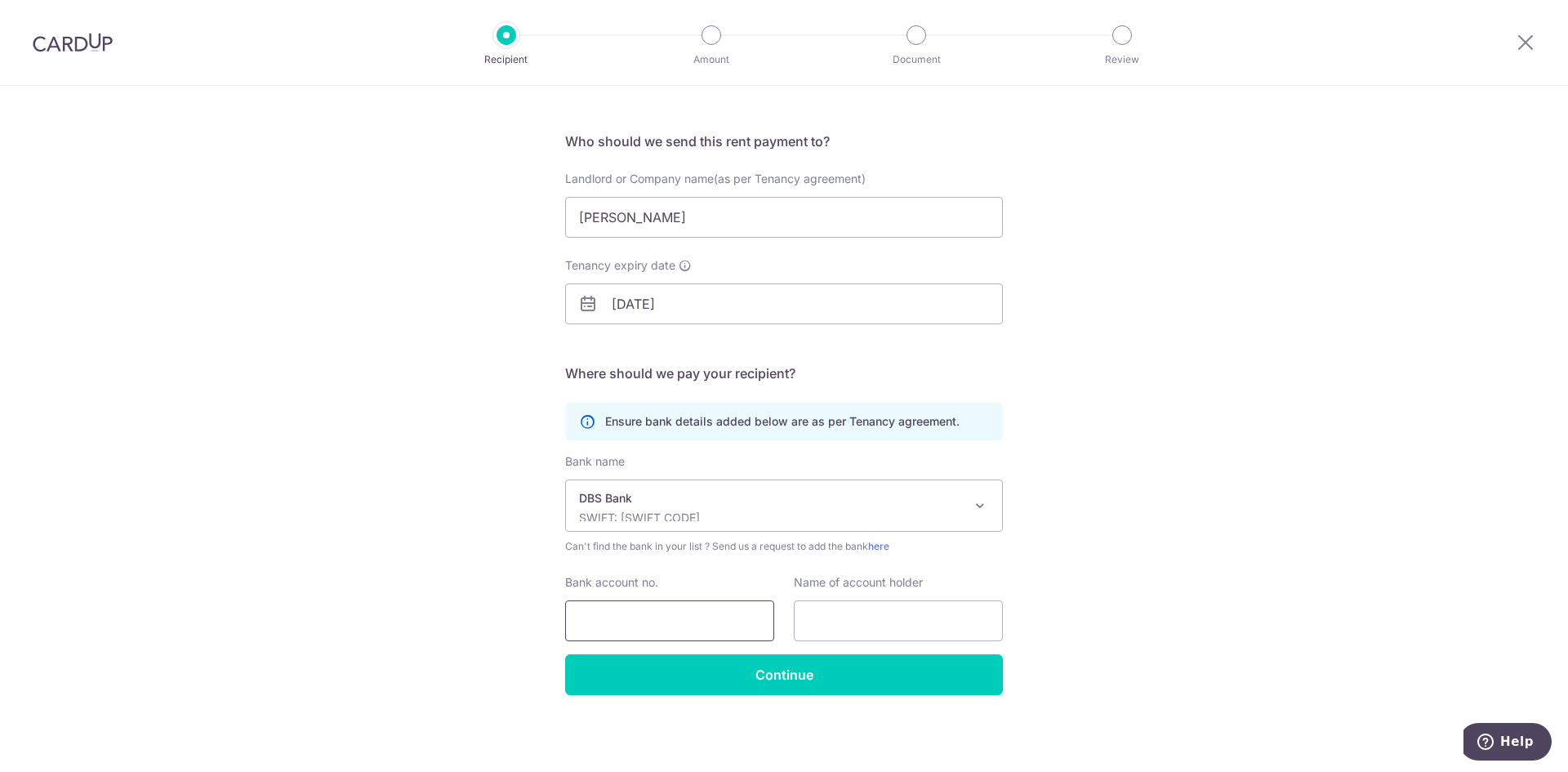
click at [702, 626] on input "Bank account no." at bounding box center [669, 621] width 209 height 41
type input "0170036216"
click at [884, 628] on input "text" at bounding box center [898, 621] width 209 height 41
type input "Shia Tze Chuen"
drag, startPoint x: 680, startPoint y: 226, endPoint x: 544, endPoint y: 225, distance: 136.0
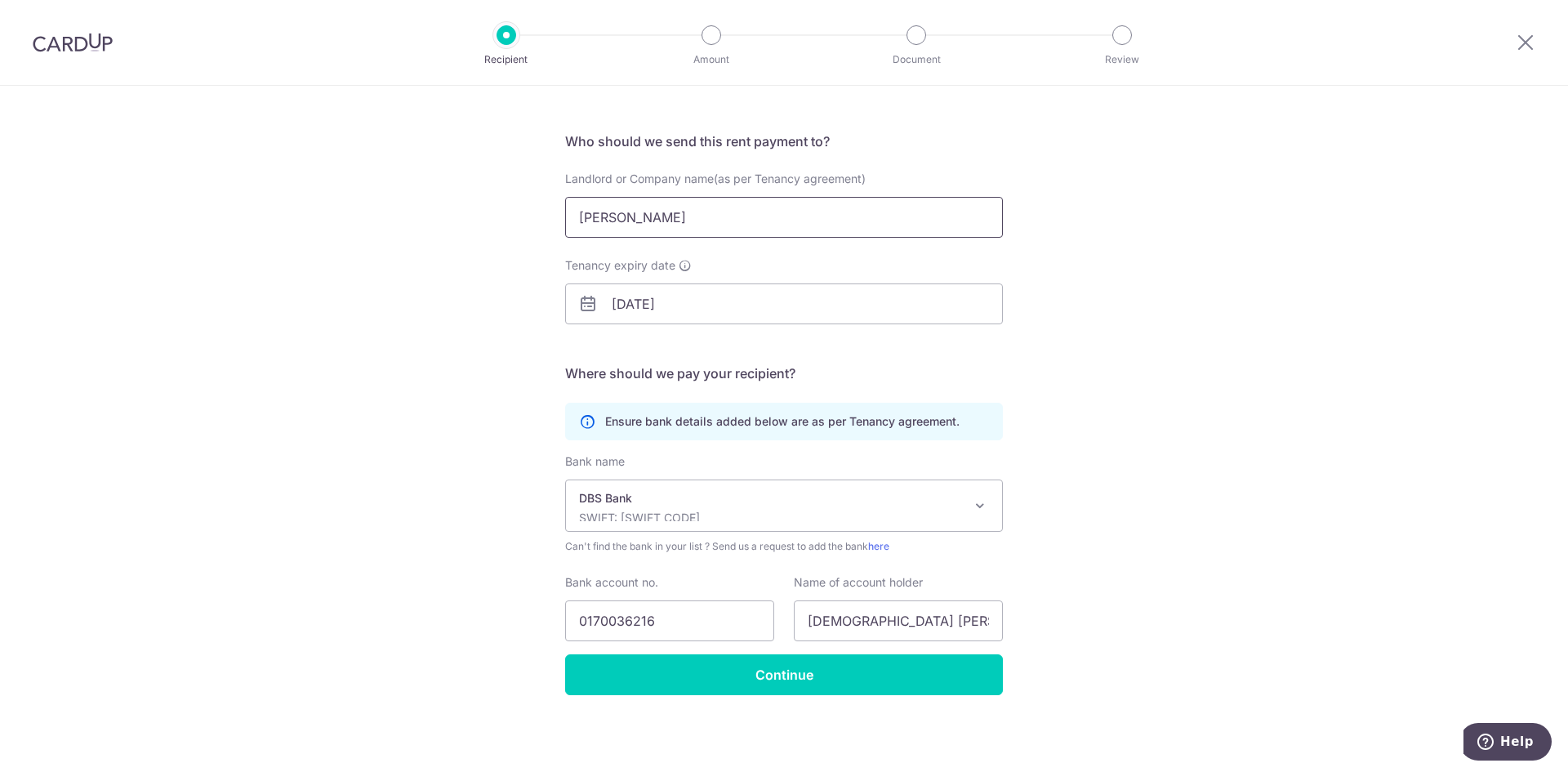
click at [544, 225] on div "Who would you like to pay? Your recipient does not need a CardUp account to rec…" at bounding box center [784, 383] width 1568 height 778
type input "Shia Tze Chuen"
click at [1227, 481] on div "Who would you like to pay? Your recipient does not need a CardUp account to rec…" at bounding box center [784, 383] width 1568 height 778
click at [777, 689] on input "Continue" at bounding box center [784, 675] width 438 height 41
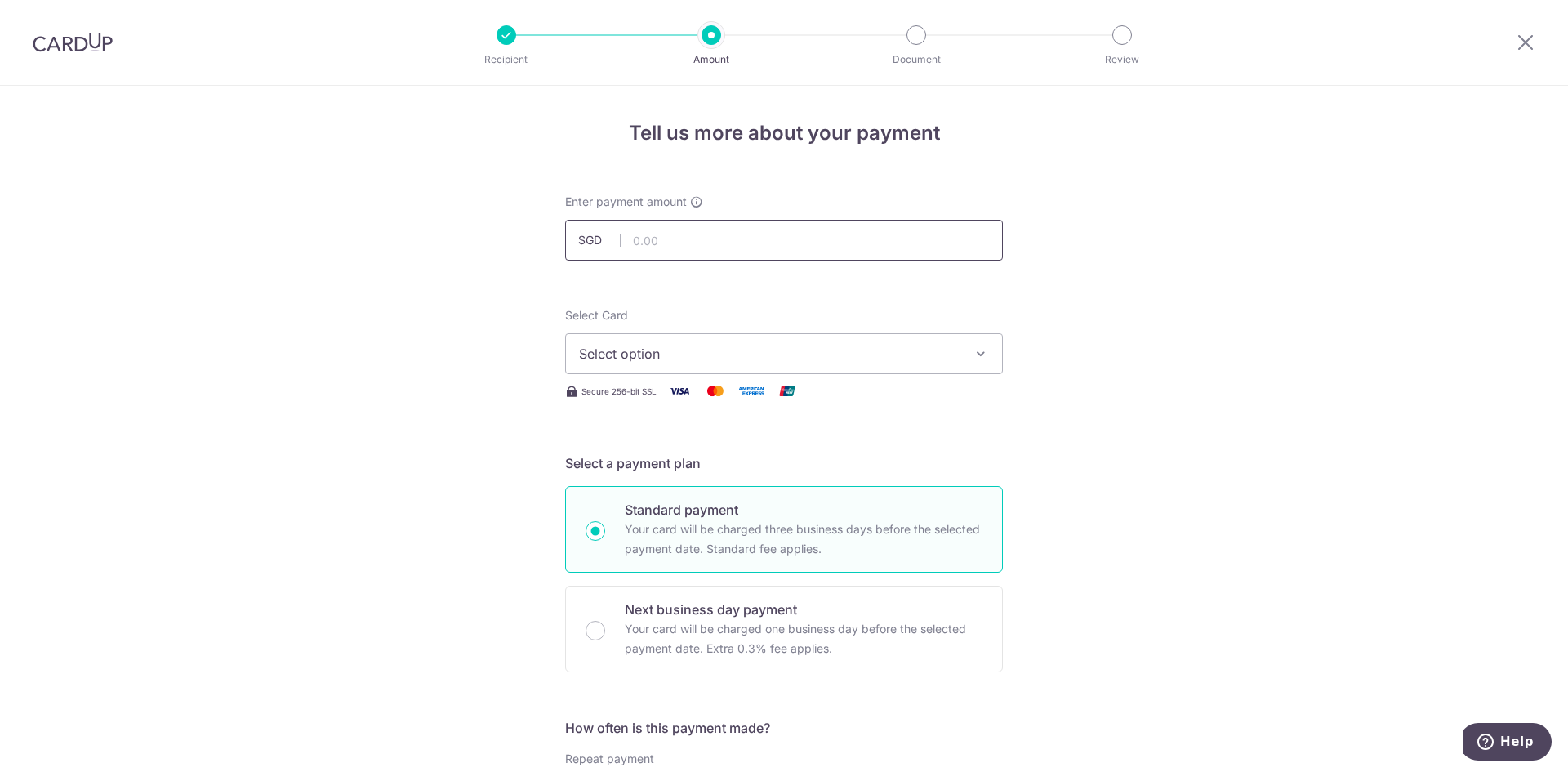
click at [667, 243] on input "text" at bounding box center [784, 240] width 438 height 41
type input "1,000.00"
click at [796, 358] on span "Select option" at bounding box center [769, 353] width 381 height 19
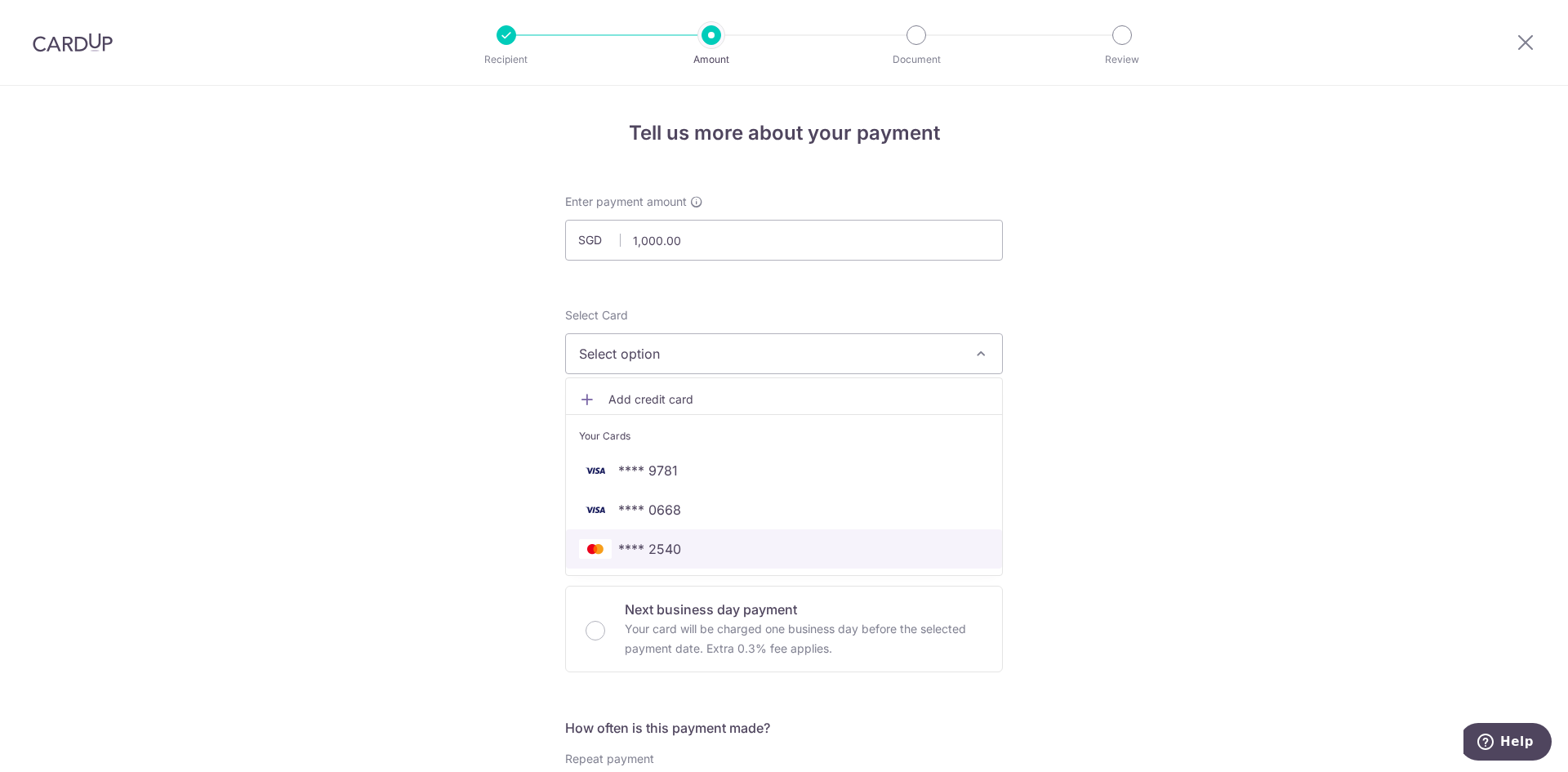
click at [677, 554] on span "**** 2540" at bounding box center [784, 549] width 410 height 19
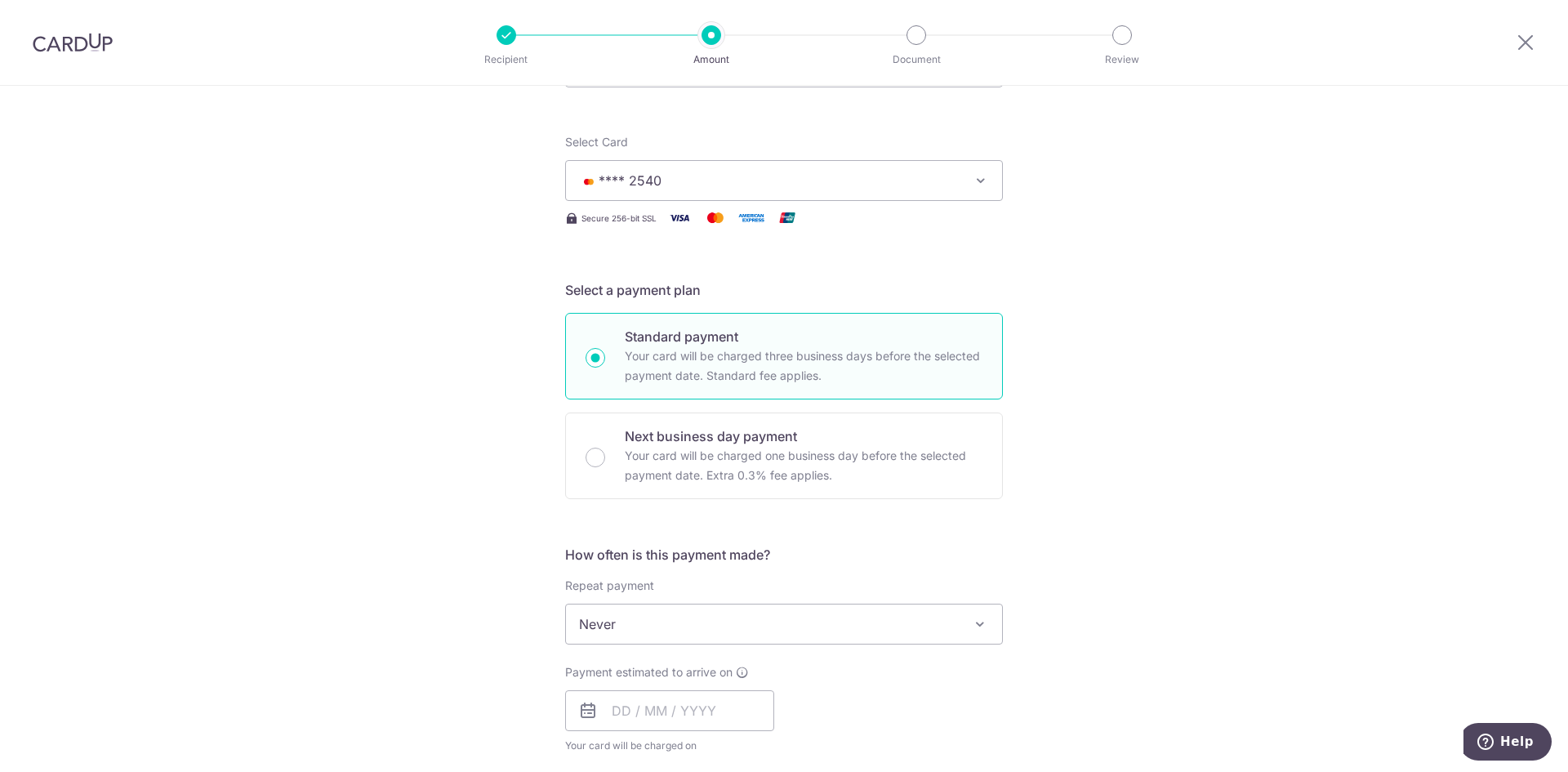
scroll to position [245, 0]
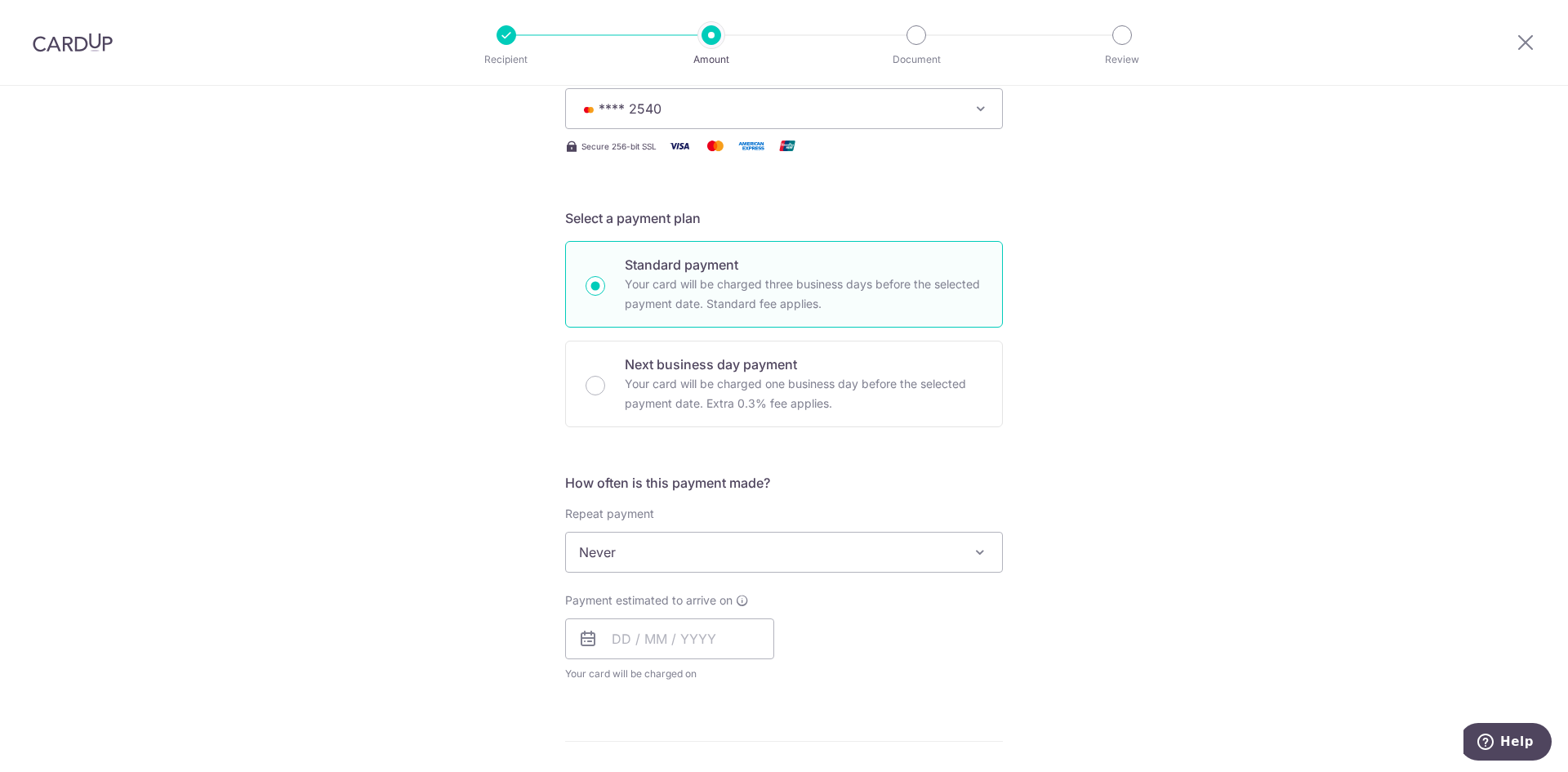
click at [952, 547] on span "Never" at bounding box center [784, 552] width 436 height 39
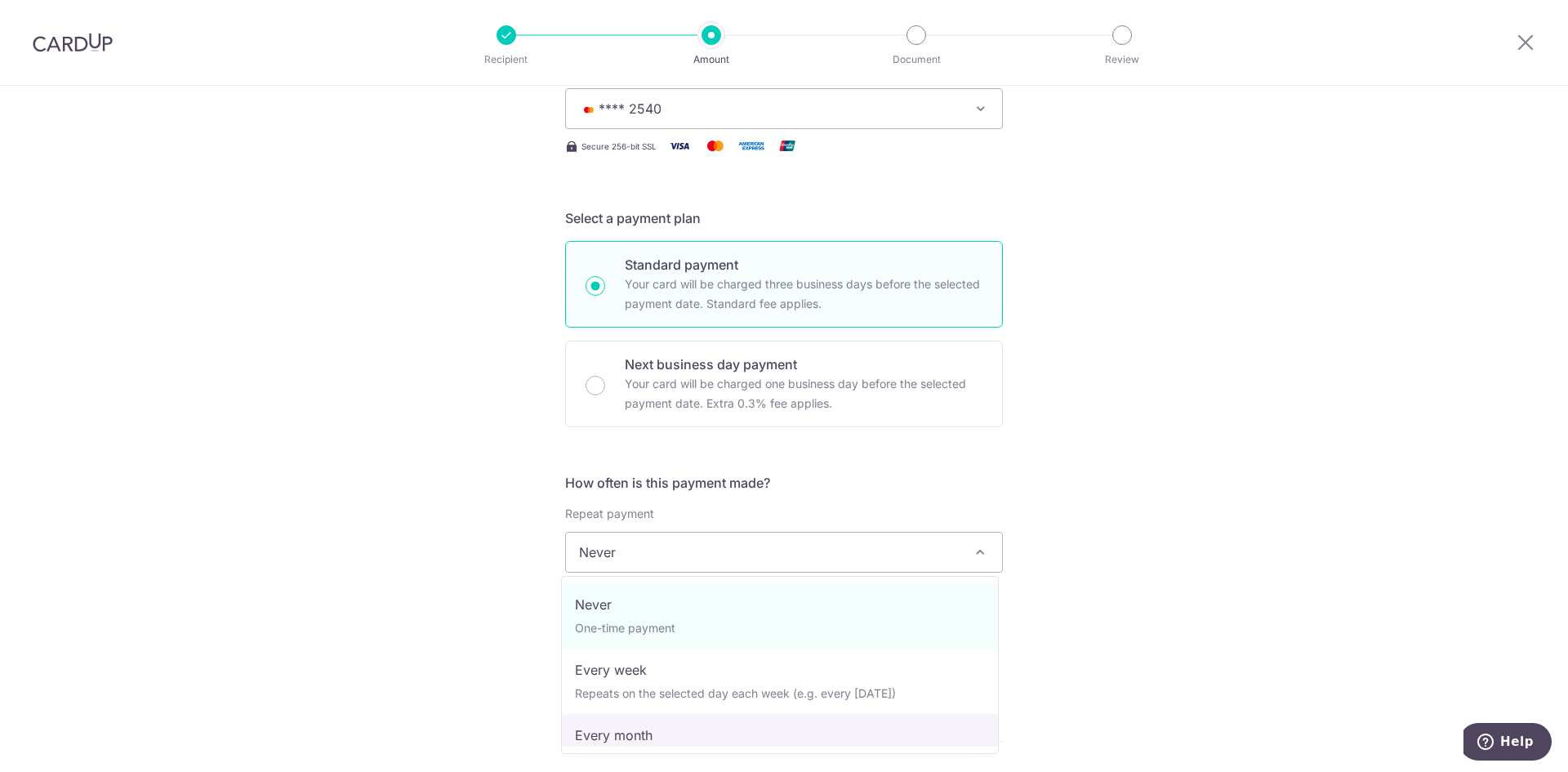
select select "3"
type input "31/08/2027"
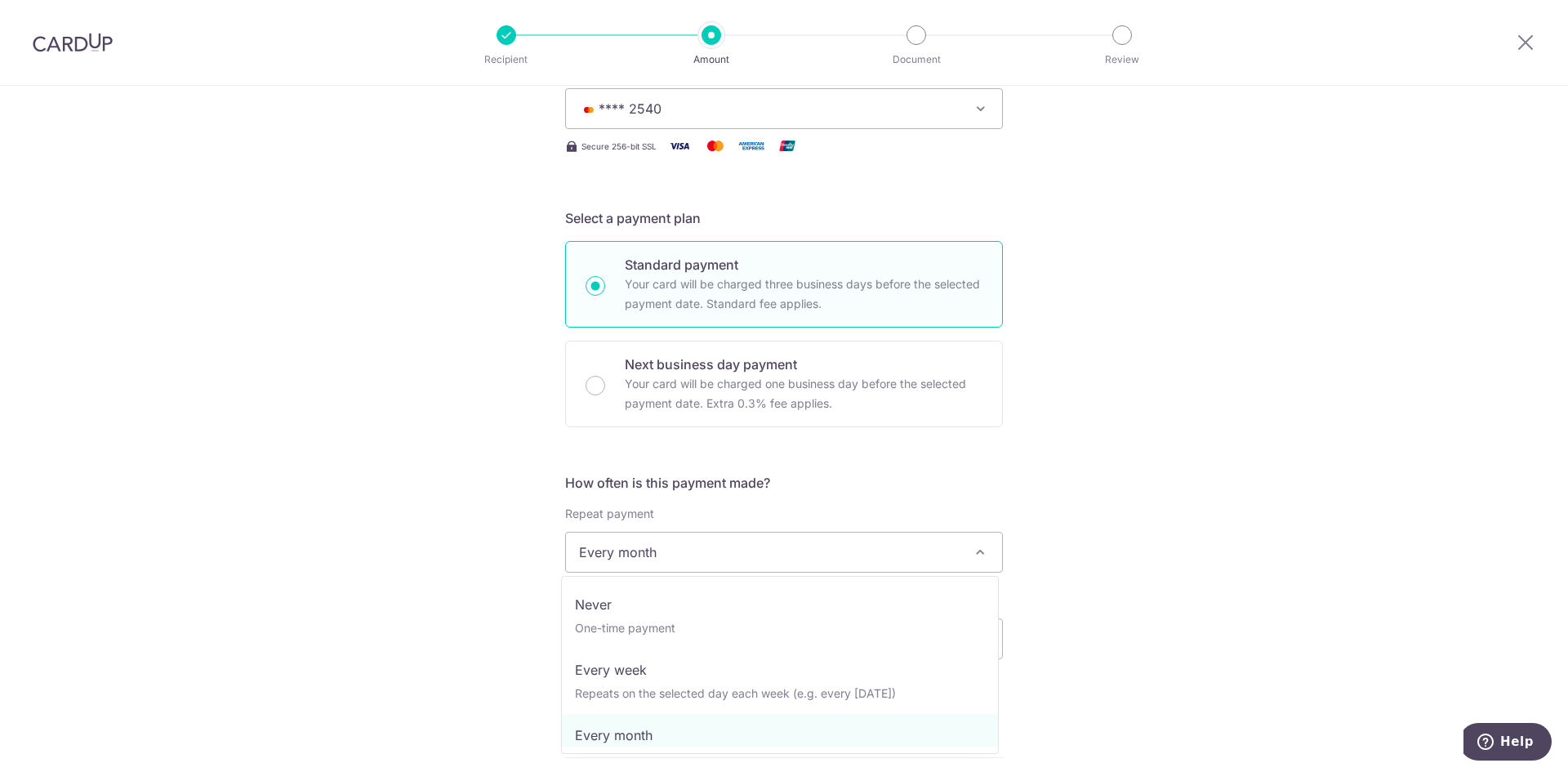
click at [965, 553] on span "Every month" at bounding box center [784, 553] width 438 height 41
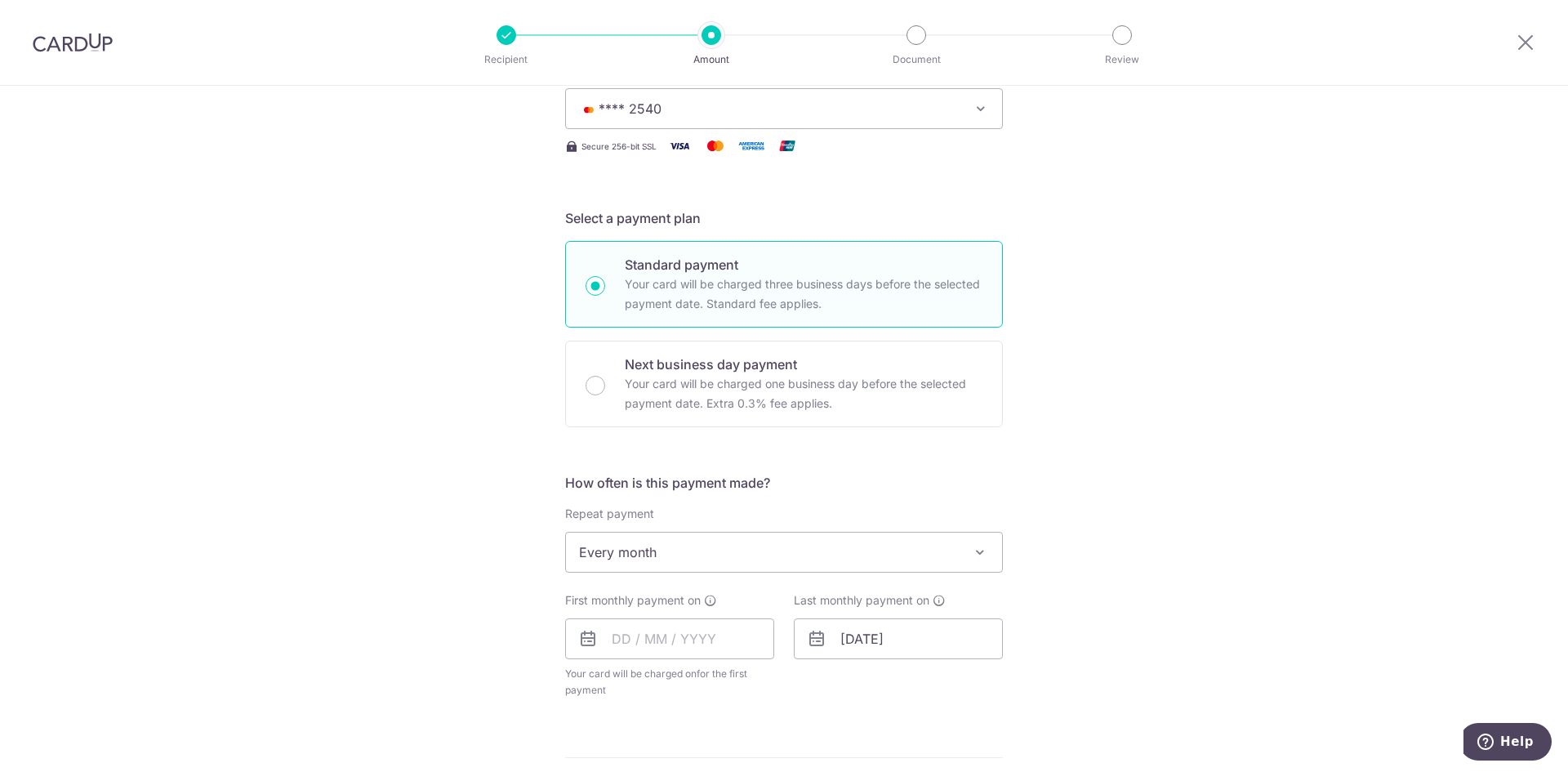
click at [965, 553] on span "Every month" at bounding box center [784, 553] width 438 height 41
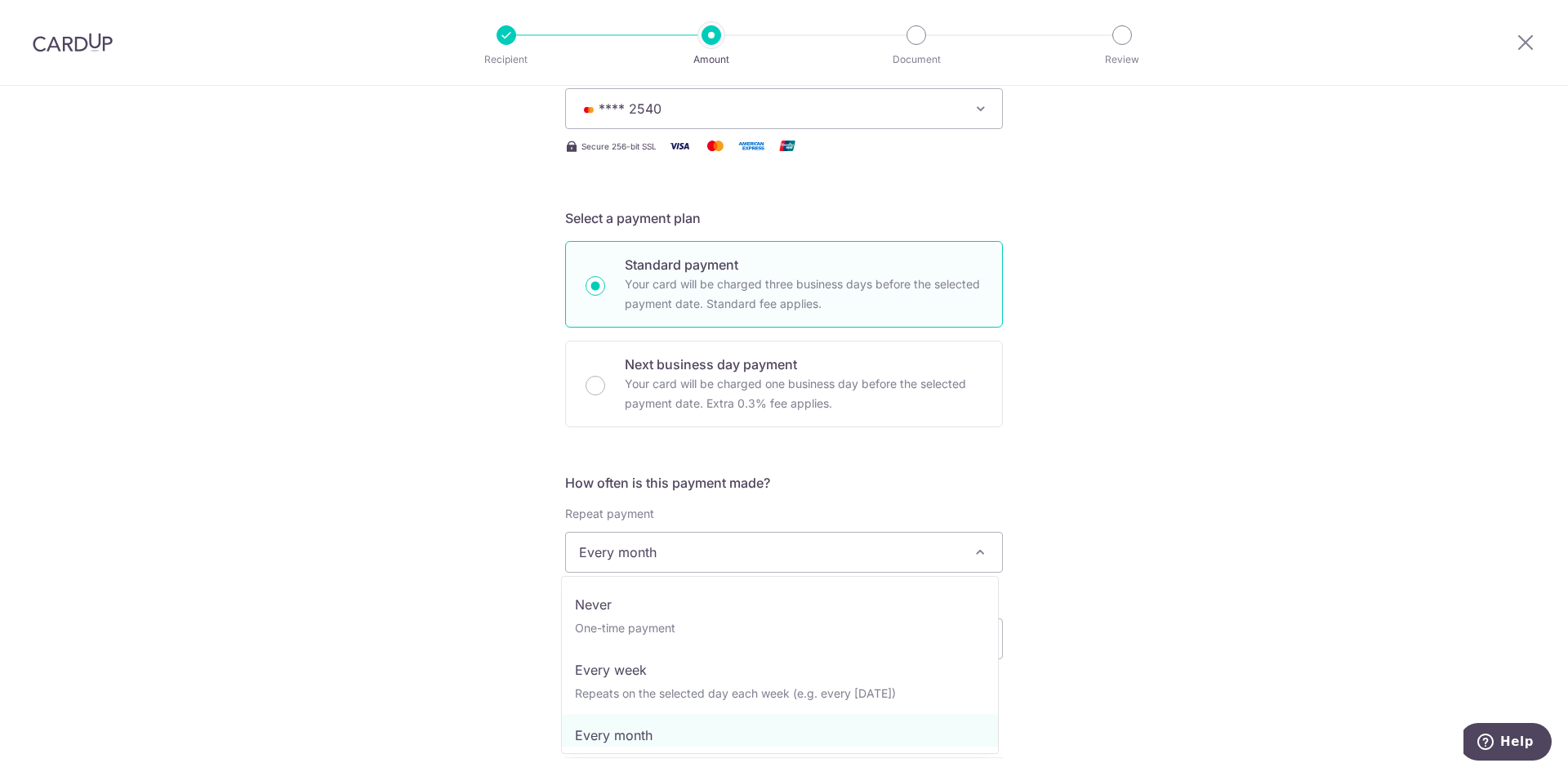
click at [965, 553] on span "Every month" at bounding box center [784, 553] width 438 height 41
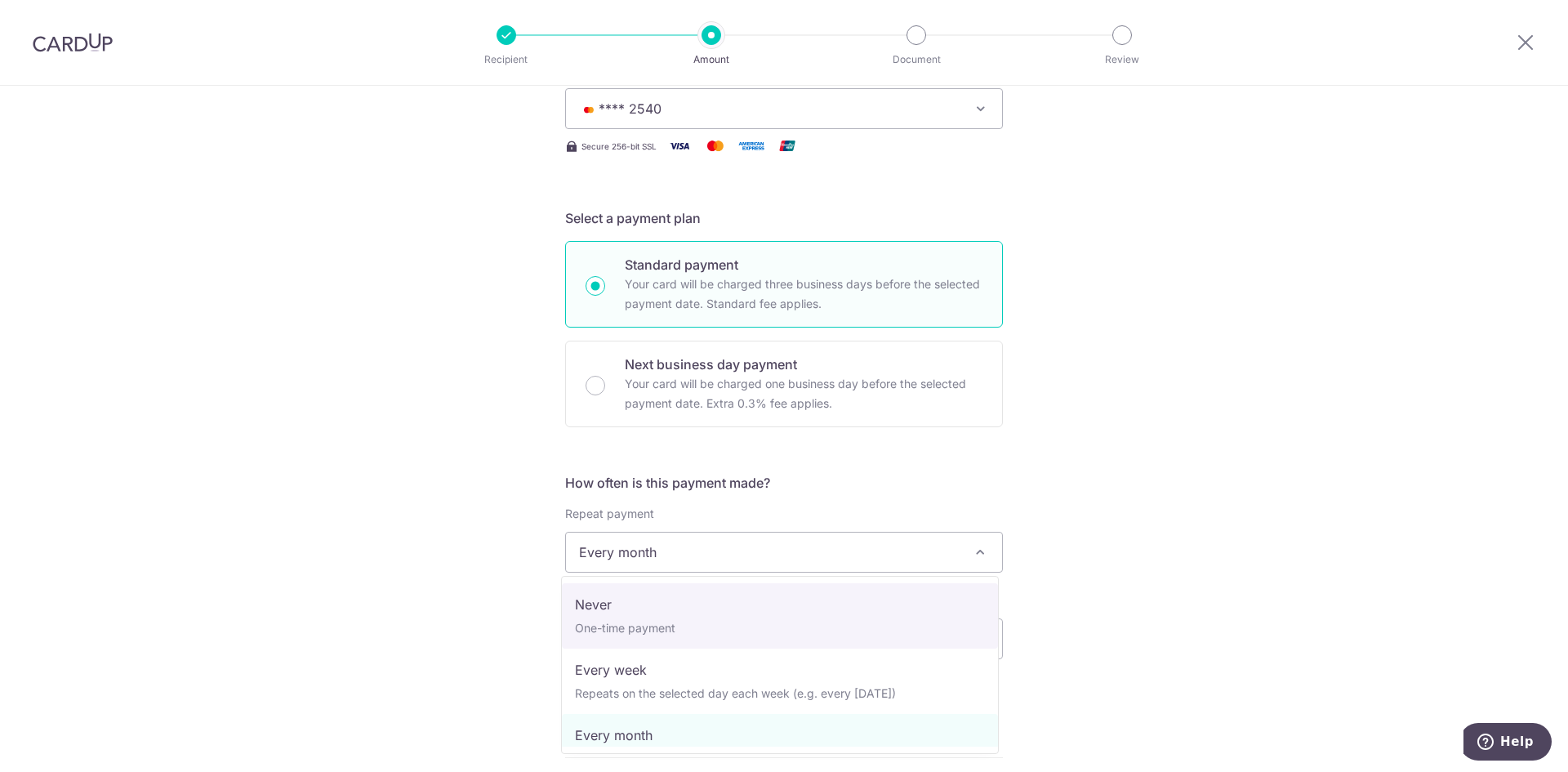
select select "1"
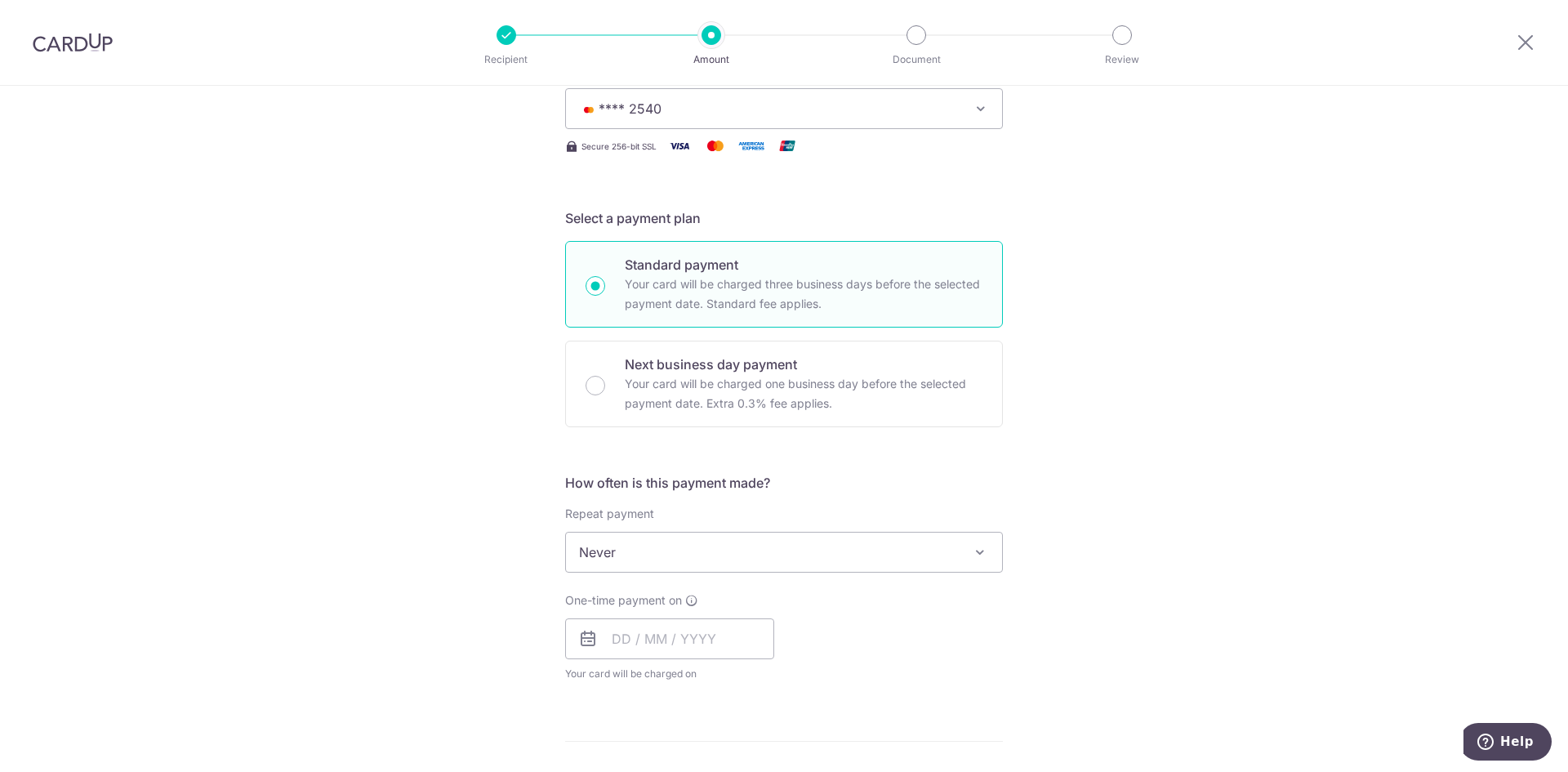
click at [915, 547] on span "Never" at bounding box center [784, 552] width 436 height 39
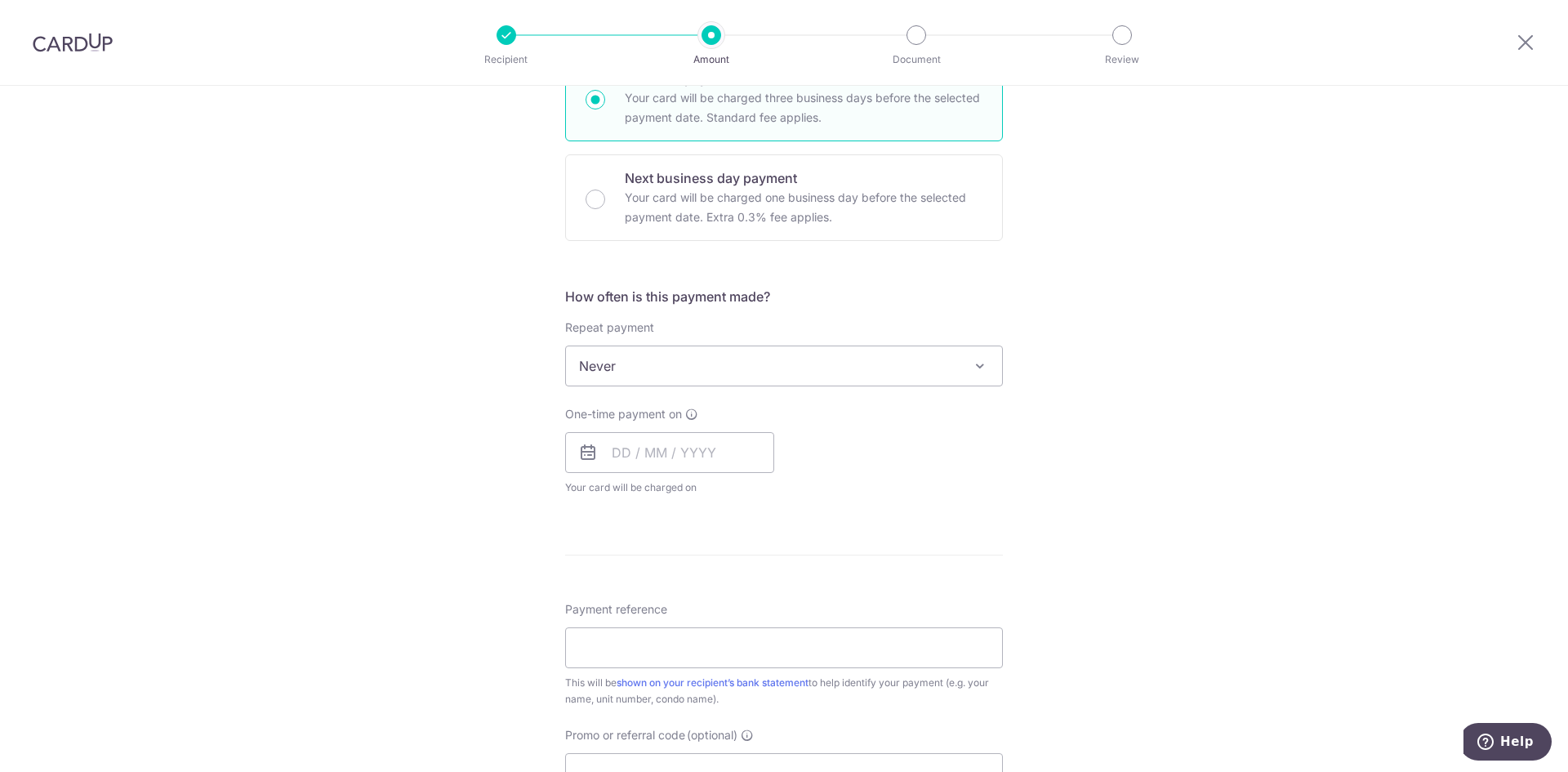
scroll to position [409, 0]
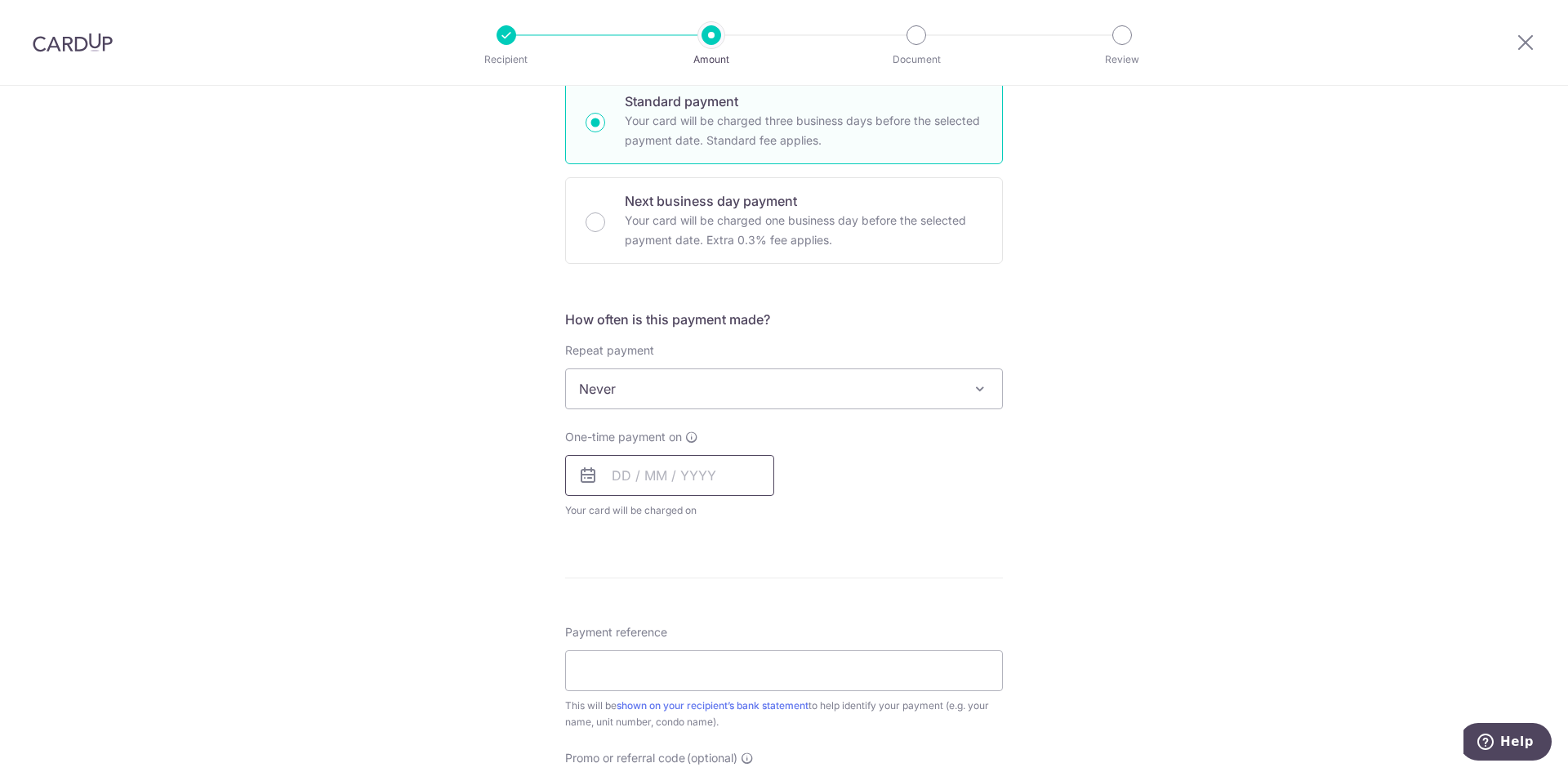
click at [621, 487] on input "text" at bounding box center [669, 476] width 209 height 41
drag, startPoint x: 789, startPoint y: 655, endPoint x: 1077, endPoint y: 628, distance: 289.3
click at [789, 655] on link "20" at bounding box center [794, 656] width 26 height 26
type input "[DATE]"
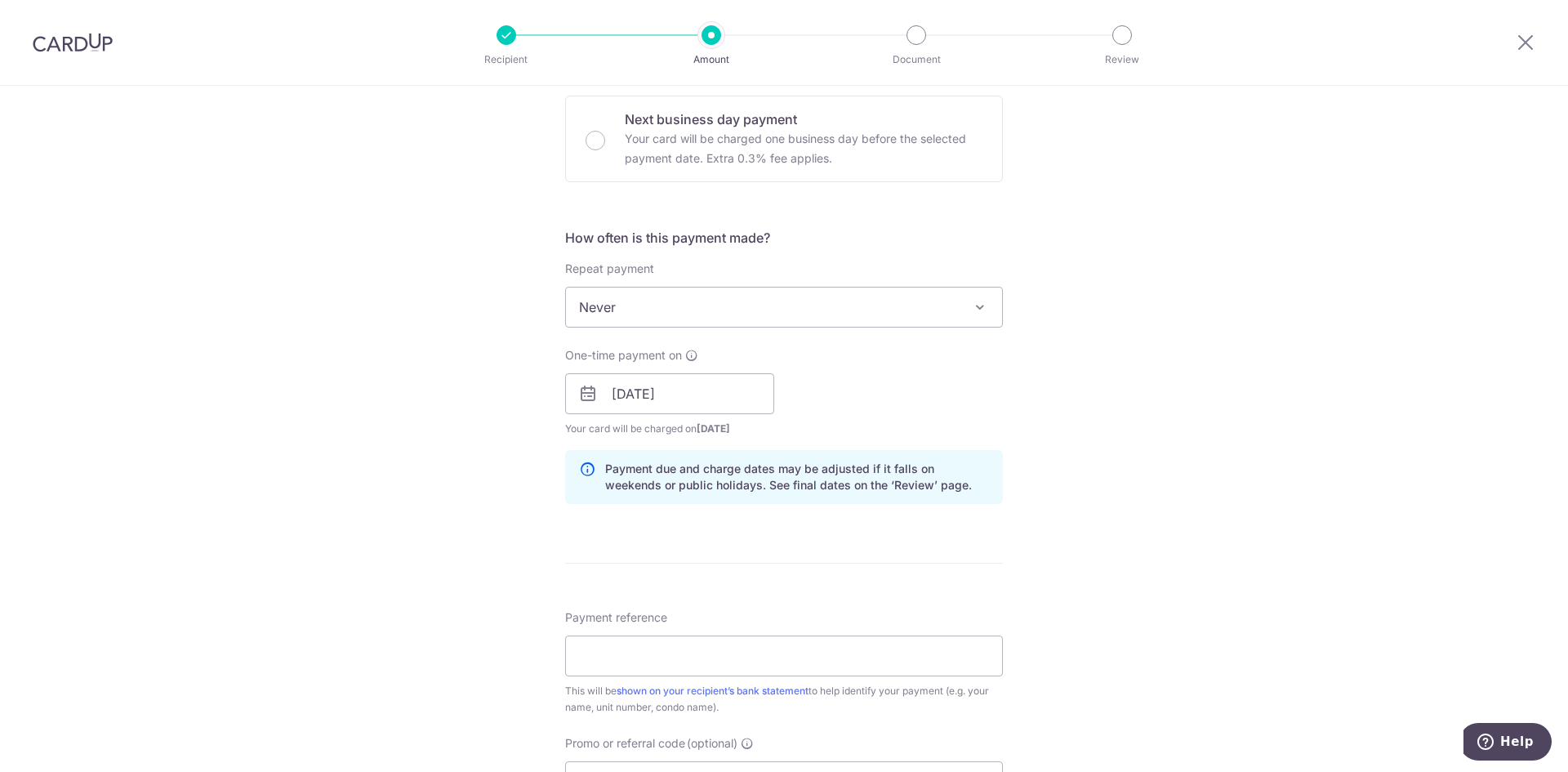
scroll to position [654, 0]
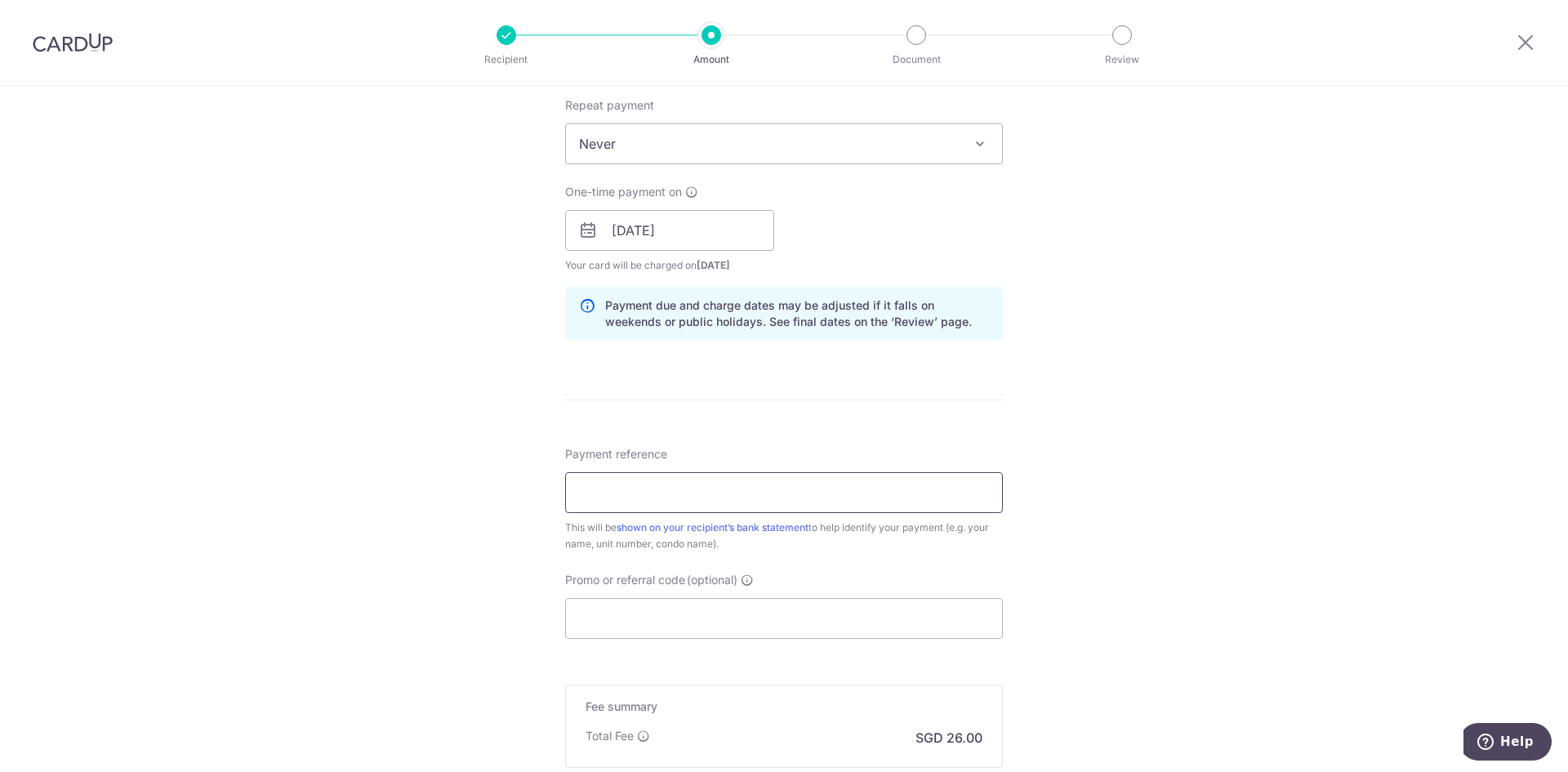
click at [717, 498] on input "Payment reference" at bounding box center [784, 492] width 438 height 41
drag, startPoint x: 697, startPoint y: 501, endPoint x: 566, endPoint y: 496, distance: 131.1
click at [566, 496] on input "Compavale Rent" at bounding box center [784, 492] width 438 height 41
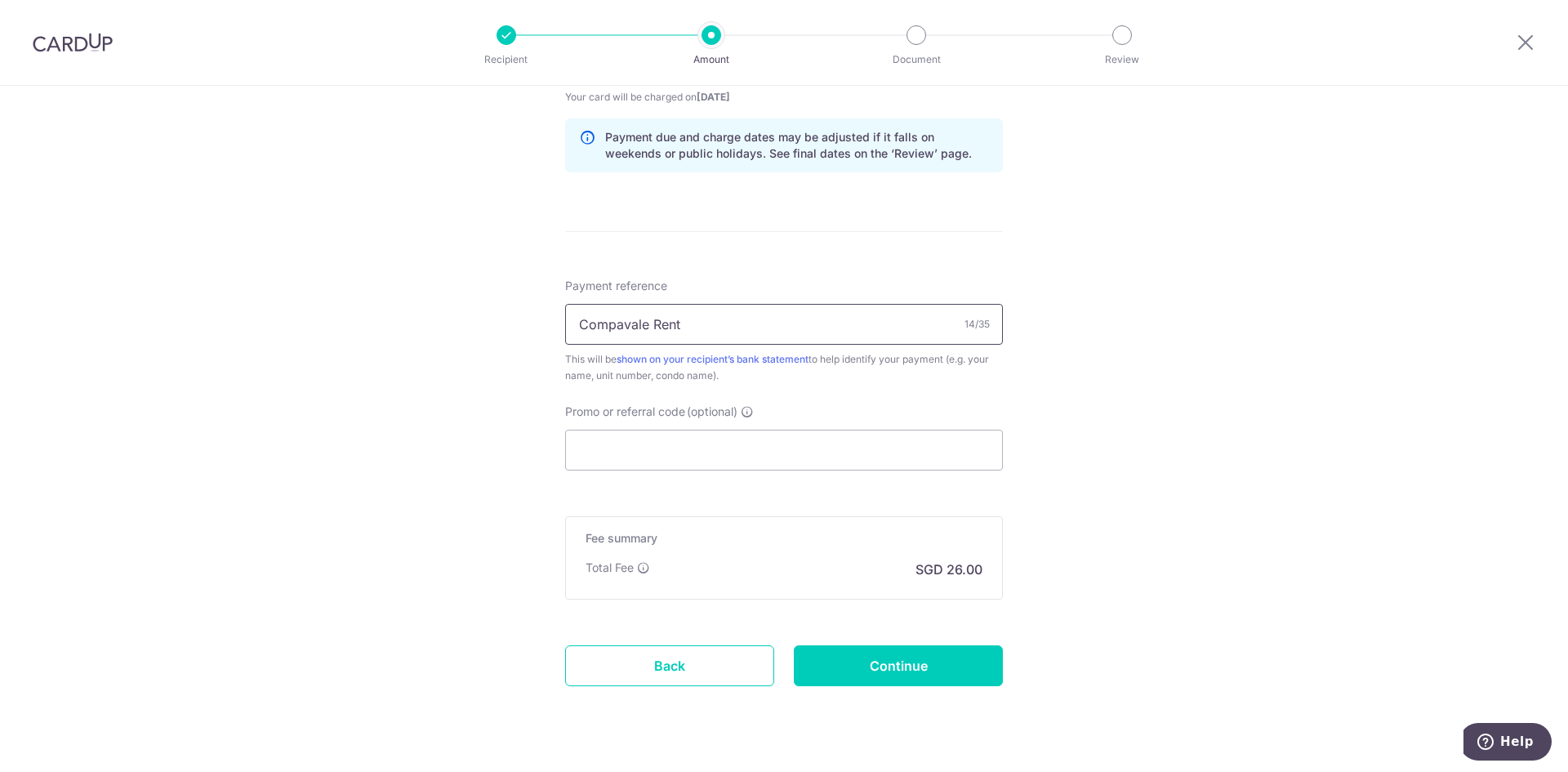
scroll to position [858, 0]
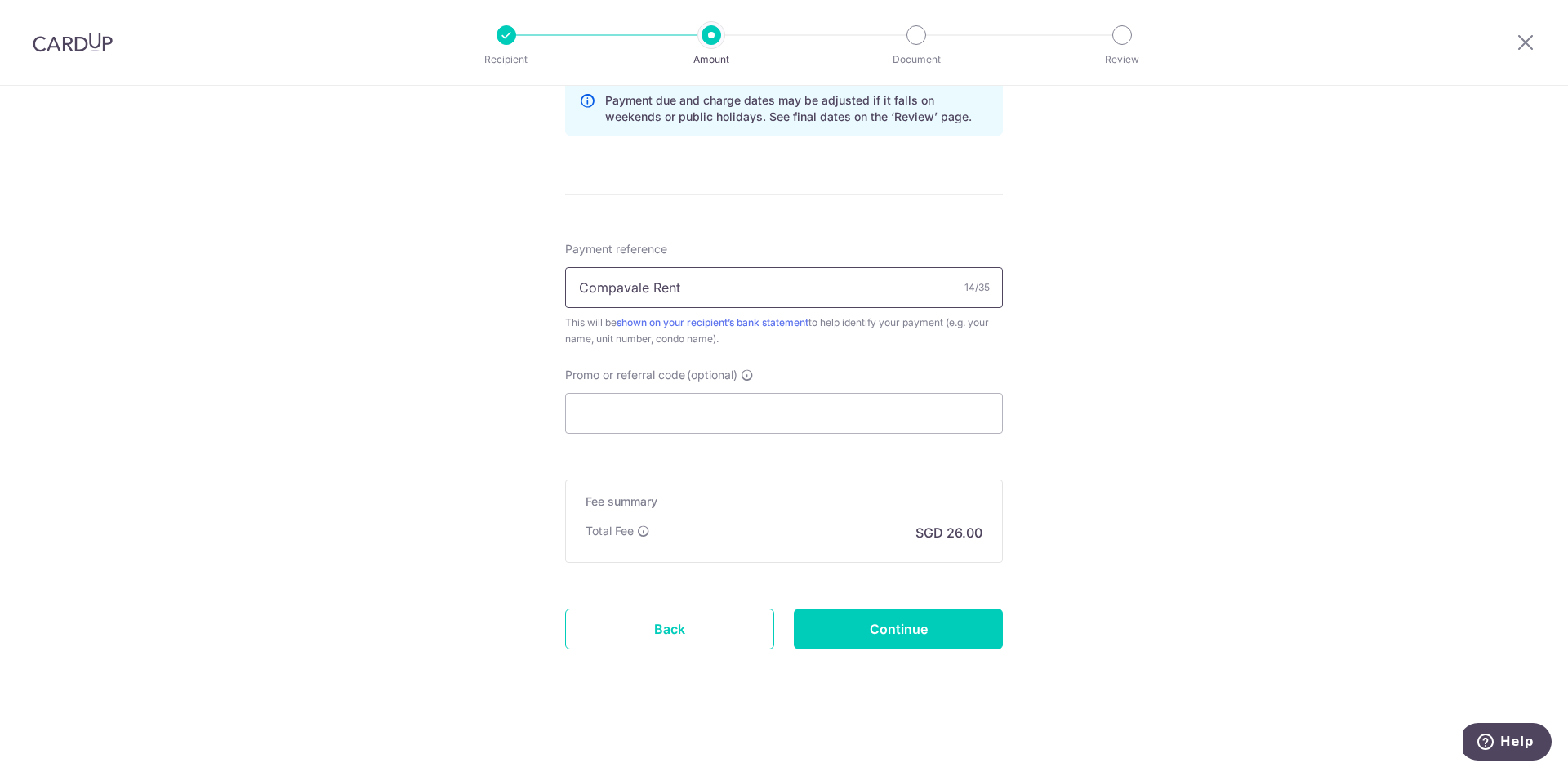
click at [615, 285] on input "Compavale Rent" at bounding box center [784, 287] width 438 height 41
click at [621, 284] on input "Compavale Rent" at bounding box center [784, 287] width 438 height 41
type input "Compassvale Rent"
click at [1166, 379] on div "Tell us more about your payment Enter payment amount SGD 1,000.00 1000.00 Recip…" at bounding box center [784, -1] width 1568 height 1545
click at [640, 408] on input "Promo or referral code (optional)" at bounding box center [784, 414] width 438 height 41
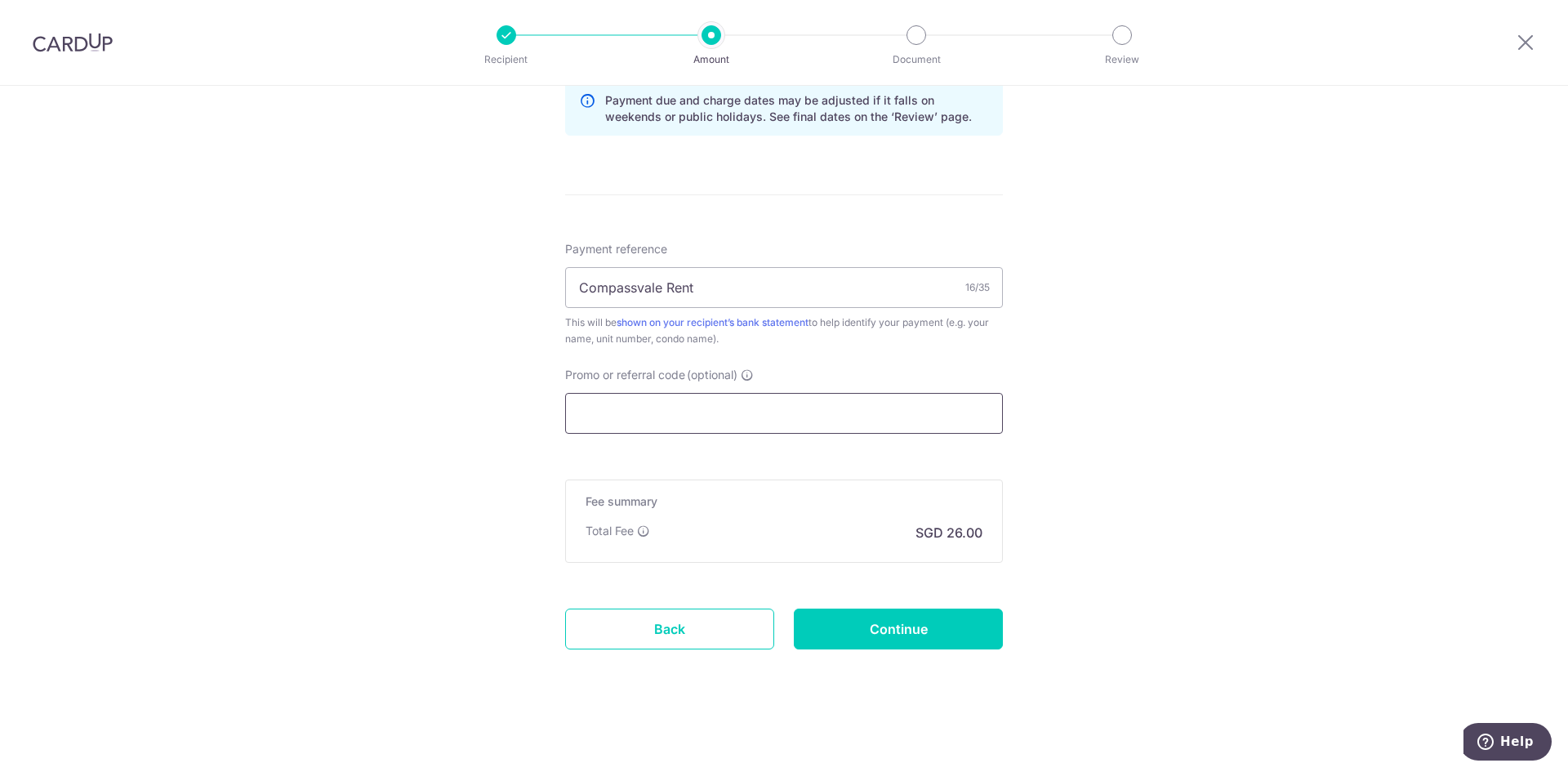
paste input "SAVERENT179"
type input "SAVERENT179"
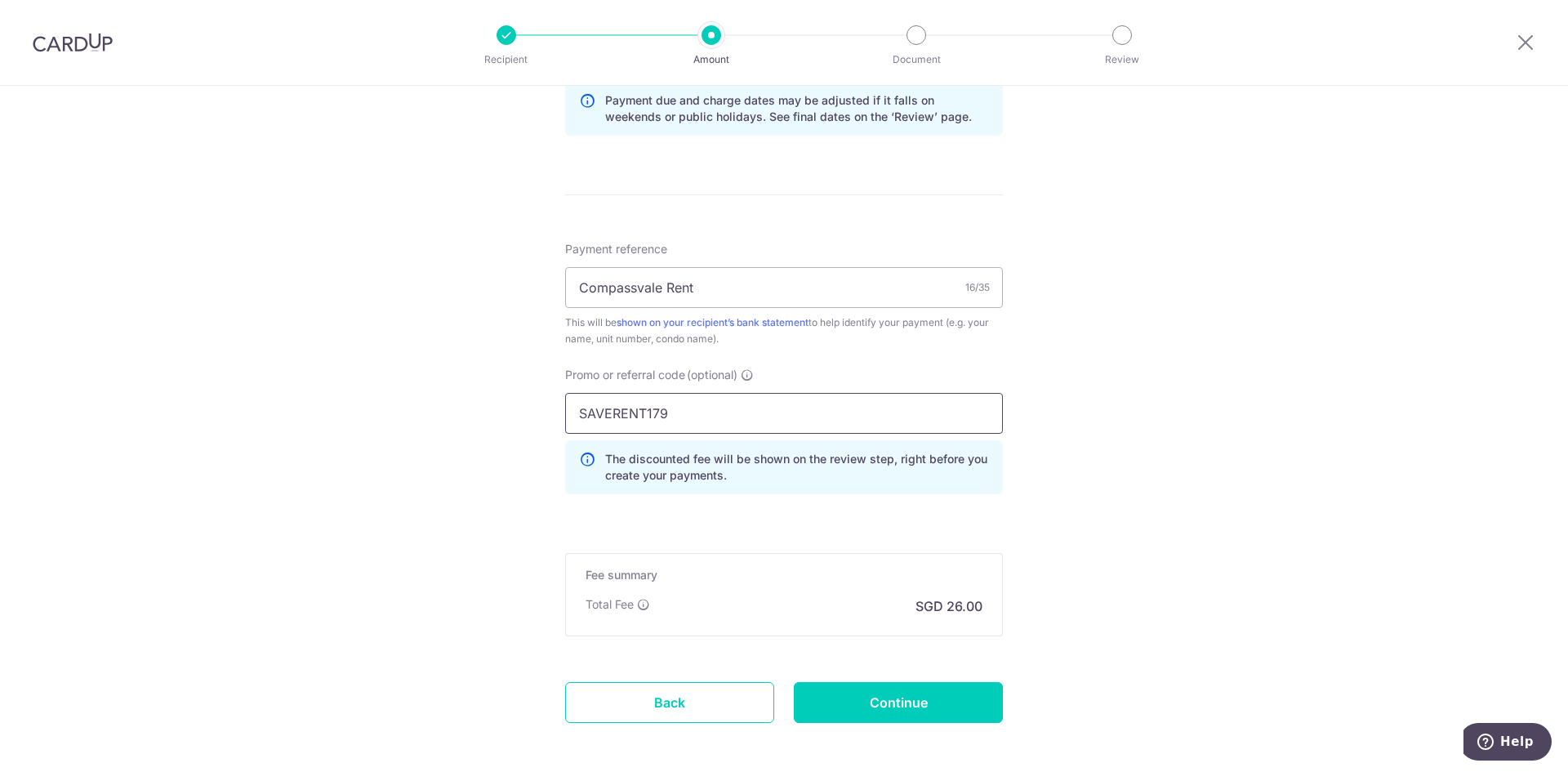
drag, startPoint x: 683, startPoint y: 411, endPoint x: 541, endPoint y: 424, distance: 142.6
click at [541, 424] on div "Tell us more about your payment Enter payment amount SGD 1,000.00 1000.00 Recip…" at bounding box center [784, 36] width 1568 height 1618
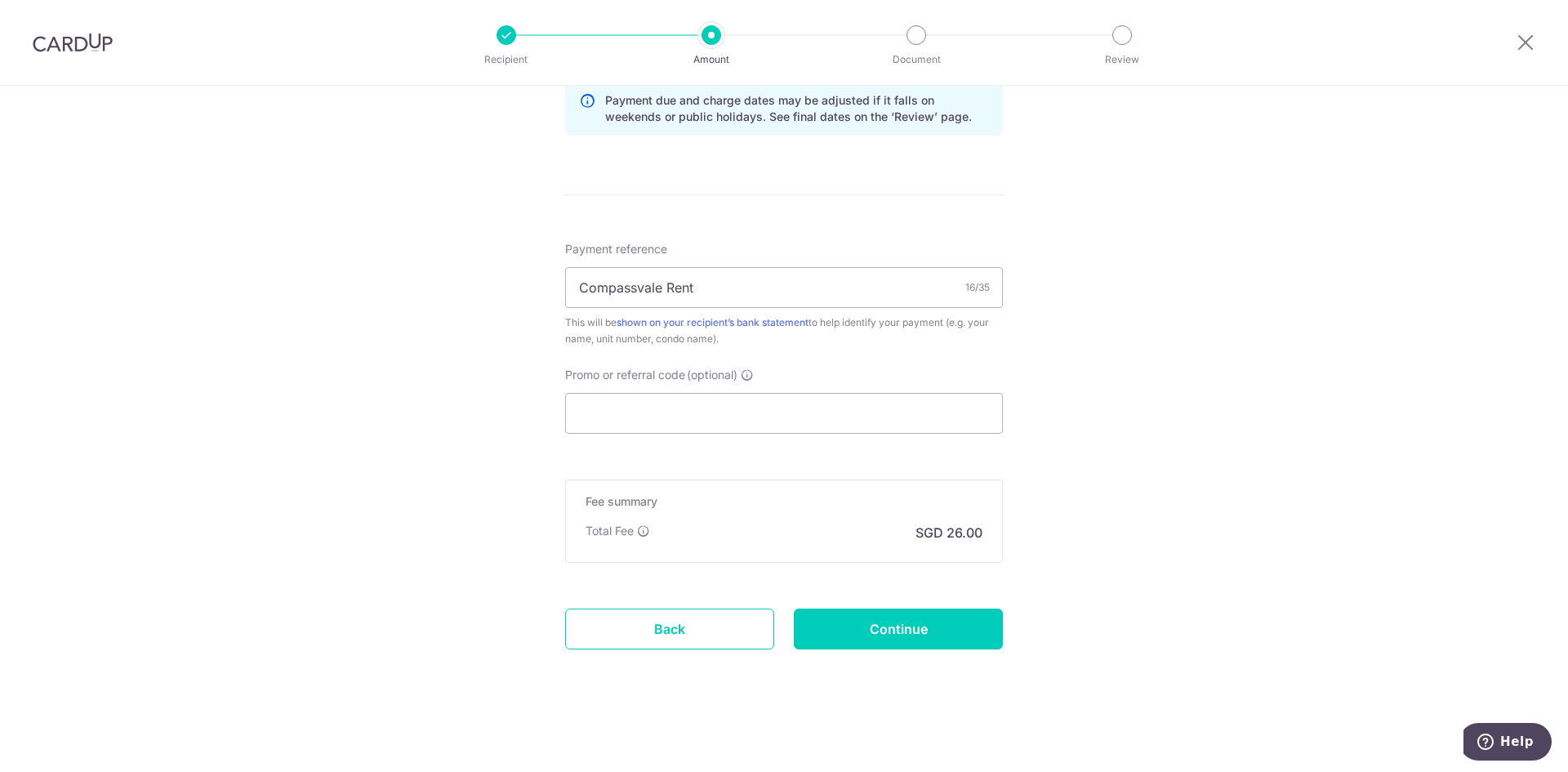
click at [1106, 509] on div "Tell us more about your payment Enter payment amount SGD 1,000.00 1000.00 Recip…" at bounding box center [784, -1] width 1568 height 1545
click at [614, 415] on input "Promo or referral code (optional)" at bounding box center [784, 414] width 438 height 41
paste input "SAVERENT179"
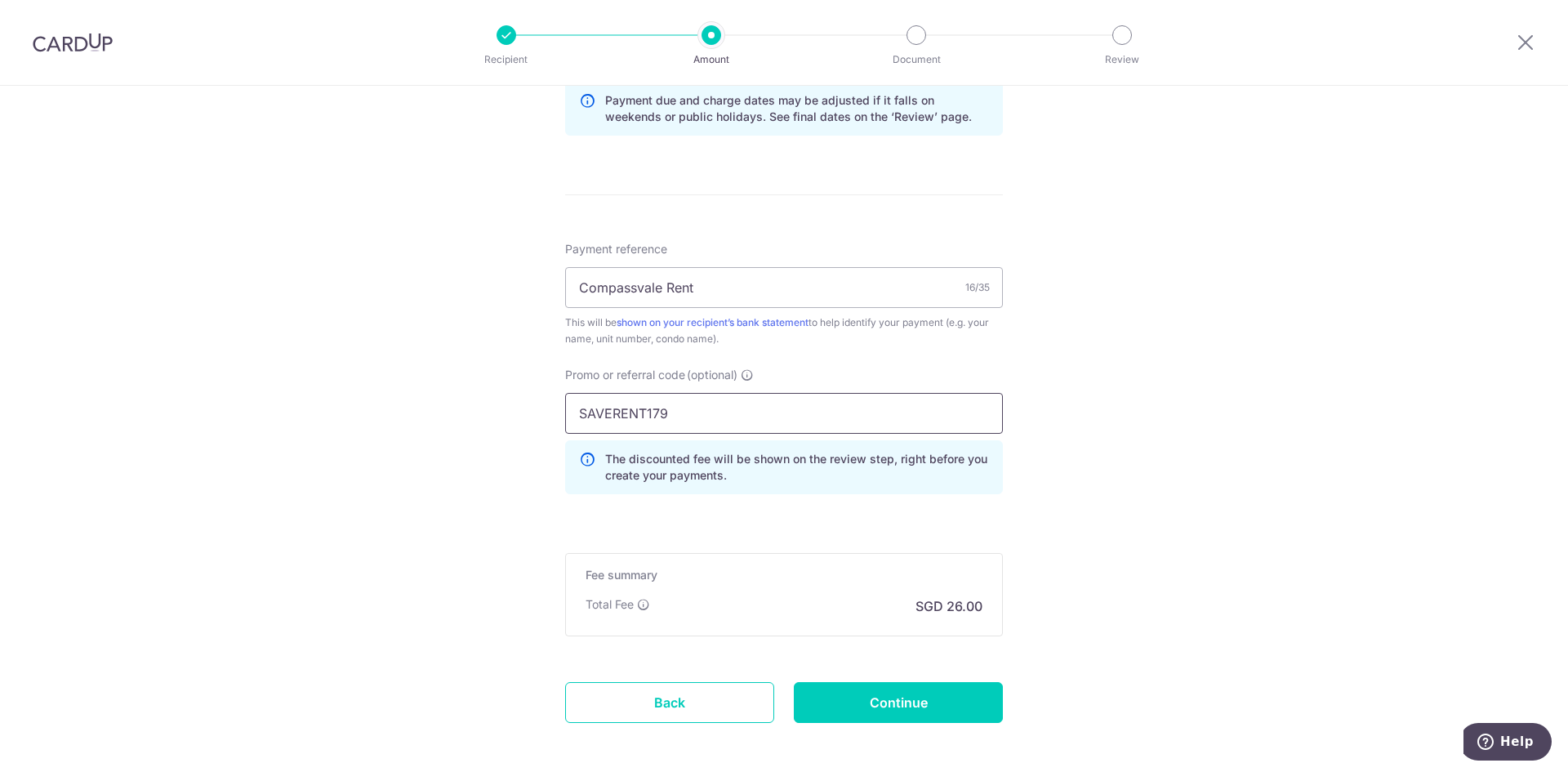
type input "SAVERENT179"
click at [584, 463] on icon at bounding box center [586, 467] width 17 height 33
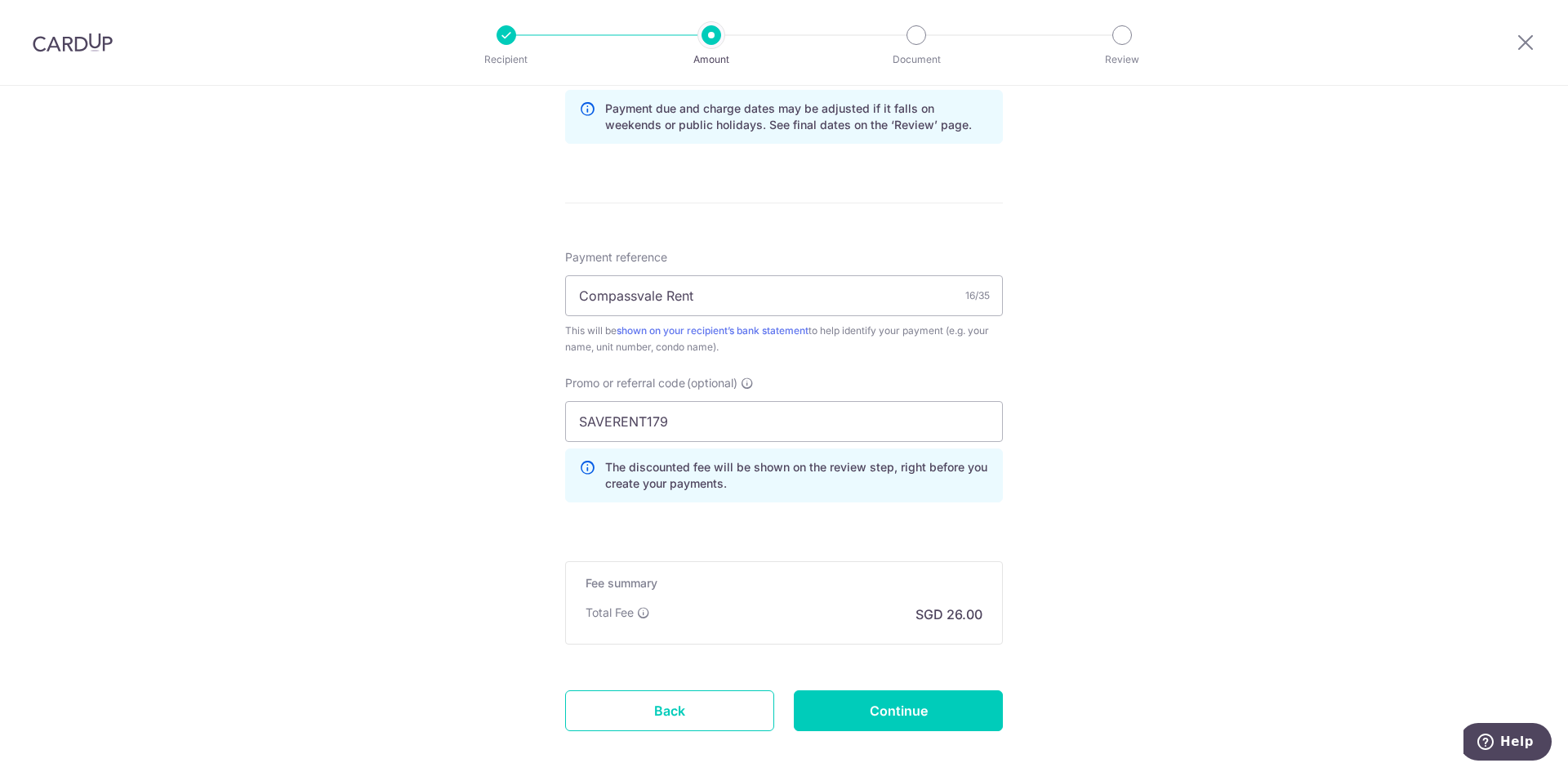
scroll to position [932, 0]
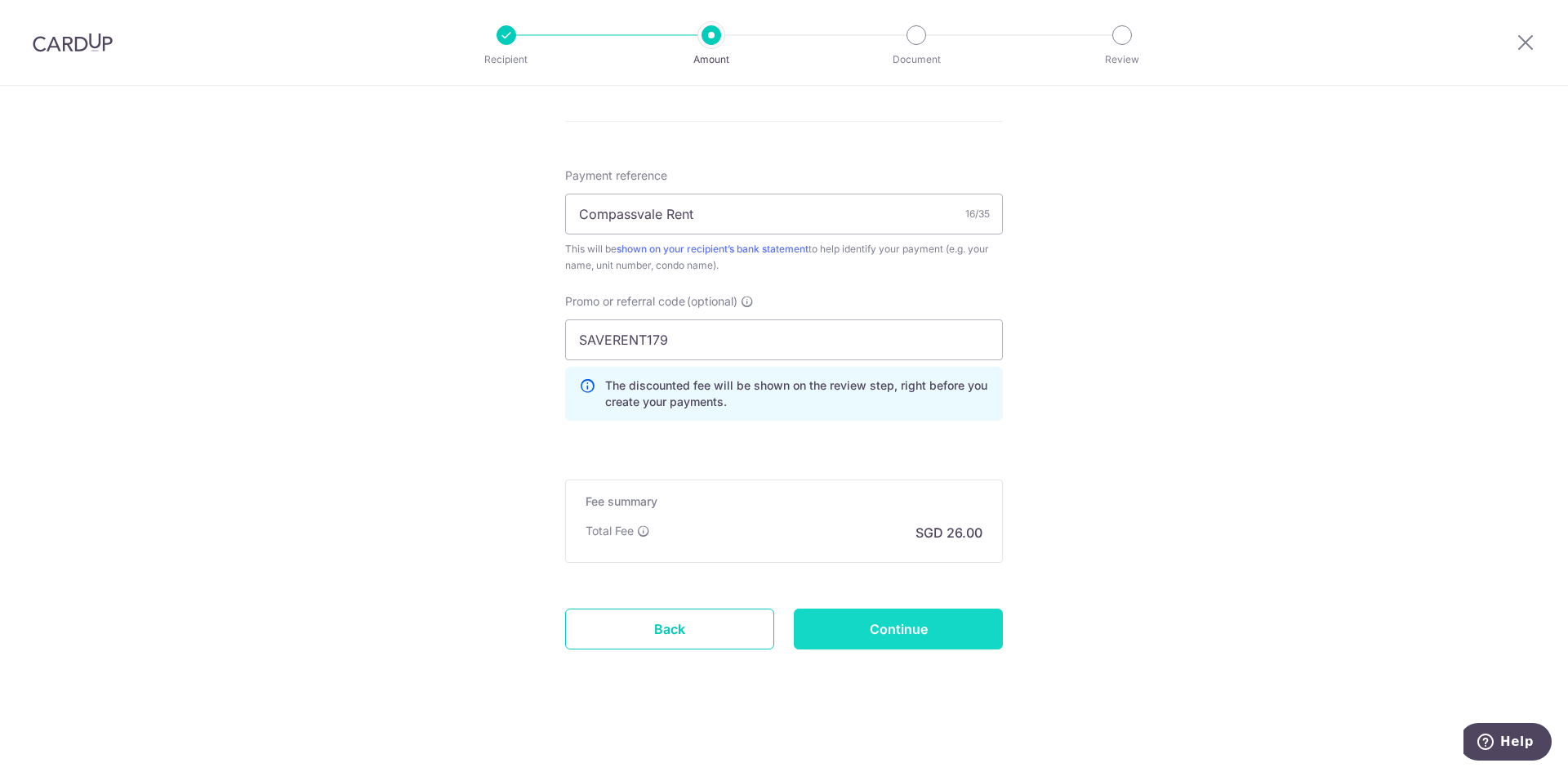
click at [851, 620] on input "Continue" at bounding box center [898, 629] width 209 height 41
type input "Create Schedule"
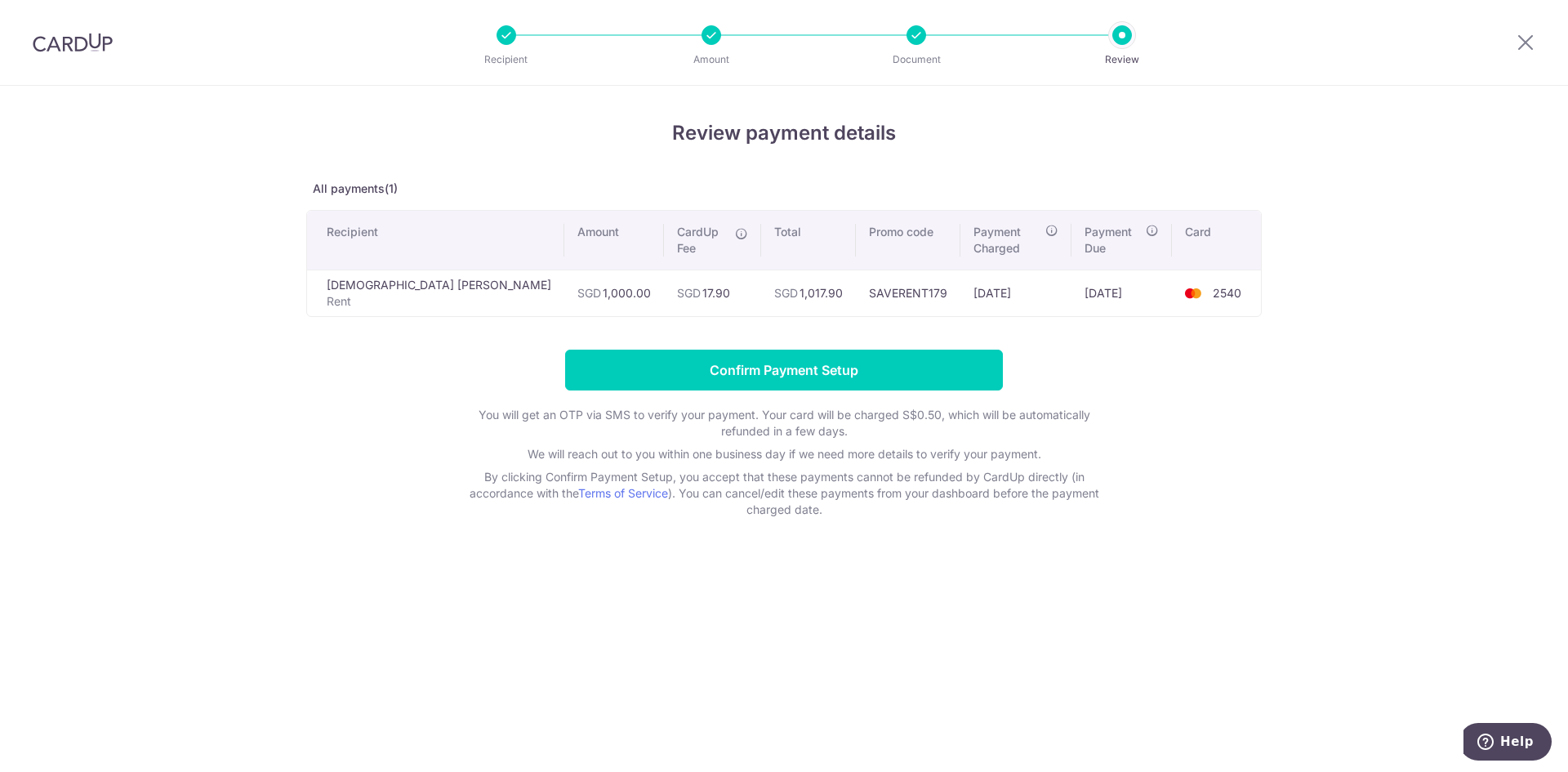
click at [917, 36] on div at bounding box center [917, 35] width 19 height 19
click at [720, 39] on div "Amount" at bounding box center [712, 35] width 19 height 19
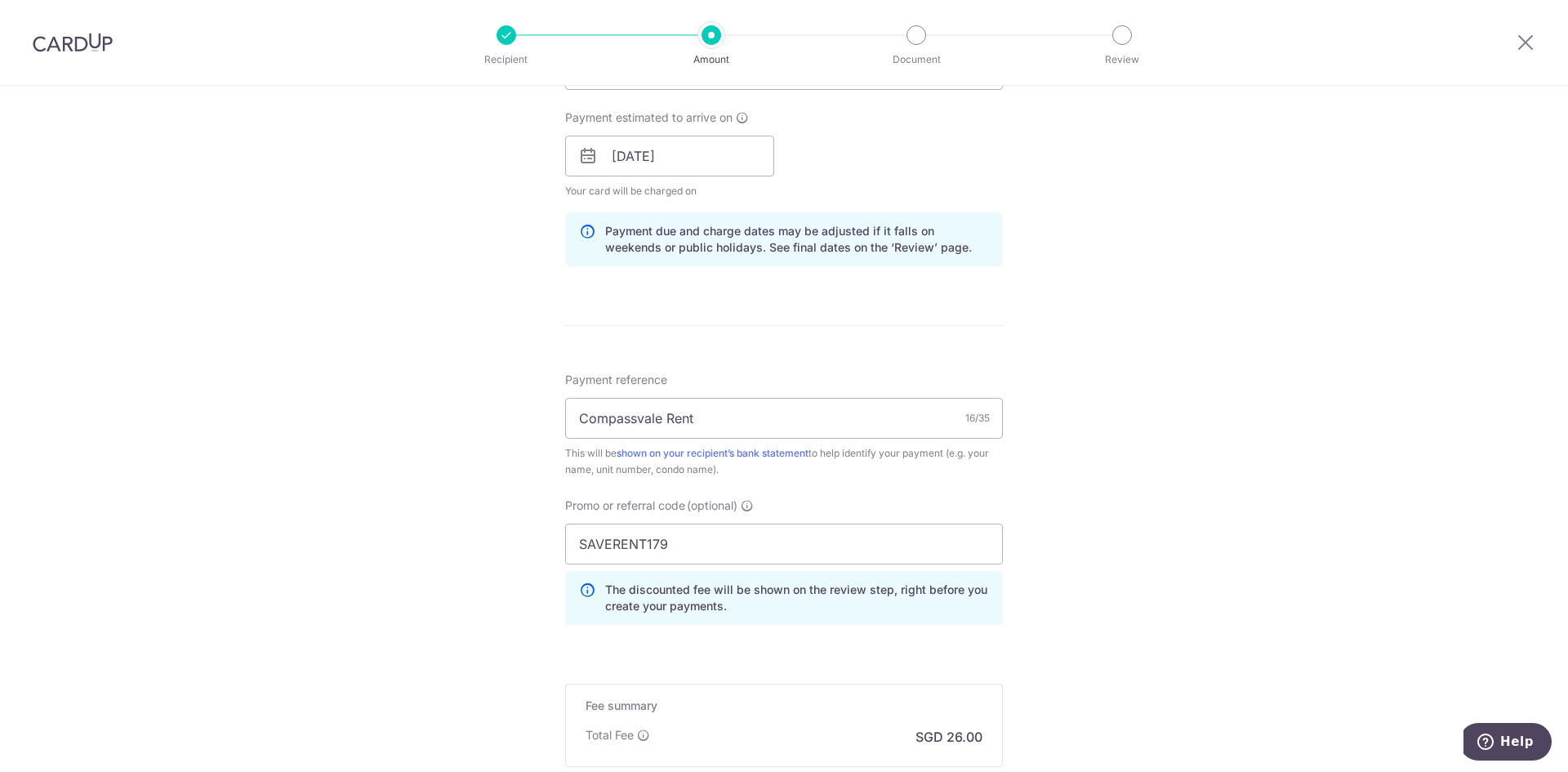
scroll to position [817, 0]
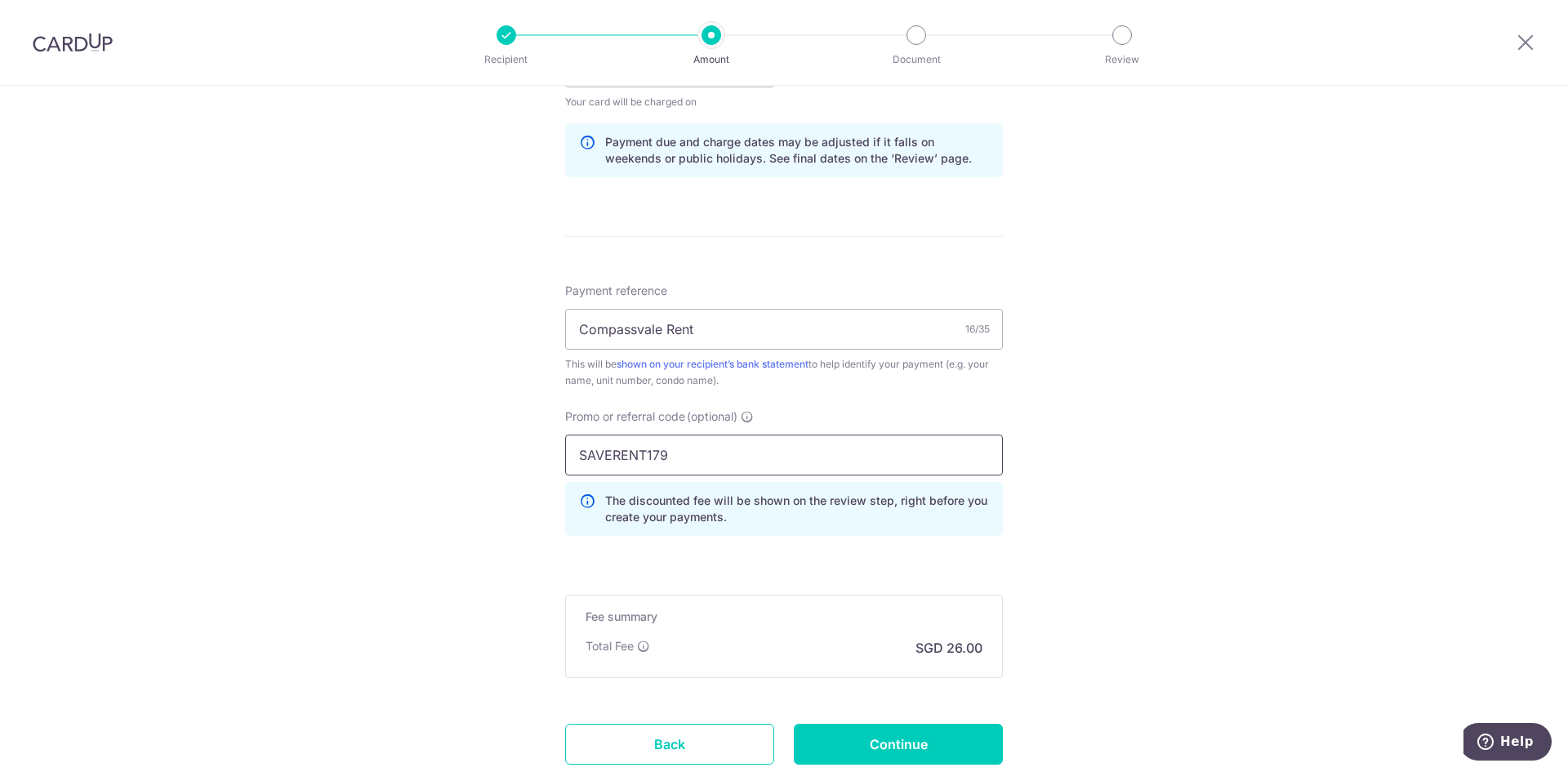
drag, startPoint x: 697, startPoint y: 452, endPoint x: 564, endPoint y: 451, distance: 133.0
click at [565, 451] on input "SAVERENT179" at bounding box center [784, 455] width 438 height 41
click at [1113, 460] on div "Tell us more about your payment Enter payment amount SGD 1,000.00 1000.00 Selec…" at bounding box center [784, 78] width 1568 height 1618
drag, startPoint x: 709, startPoint y: 453, endPoint x: 567, endPoint y: 439, distance: 142.7
click at [567, 439] on input "SAVERENT179" at bounding box center [784, 455] width 438 height 41
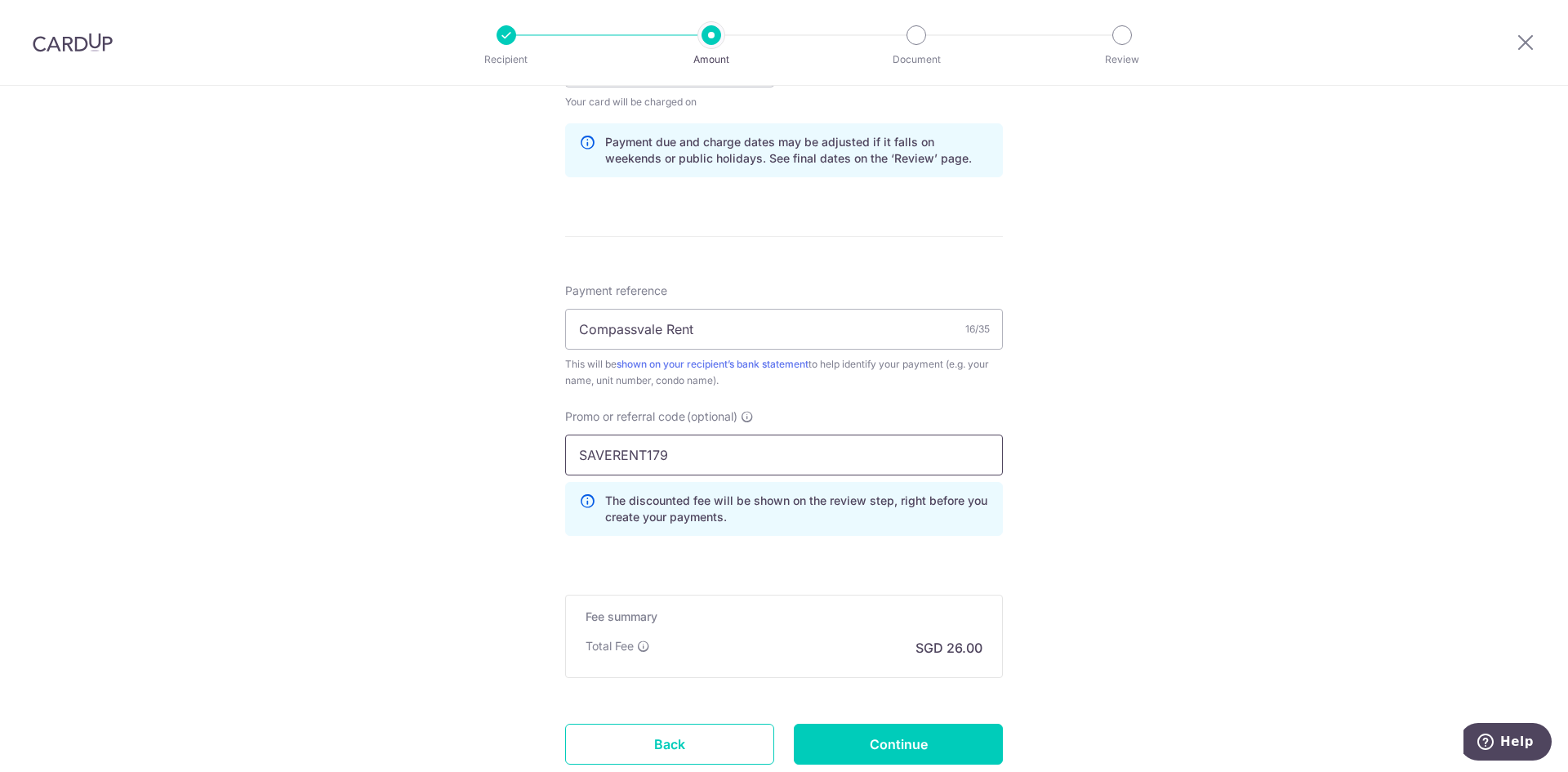
paste input "ETHISFY"
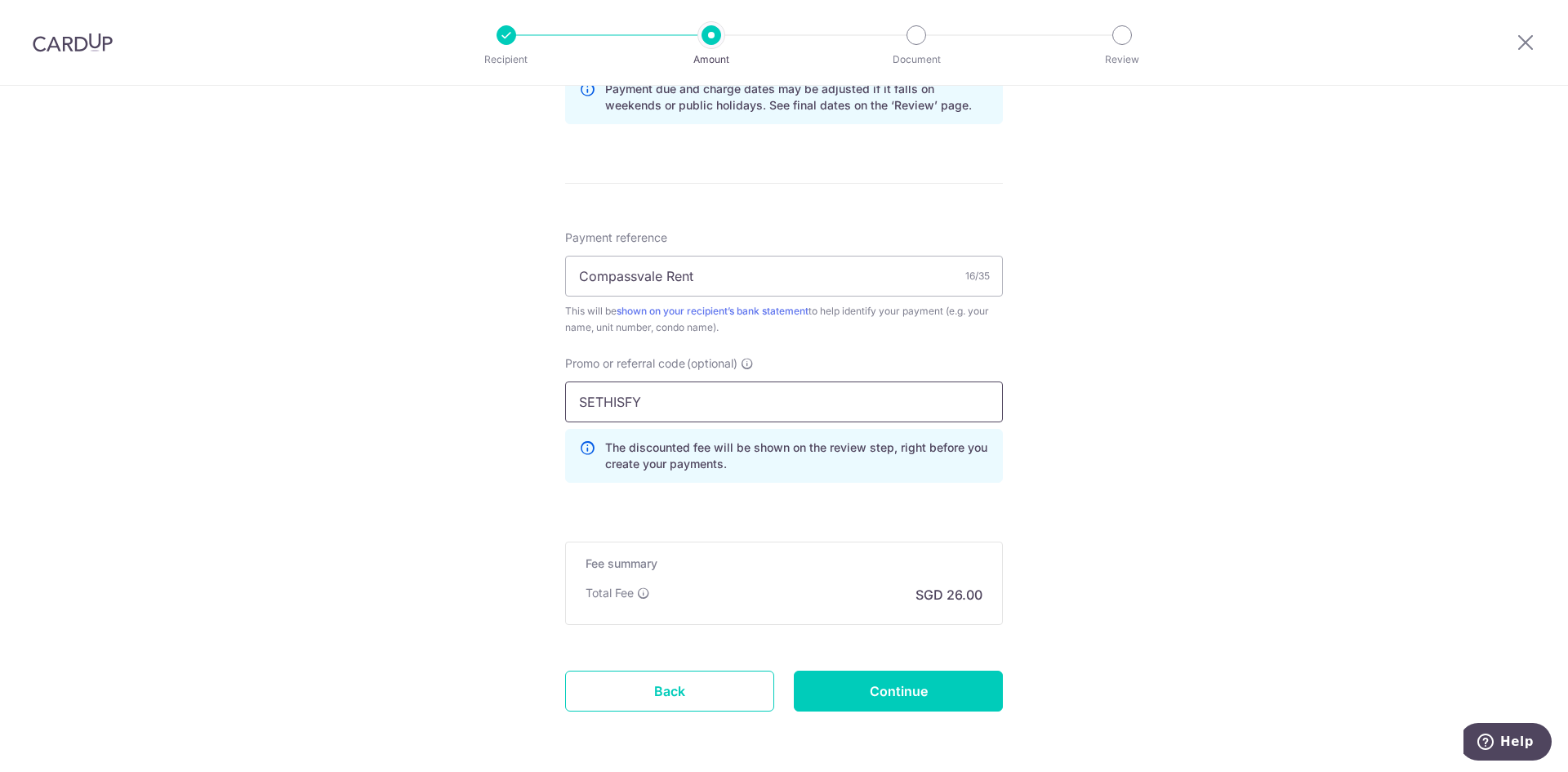
scroll to position [898, 0]
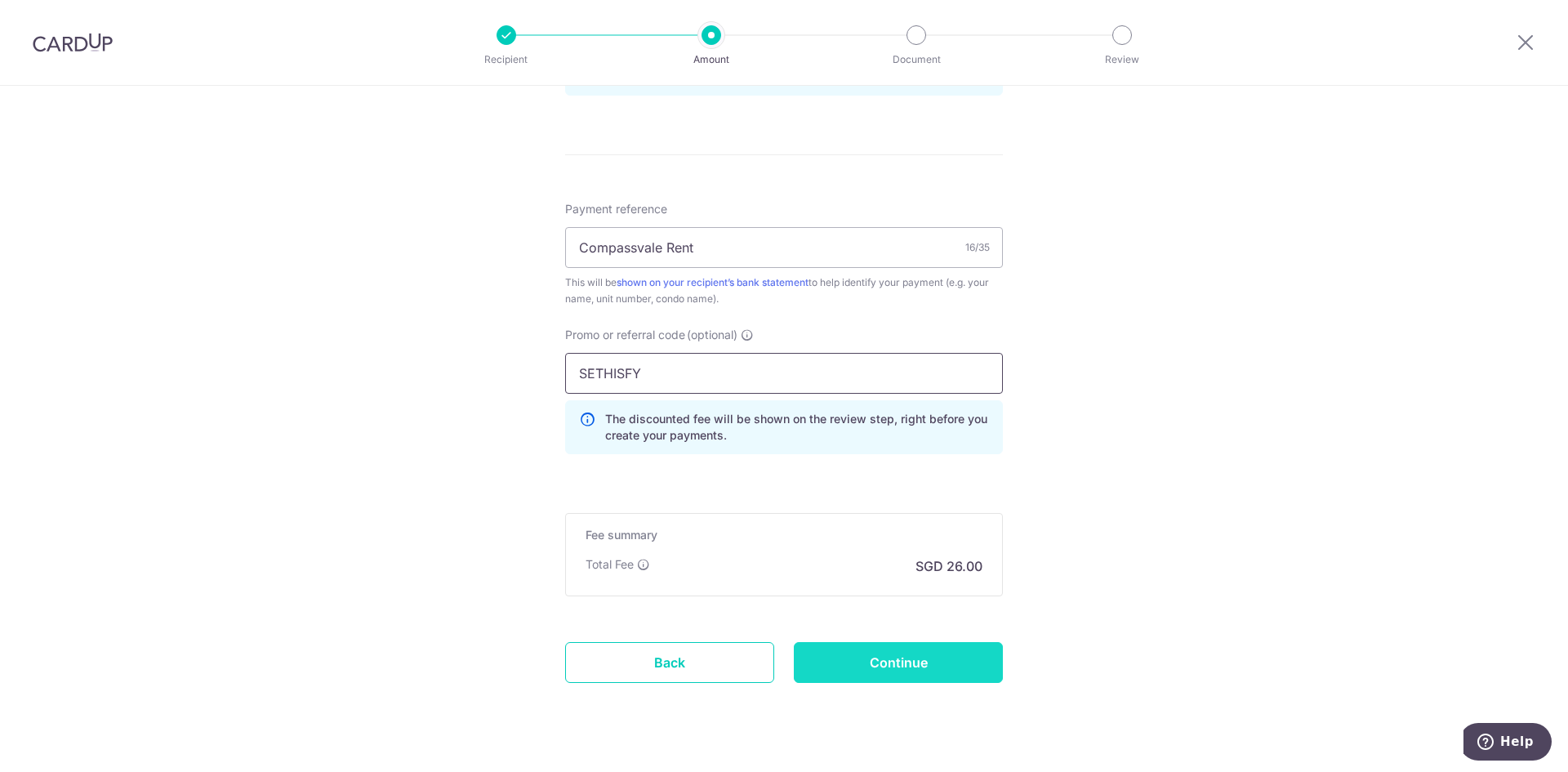
type input "SETHISFY"
click at [936, 649] on input "Continue" at bounding box center [898, 662] width 209 height 41
type input "Update Schedule"
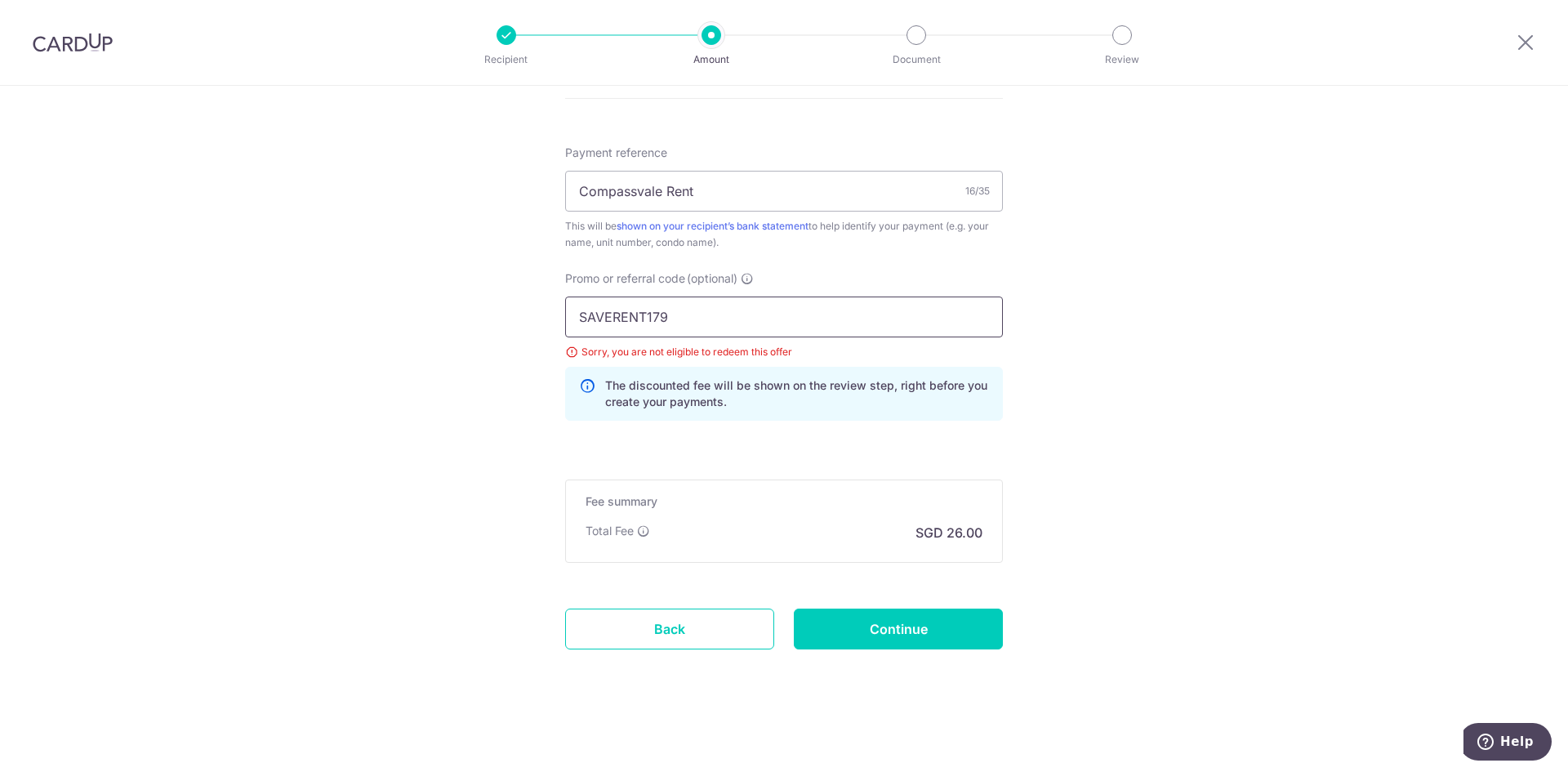
drag, startPoint x: 679, startPoint y: 319, endPoint x: 568, endPoint y: 304, distance: 112.0
click at [568, 304] on input "SAVERENT179" at bounding box center [784, 317] width 438 height 41
paste input "ETHISFY"
type input "SETHISFY"
click at [884, 640] on input "Continue" at bounding box center [898, 629] width 209 height 41
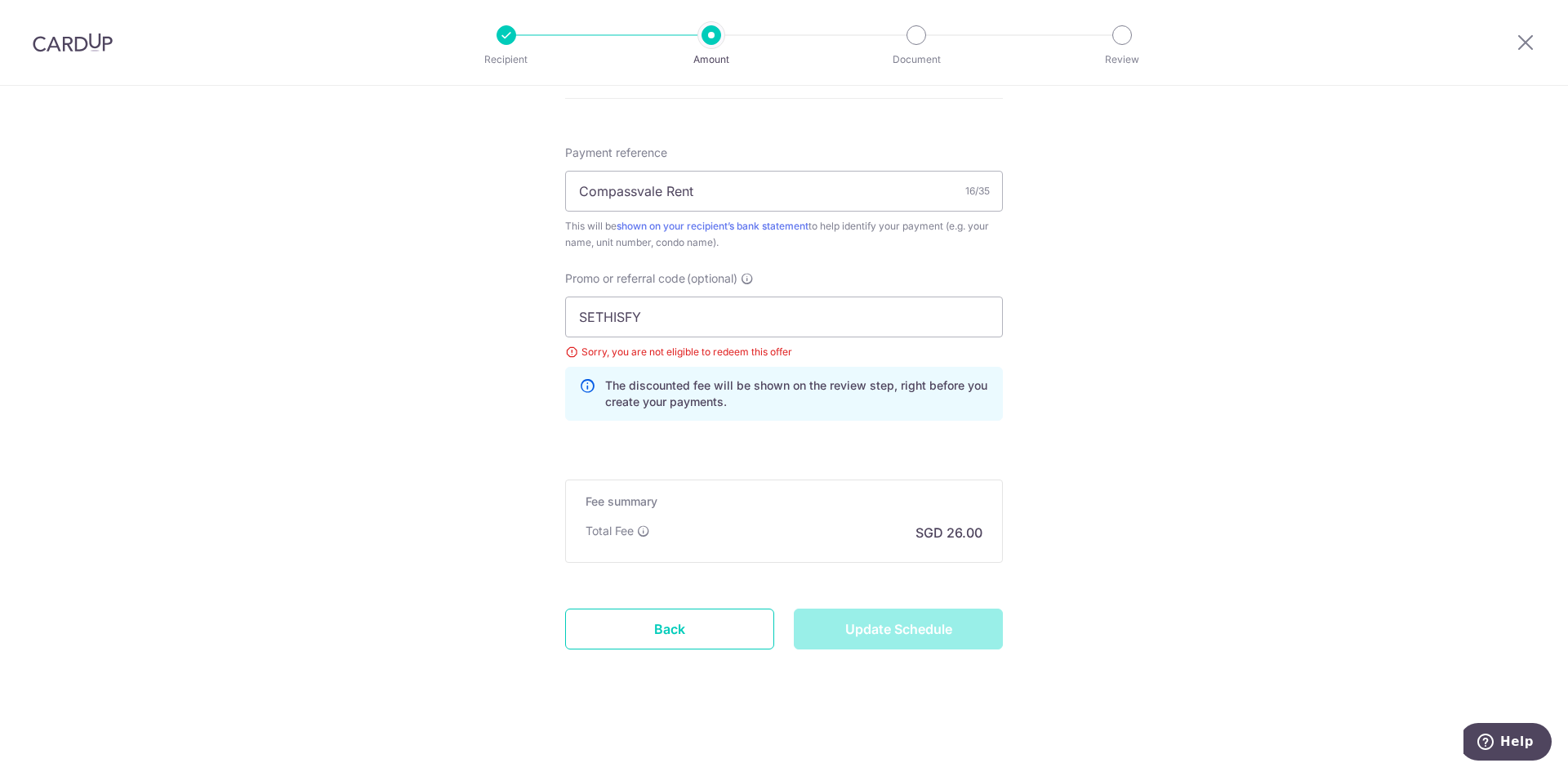
type input "Update Schedule"
drag, startPoint x: 697, startPoint y: 327, endPoint x: 564, endPoint y: 326, distance: 133.0
click at [565, 326] on input "SAVERENT179" at bounding box center [784, 317] width 438 height 41
paste input "3HOME25R"
type input "3HOME25R"
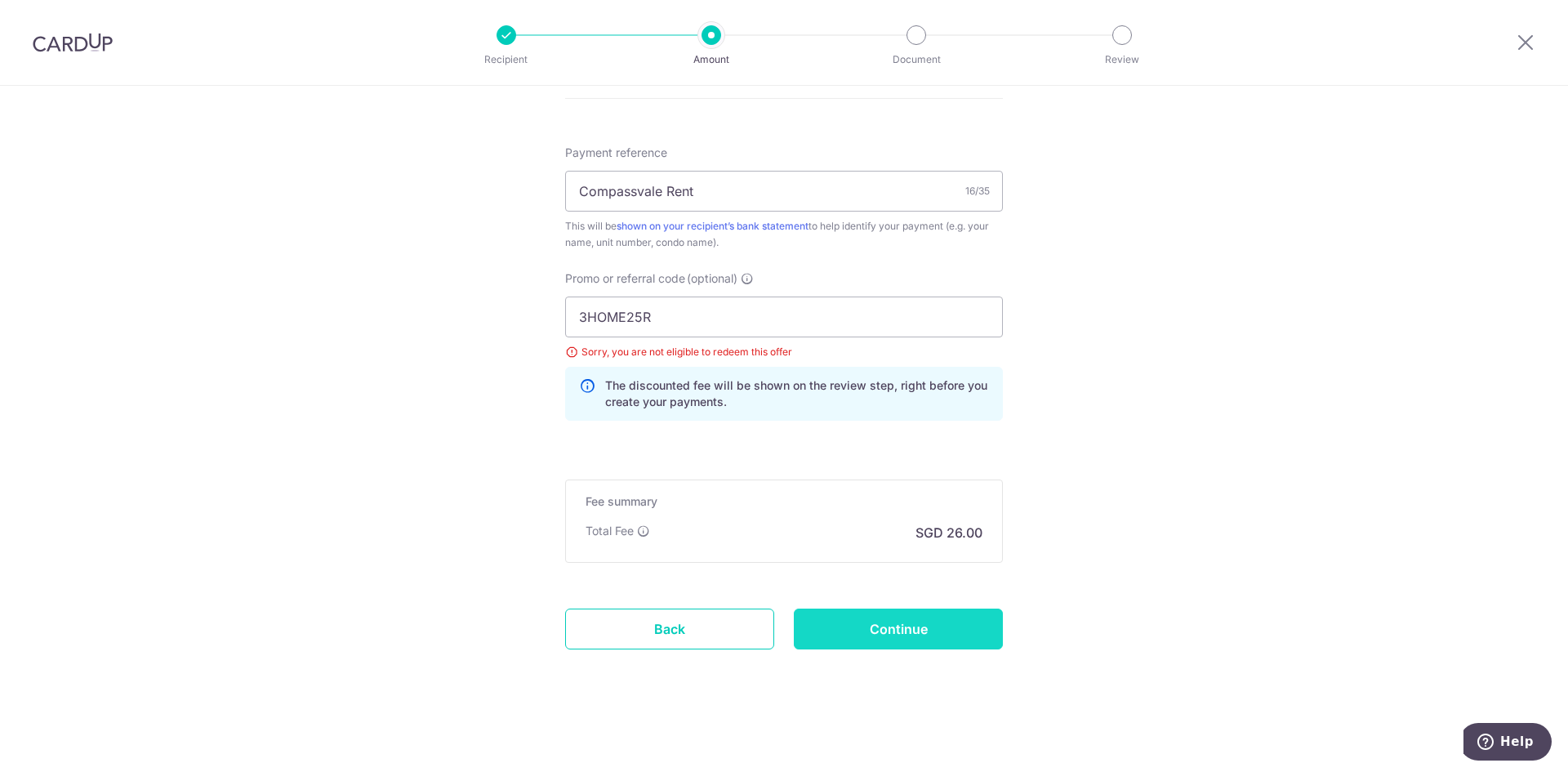
click at [917, 621] on input "Continue" at bounding box center [898, 629] width 209 height 41
type input "Update Schedule"
click at [917, 621] on input "Continue" at bounding box center [898, 629] width 209 height 41
type input "Update Schedule"
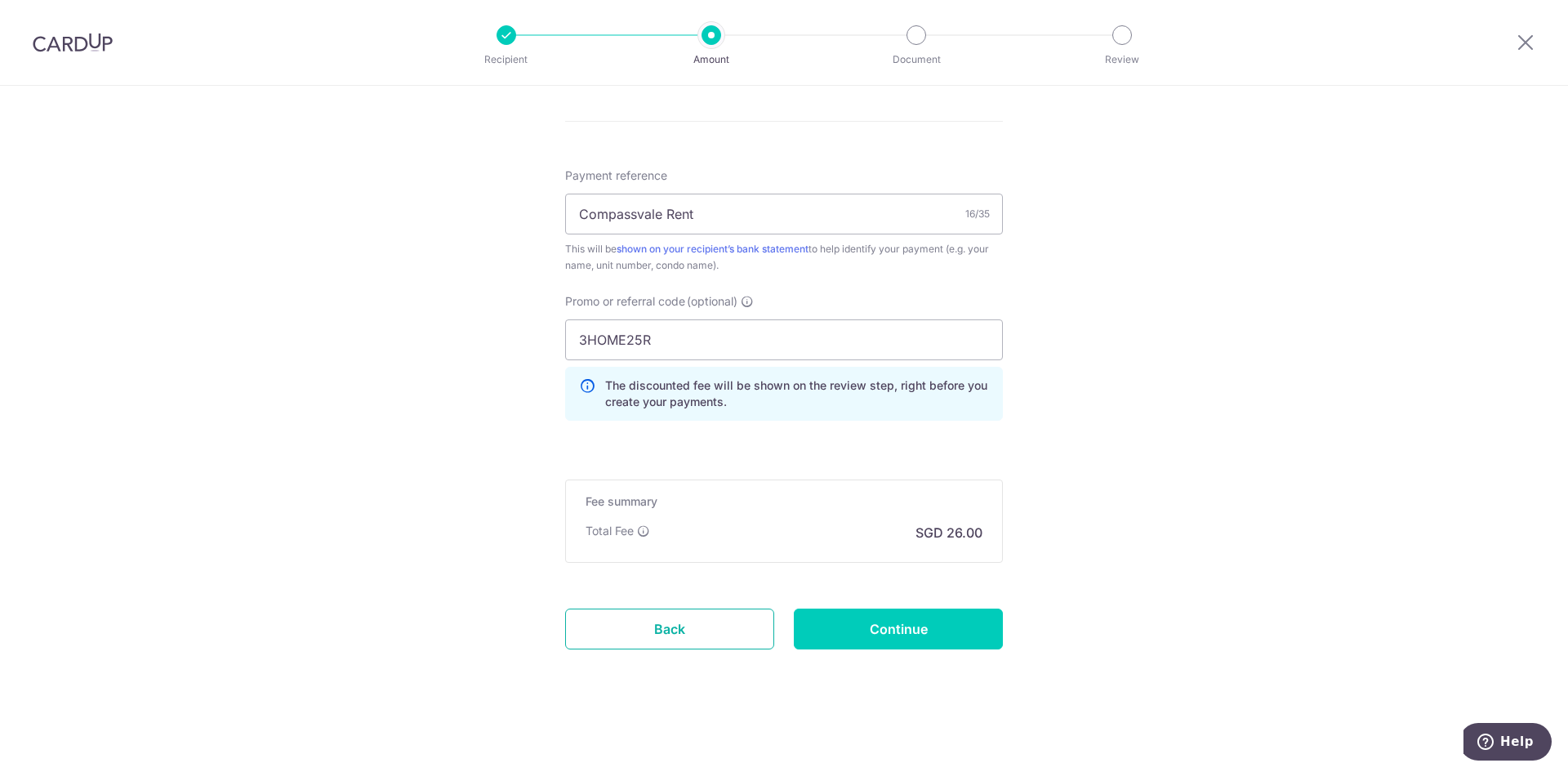
drag, startPoint x: 669, startPoint y: 638, endPoint x: 838, endPoint y: 100, distance: 563.9
click at [669, 638] on link "Back" at bounding box center [669, 629] width 209 height 41
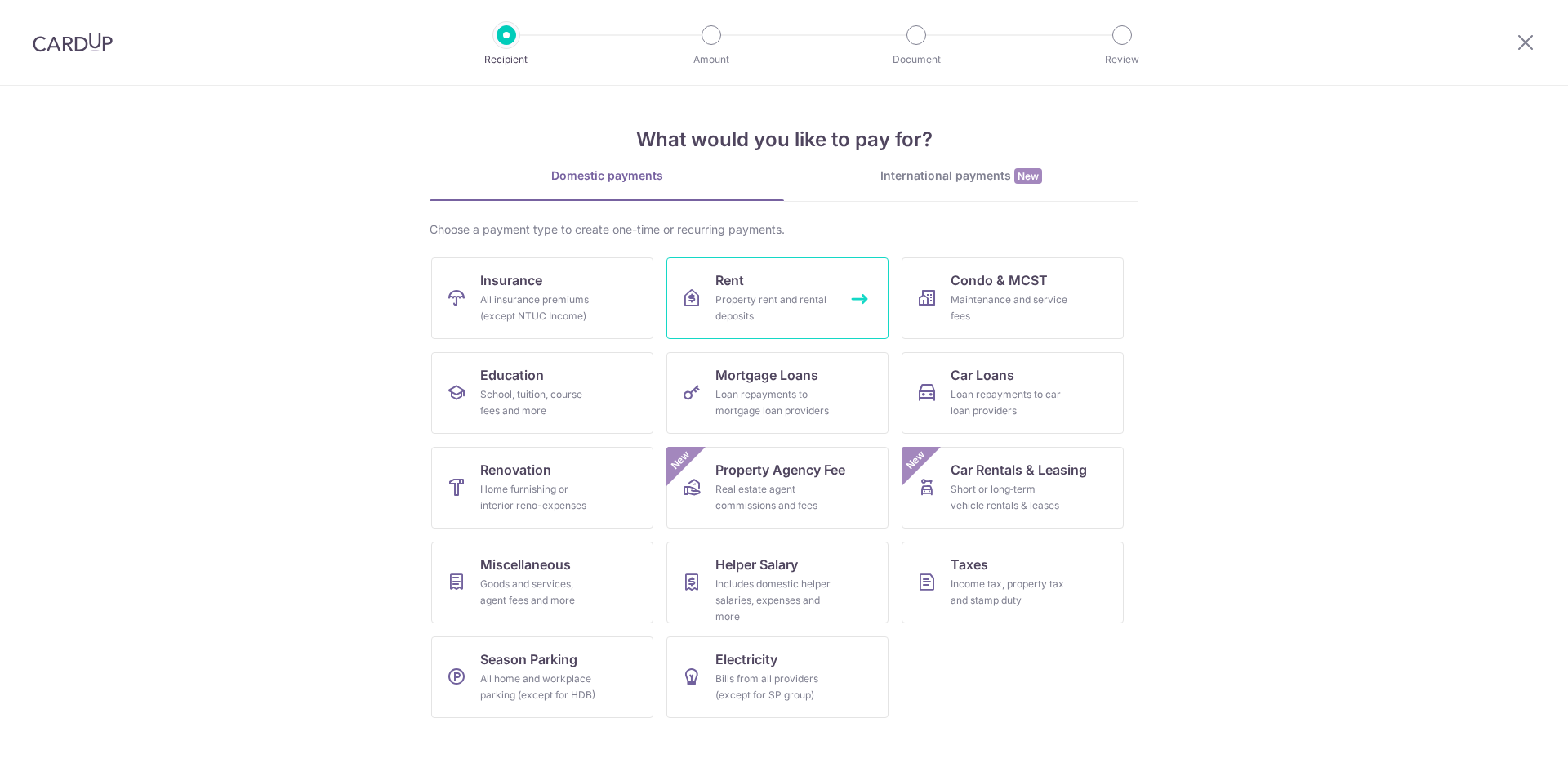
click at [777, 302] on div "Property rent and rental deposits" at bounding box center [774, 308] width 117 height 33
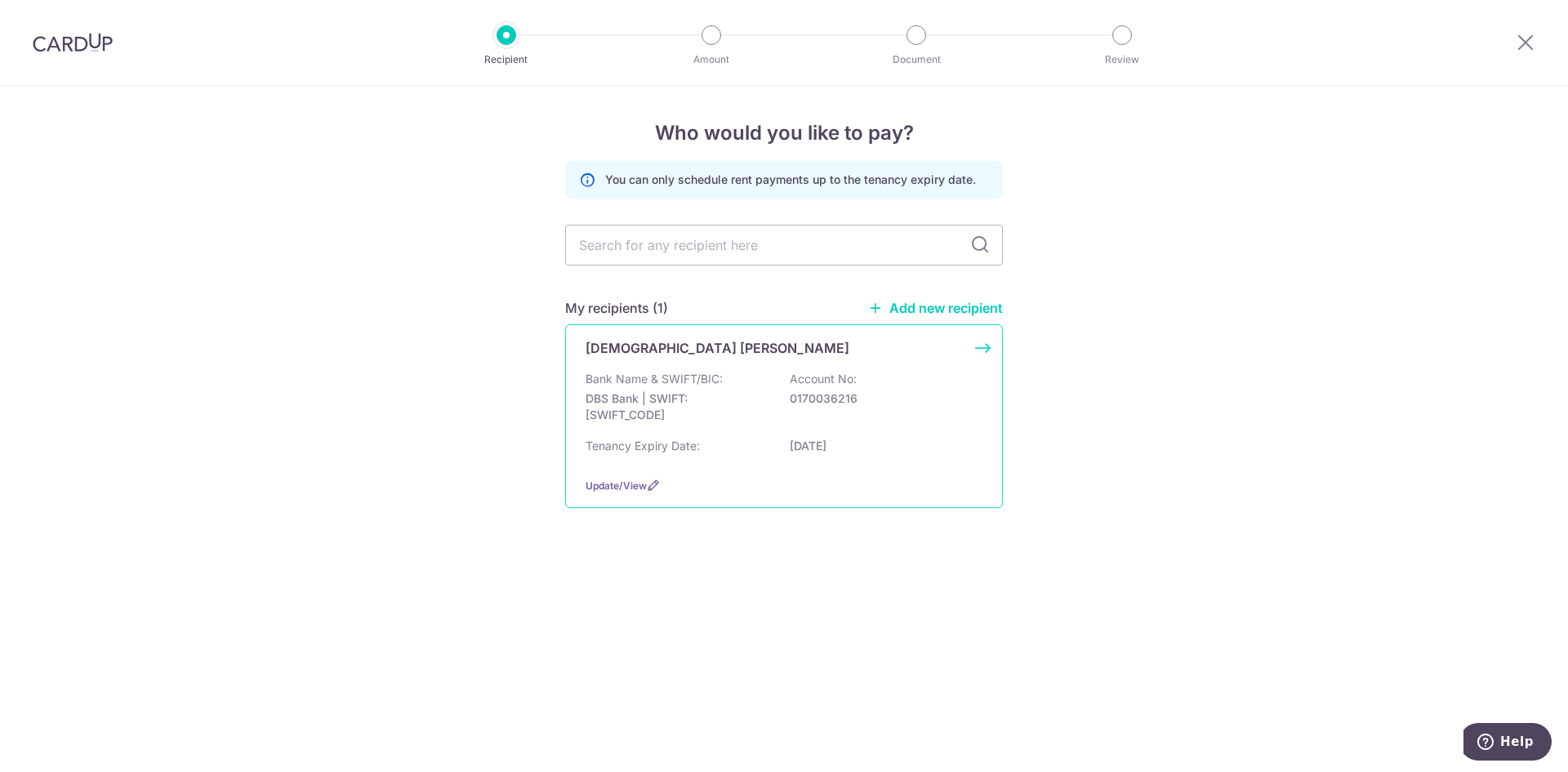
click at [705, 378] on p "Bank Name & SWIFT/BIC:" at bounding box center [653, 379] width 137 height 17
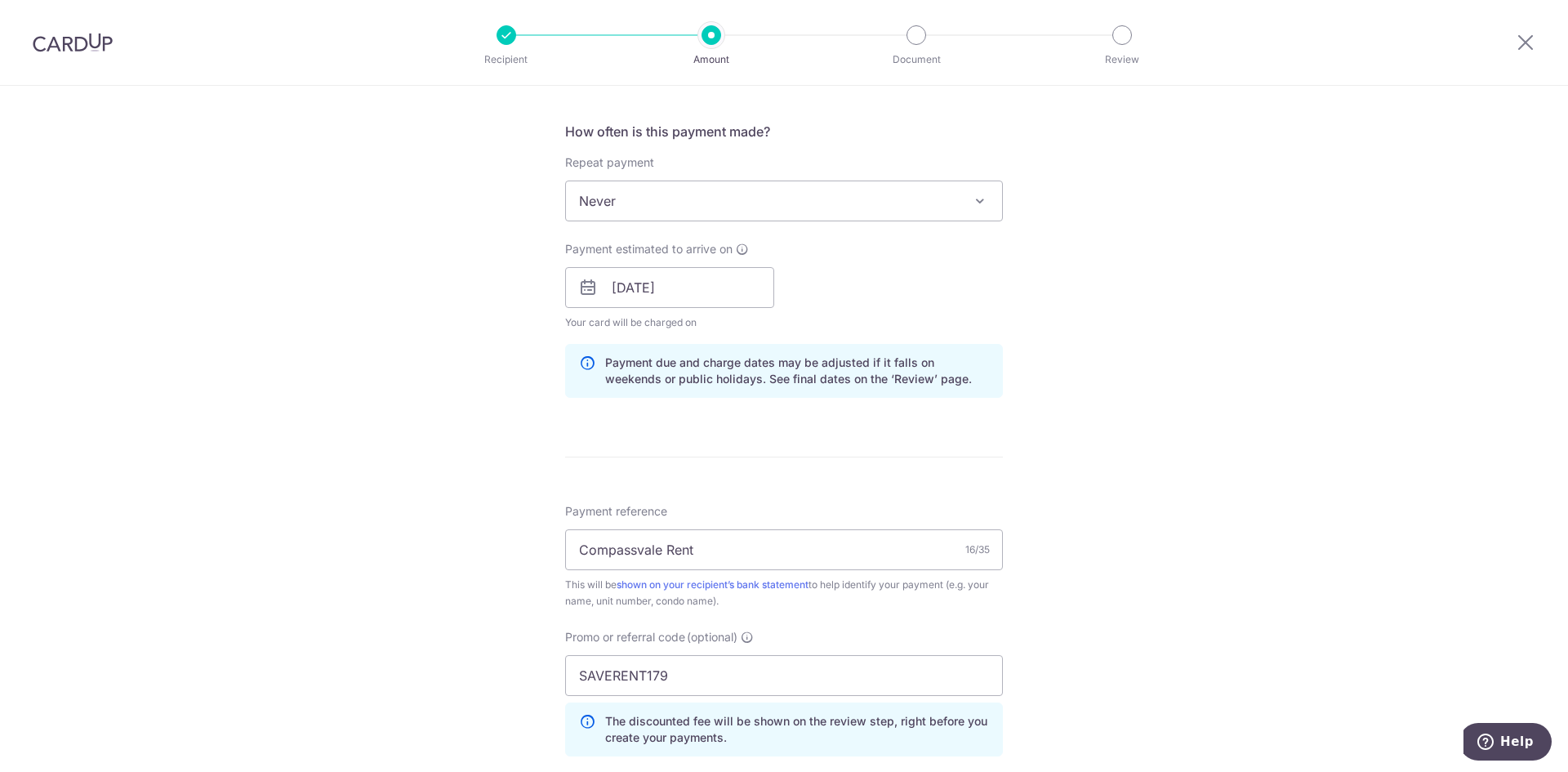
scroll to position [932, 0]
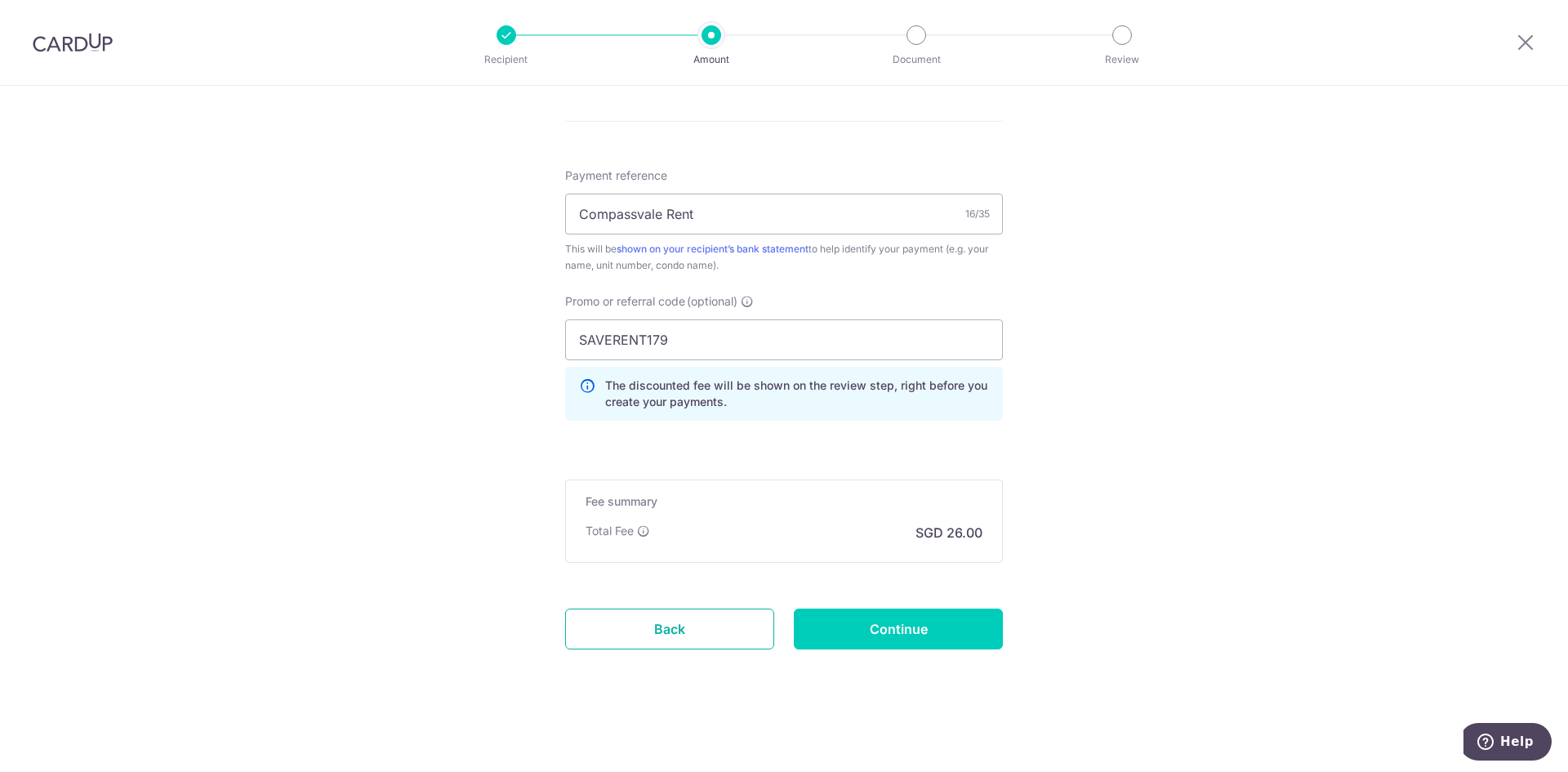
drag, startPoint x: 661, startPoint y: 643, endPoint x: 858, endPoint y: 111, distance: 567.3
click at [661, 643] on link "Back" at bounding box center [669, 629] width 209 height 41
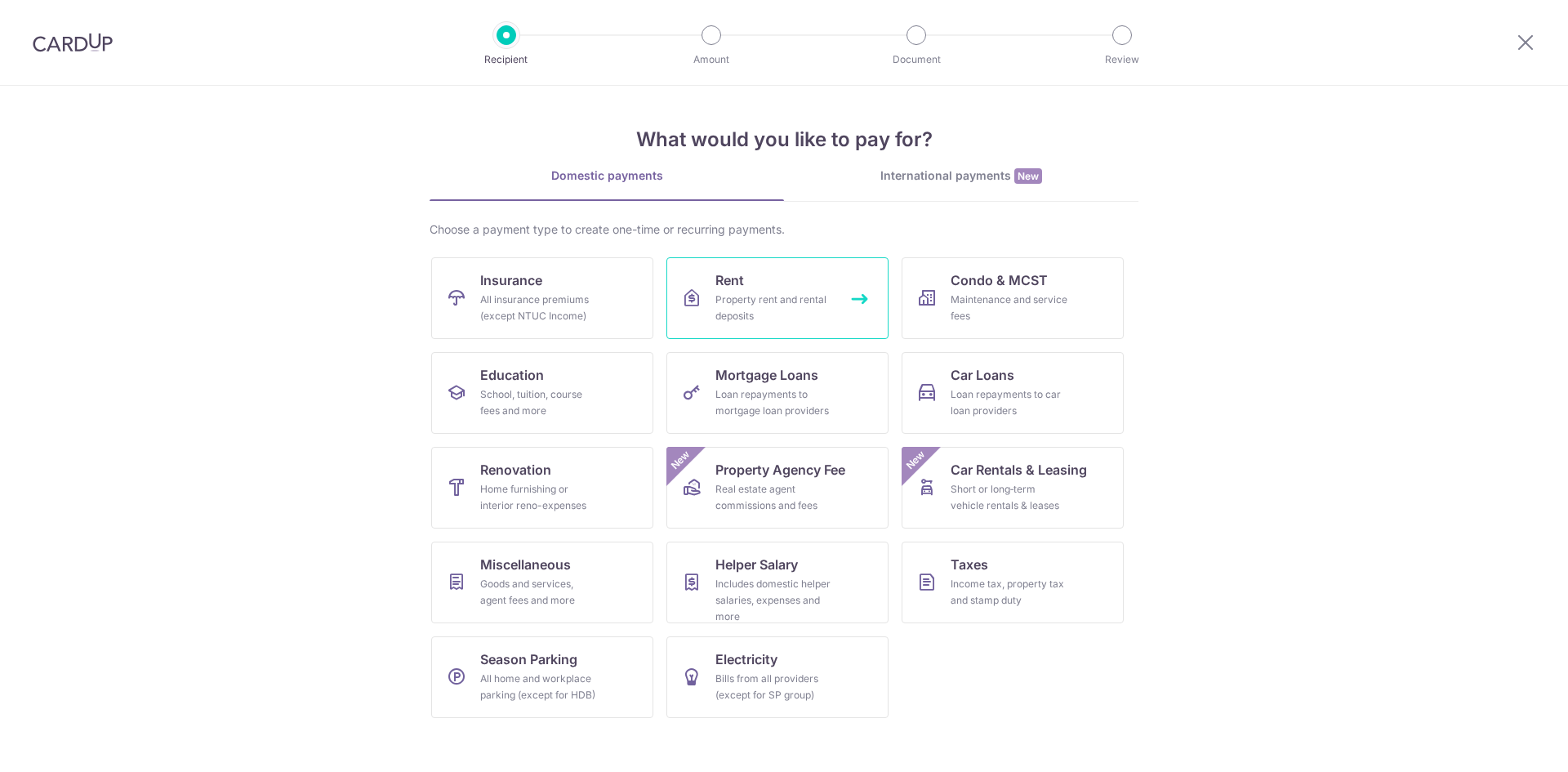
click at [757, 311] on div "Property rent and rental deposits" at bounding box center [774, 308] width 117 height 33
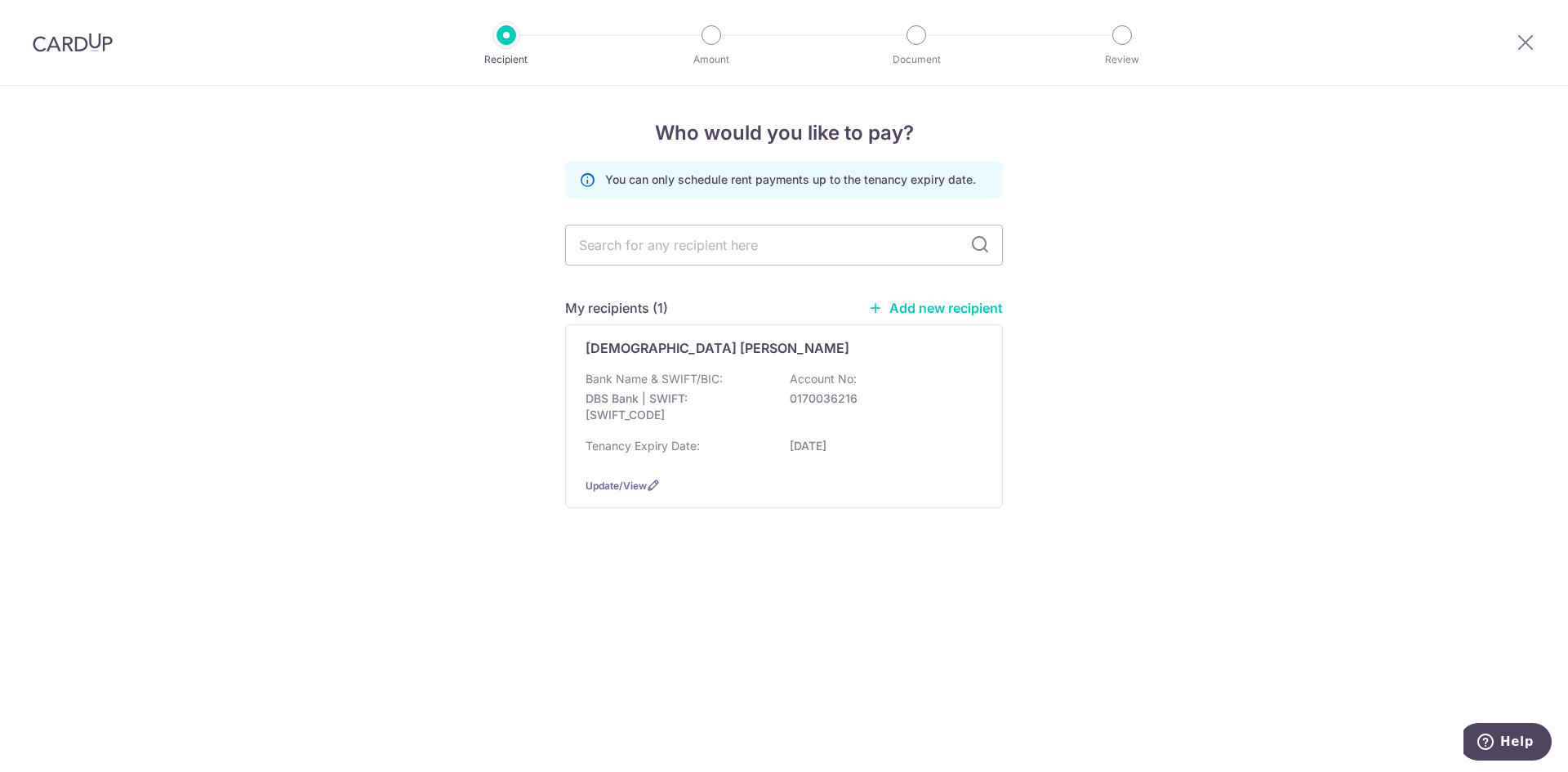
click at [985, 349] on div "Shia Tze Chuen Bank Name & SWIFT/BIC: DBS Bank | SWIFT: DBSSSGSGXXX Account No:…" at bounding box center [784, 416] width 438 height 184
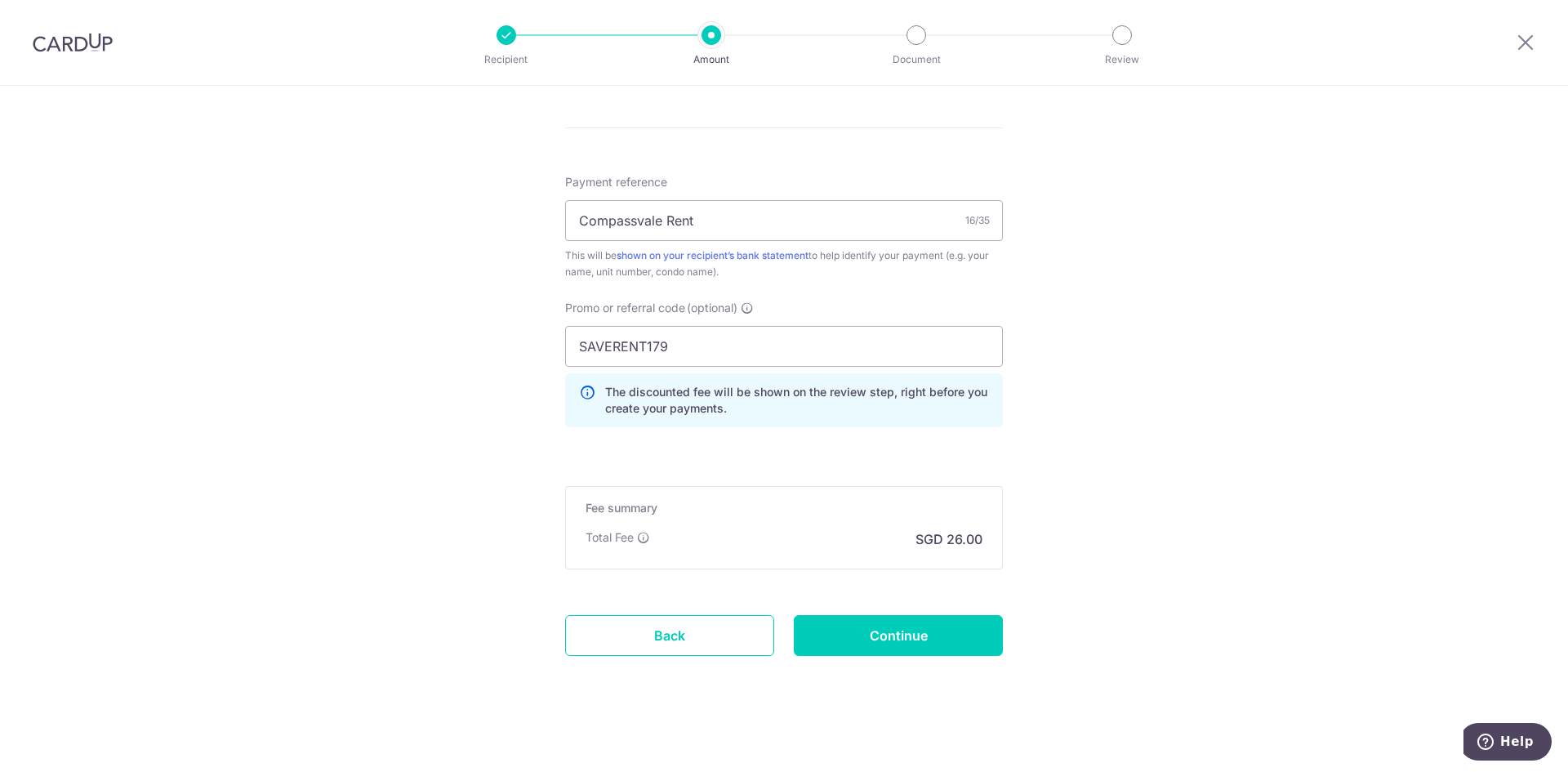
scroll to position [932, 0]
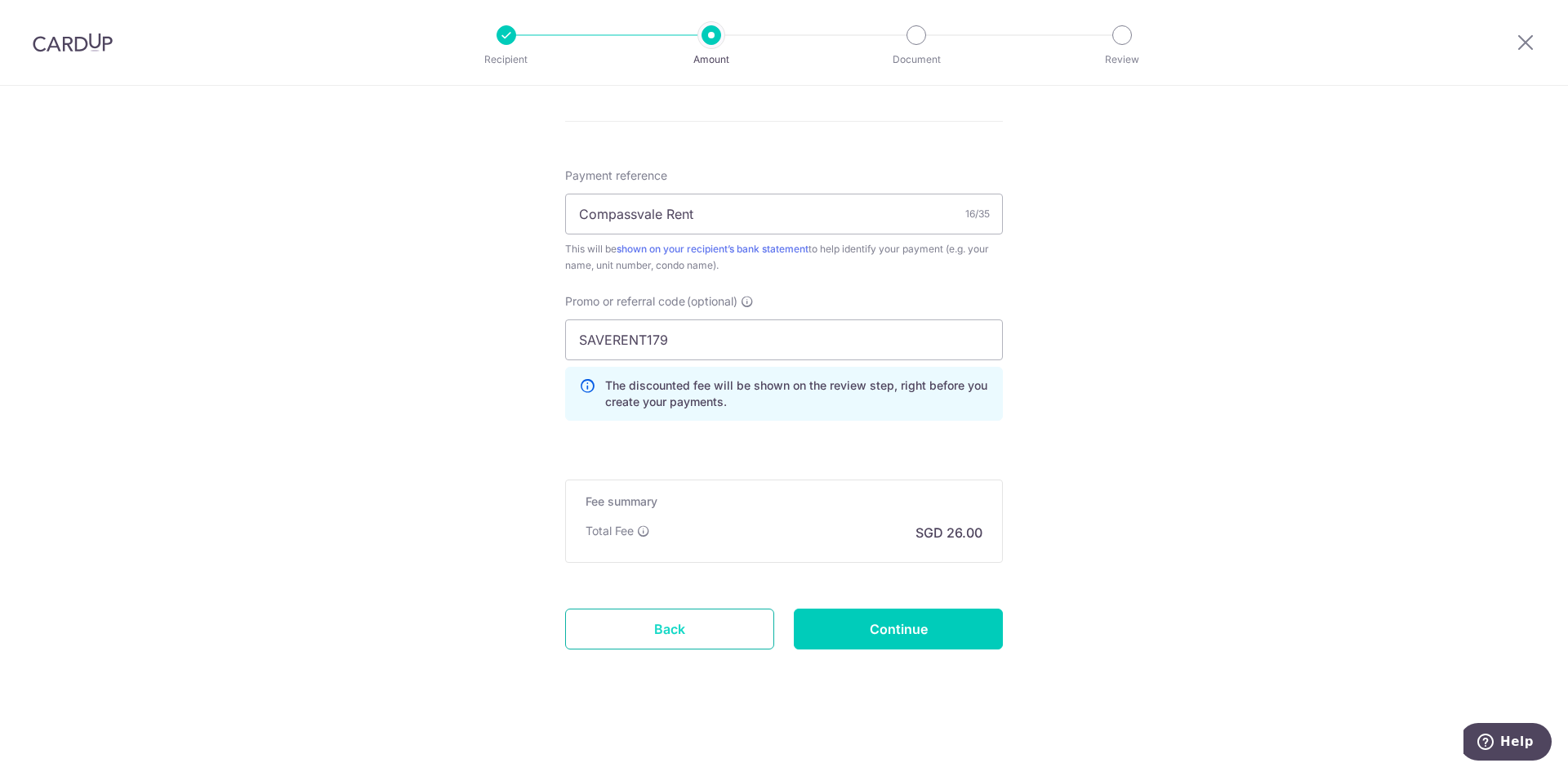
click at [664, 637] on link "Back" at bounding box center [669, 629] width 209 height 41
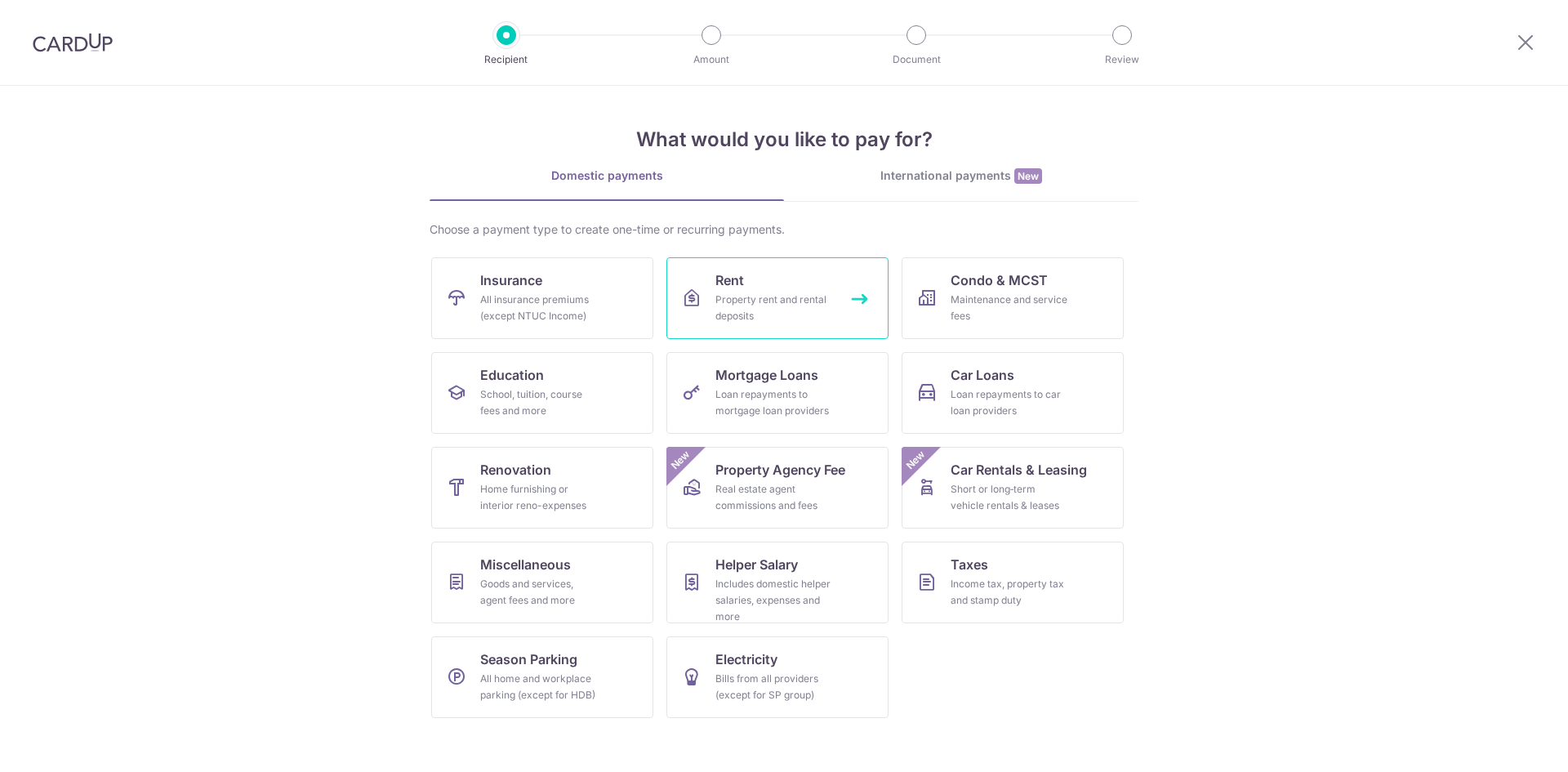
click at [743, 306] on div "Property rent and rental deposits" at bounding box center [774, 308] width 117 height 33
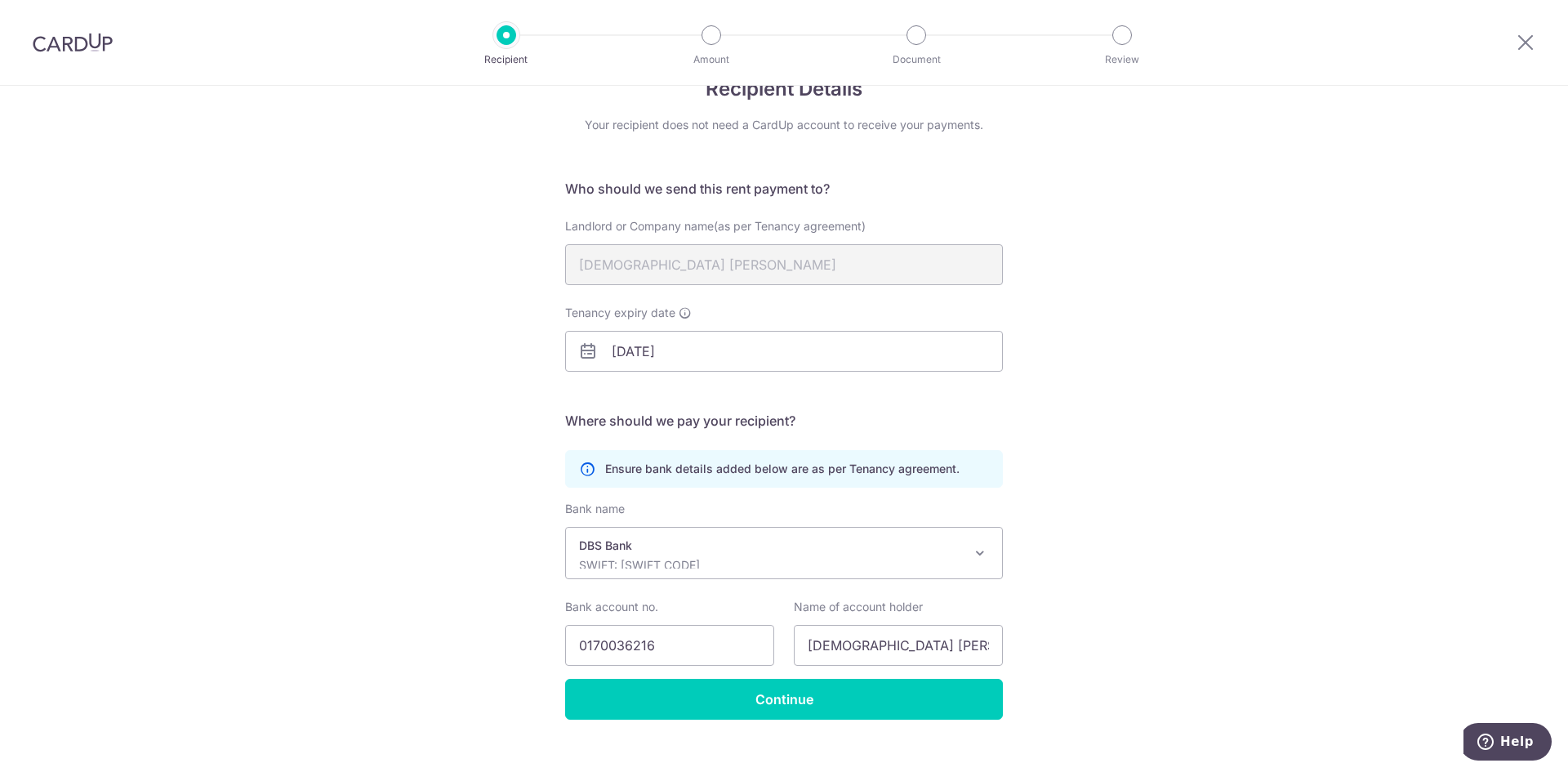
scroll to position [69, 0]
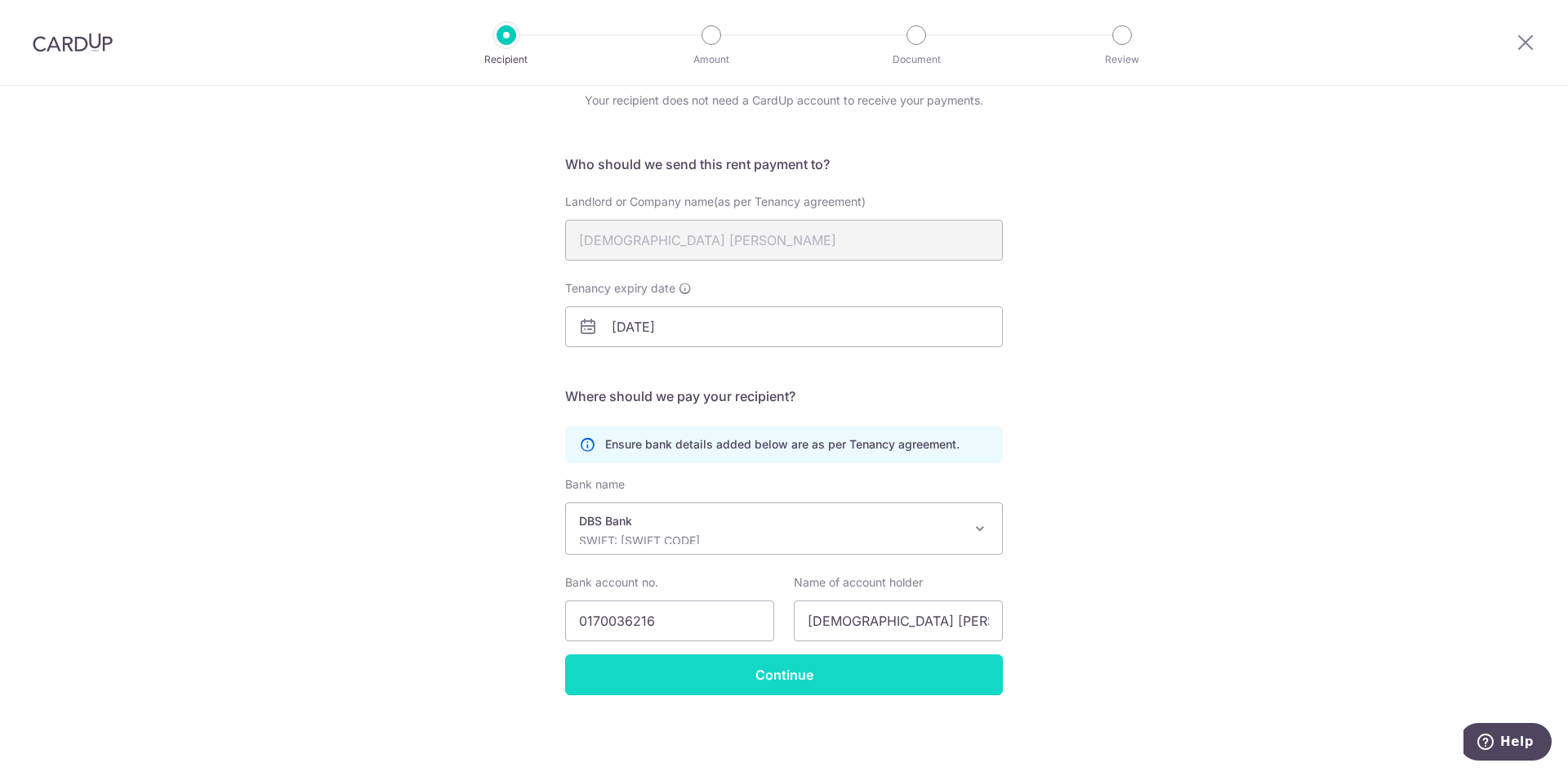
click at [778, 671] on input "Continue" at bounding box center [784, 675] width 438 height 41
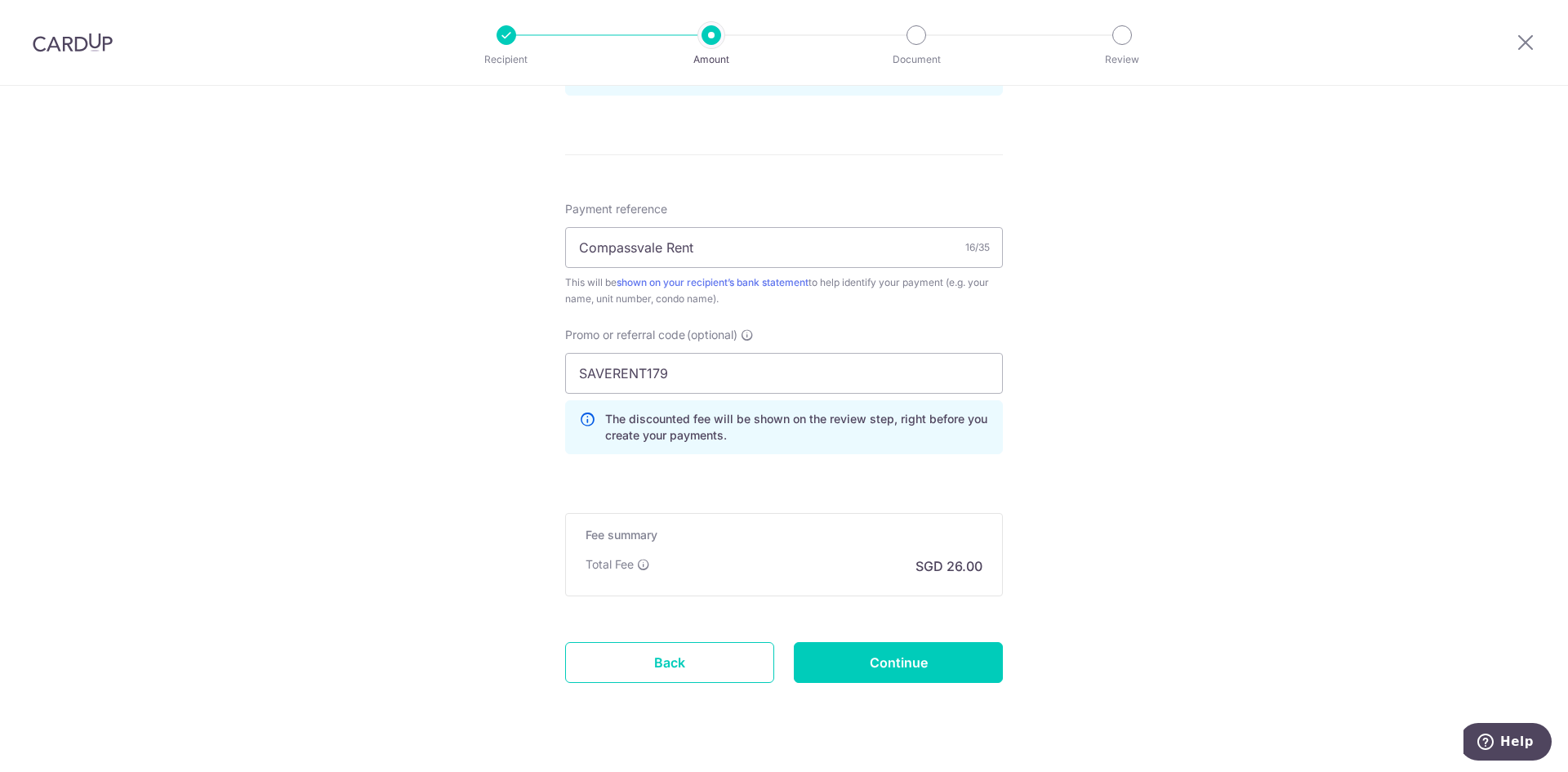
scroll to position [932, 0]
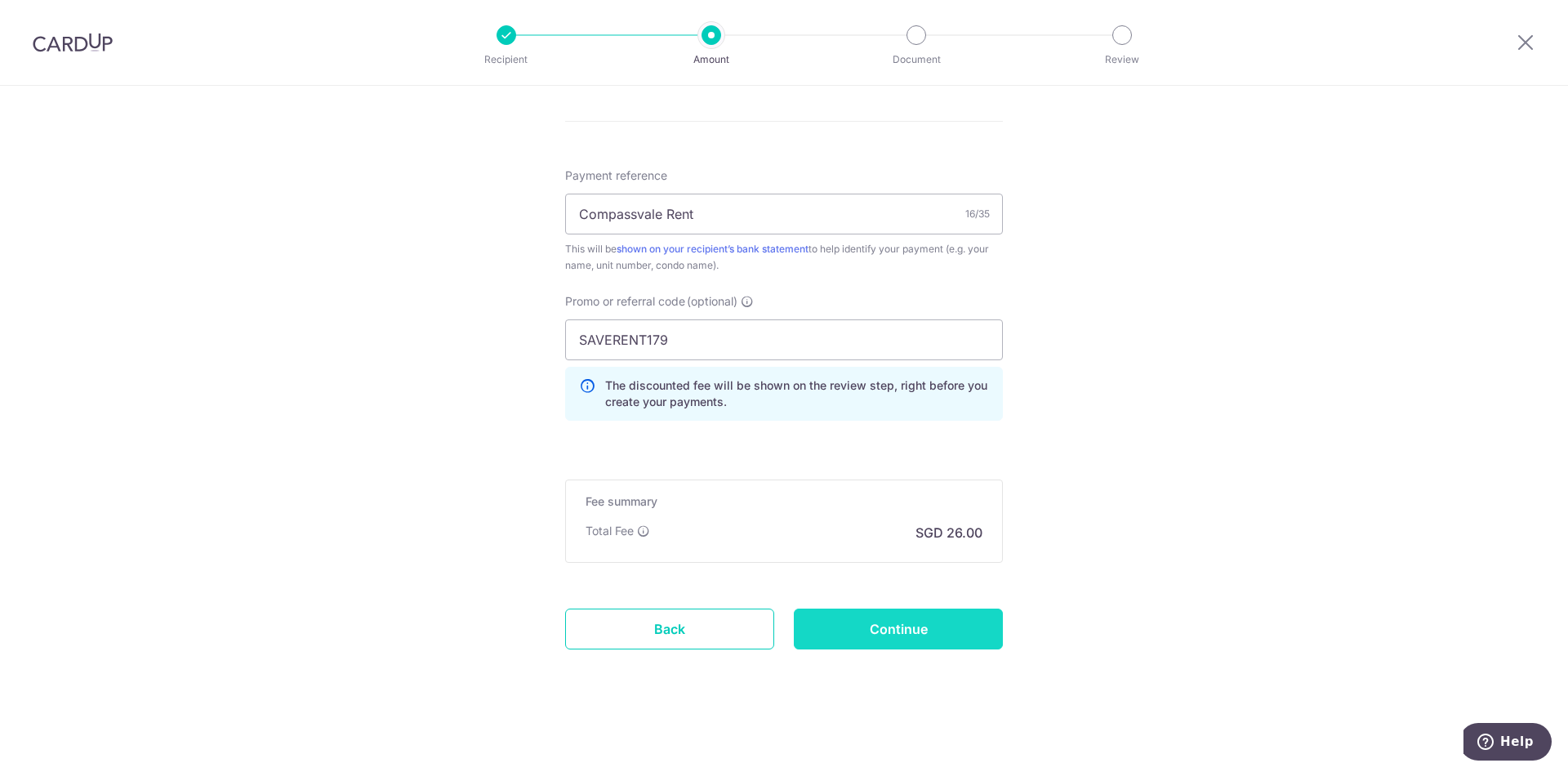
click at [932, 641] on input "Continue" at bounding box center [898, 629] width 209 height 41
type input "Update Schedule"
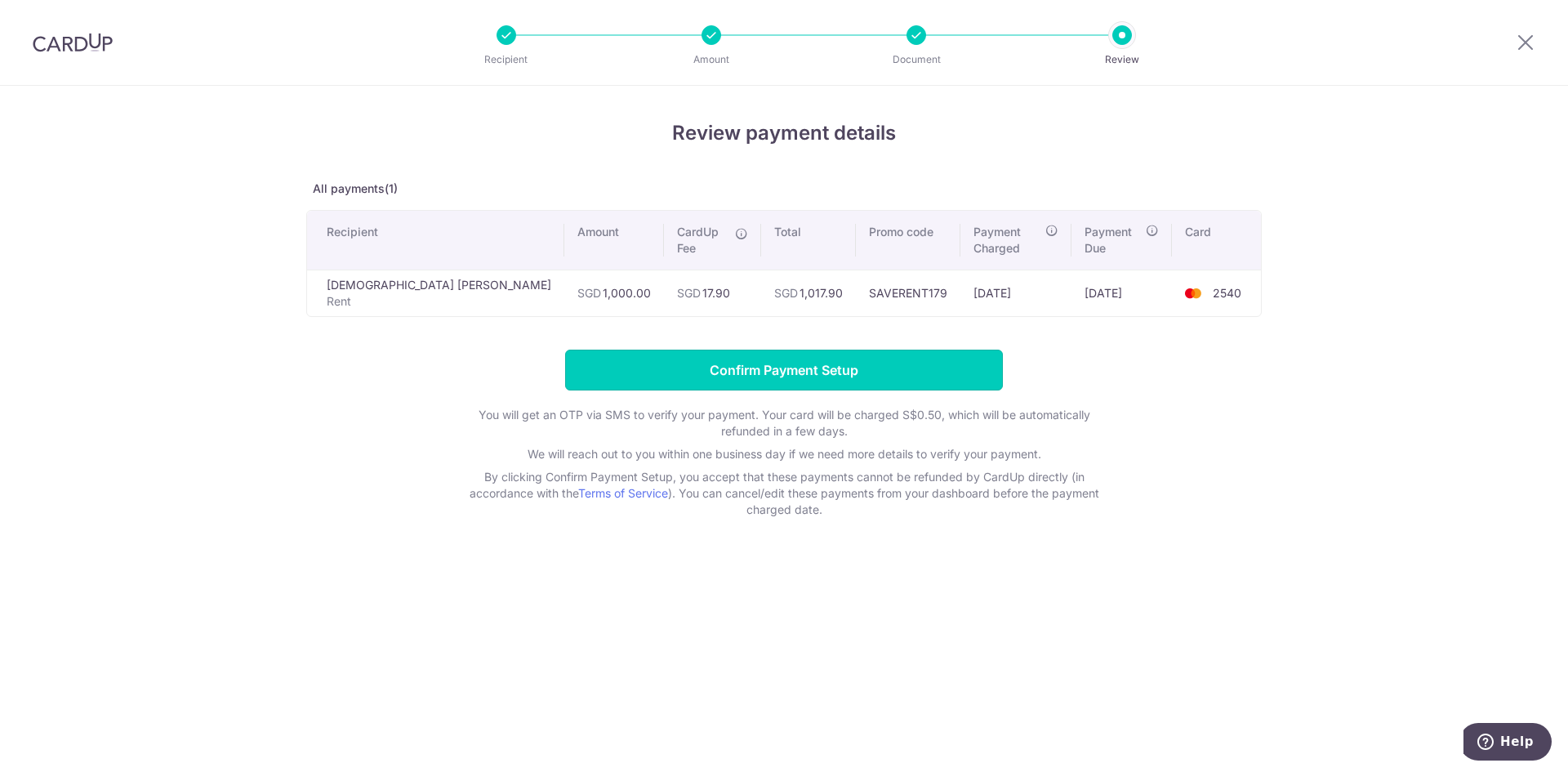
click at [789, 359] on input "Confirm Payment Setup" at bounding box center [784, 370] width 438 height 41
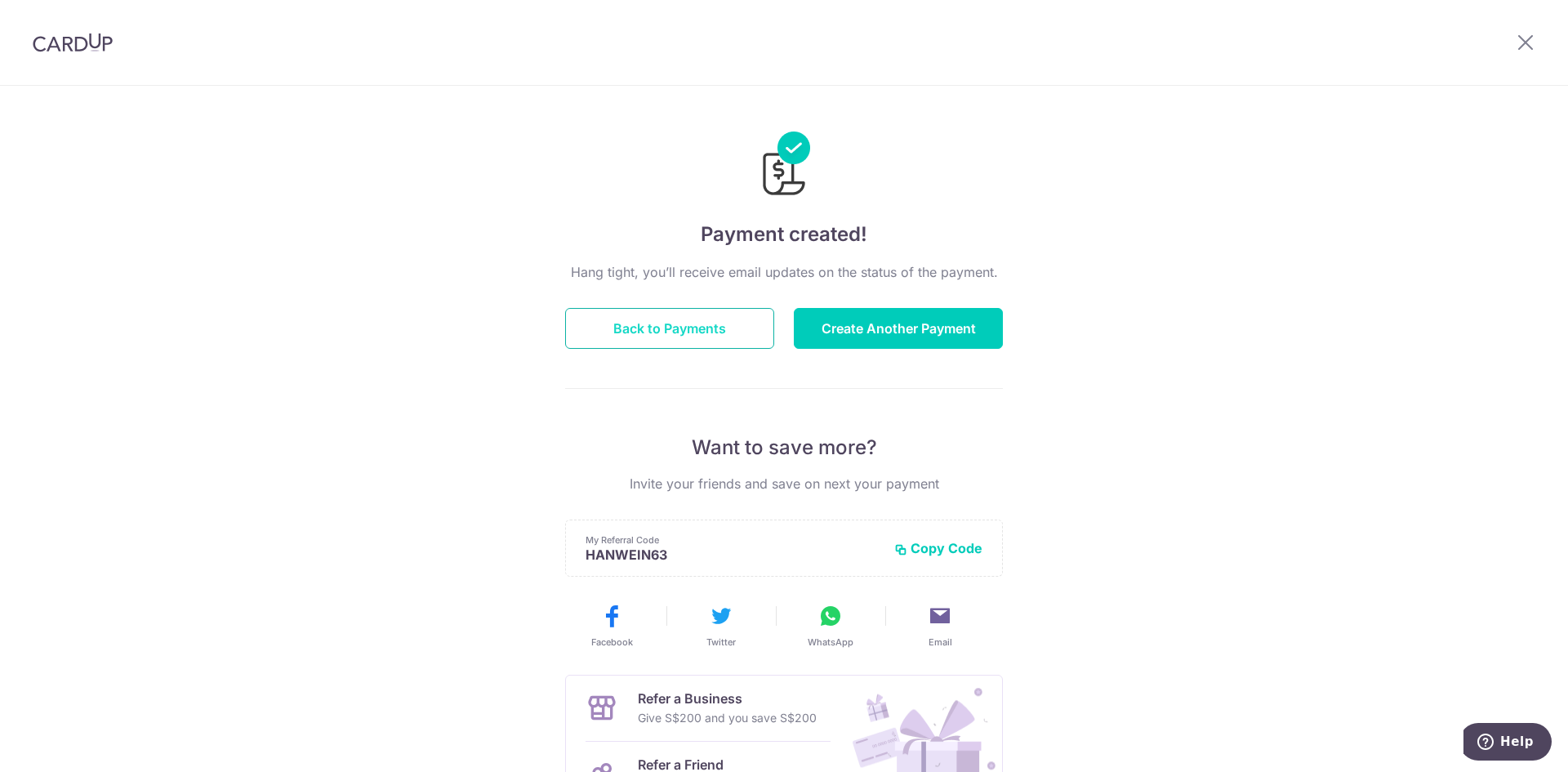
click at [681, 338] on button "Back to Payments" at bounding box center [669, 328] width 209 height 41
